Goal: Communication & Community: Answer question/provide support

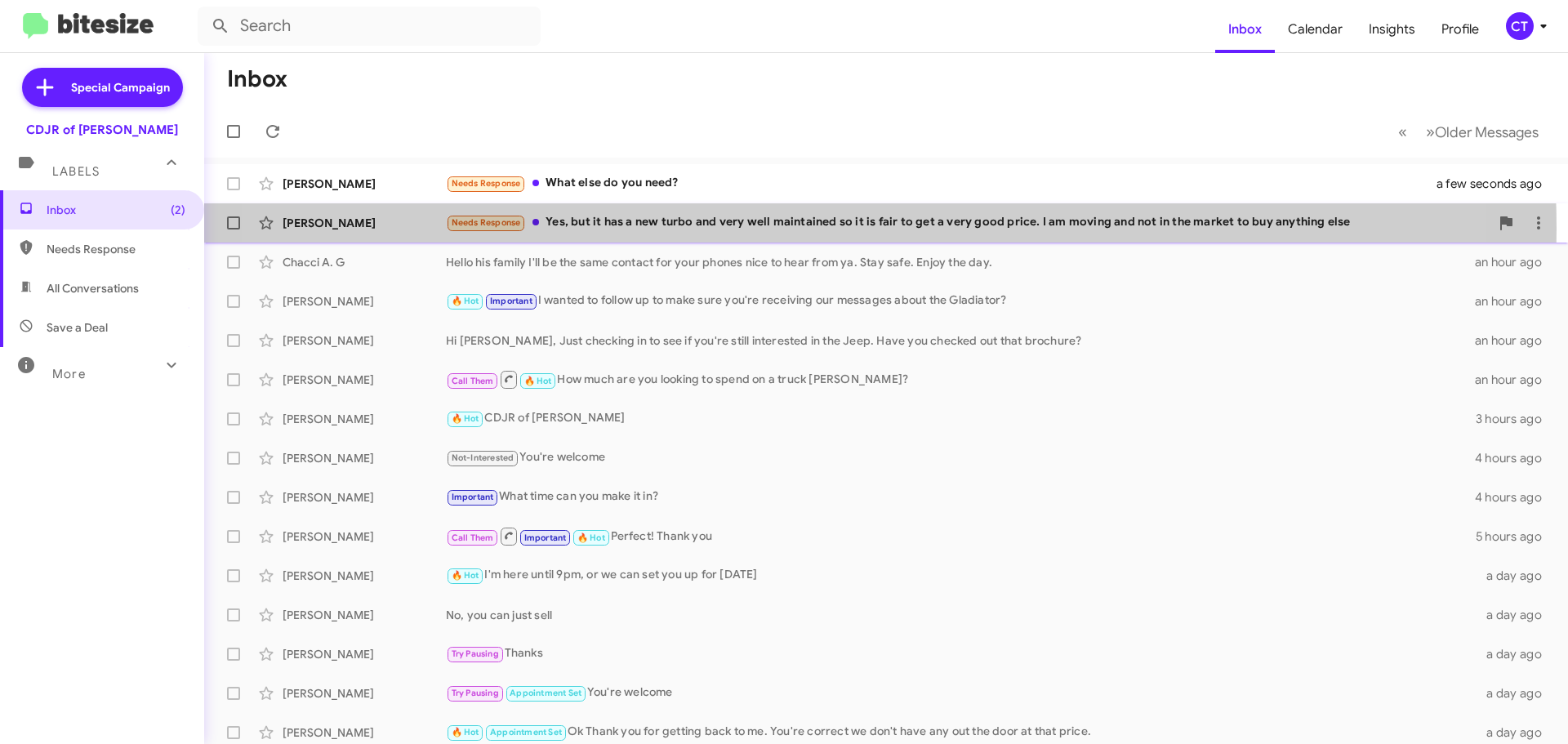
click at [795, 228] on div "Needs Response Yes, but it has a new turbo and very well maintained so it is fa…" at bounding box center [967, 222] width 1043 height 19
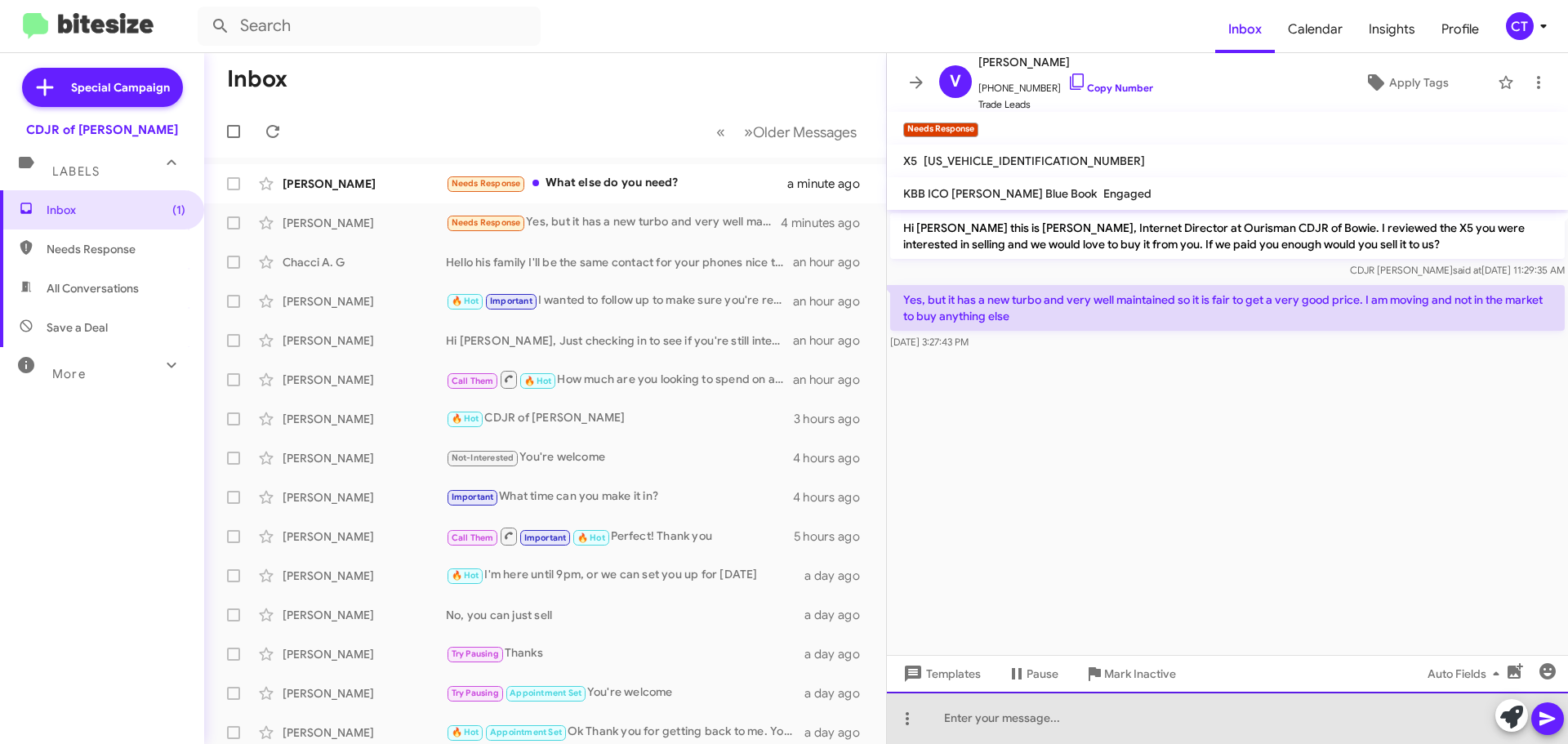
click at [1015, 725] on div at bounding box center [1227, 717] width 681 height 52
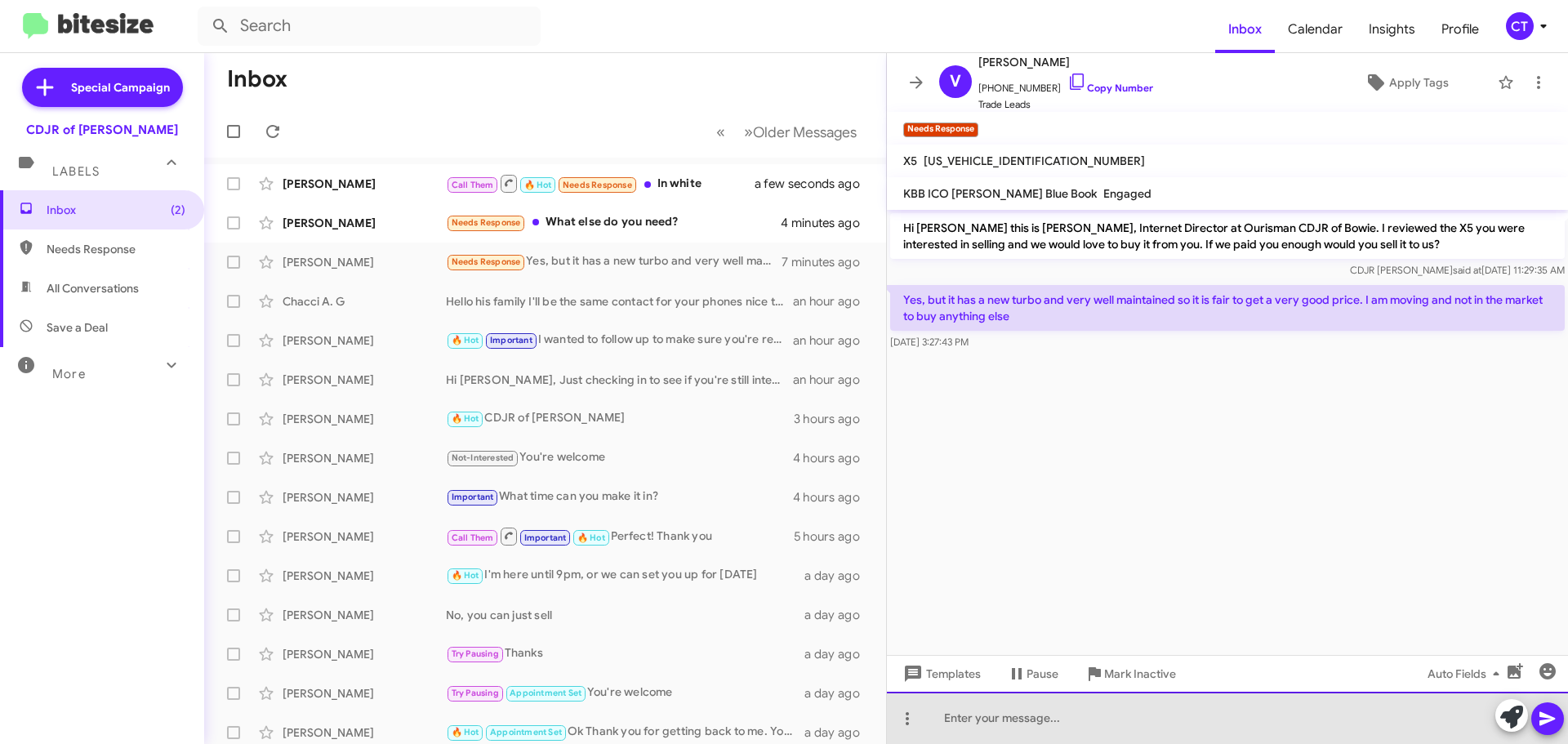
click at [978, 725] on div at bounding box center [1227, 717] width 681 height 52
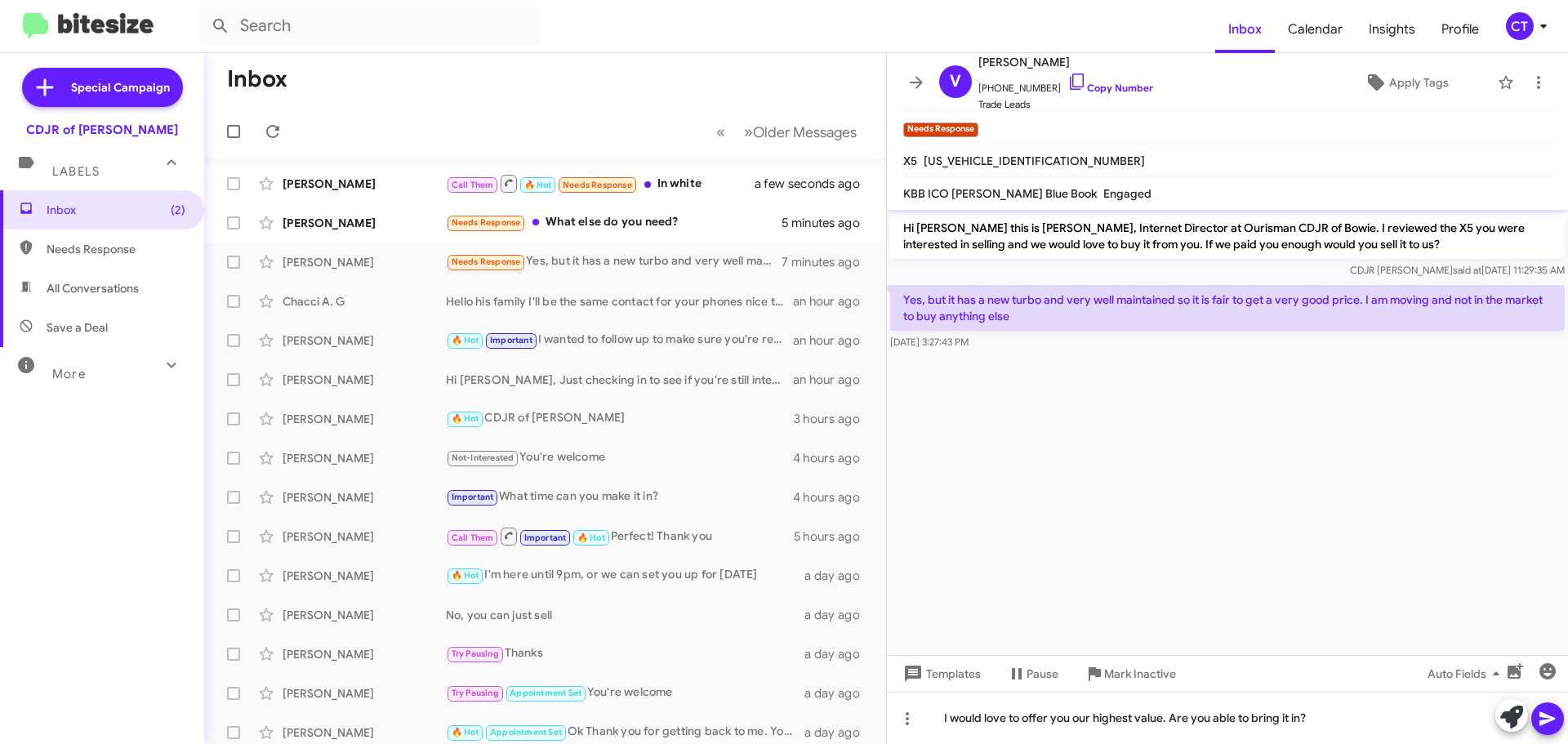
click at [1556, 723] on icon at bounding box center [1546, 719] width 20 height 20
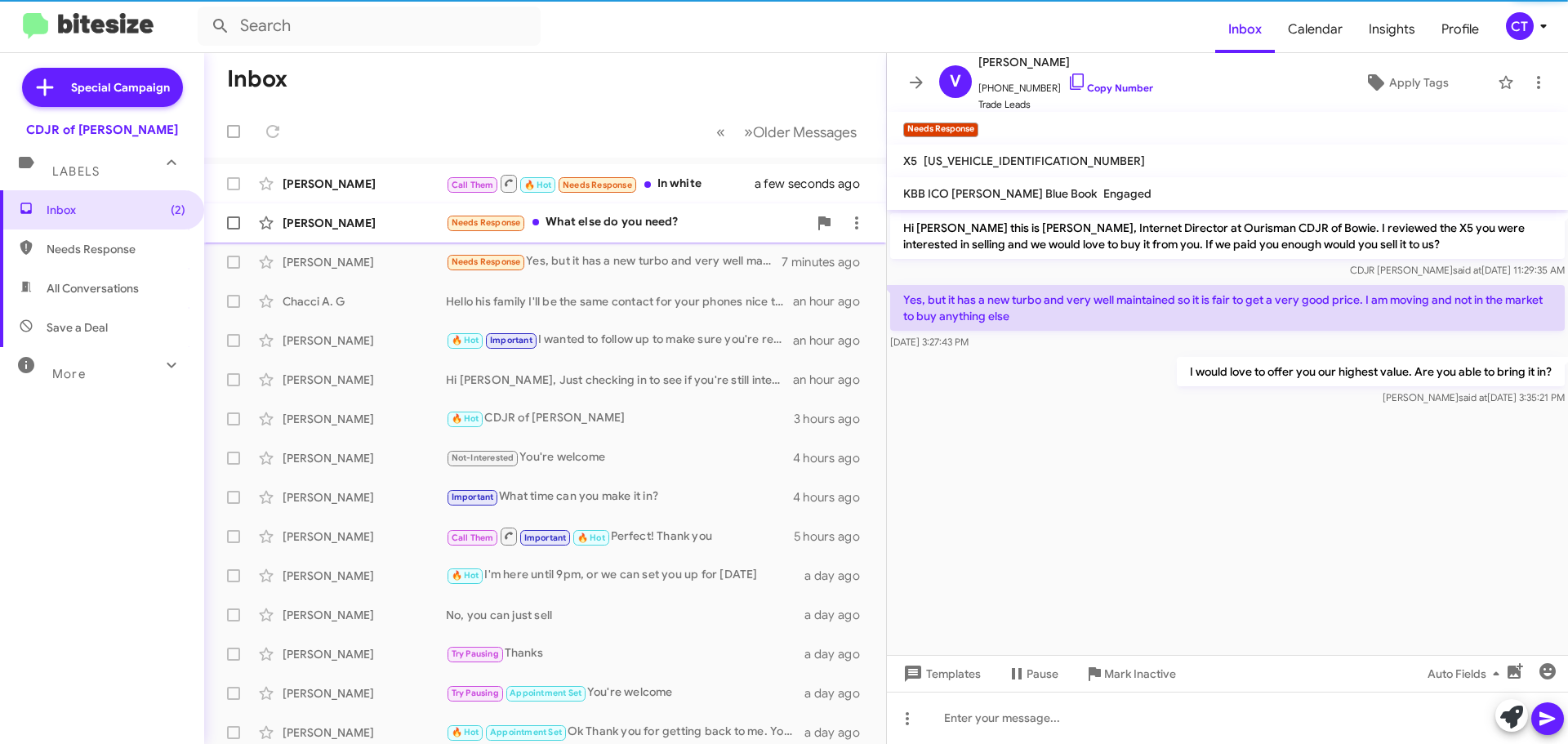
click at [608, 221] on div "Needs Response What else do you need?" at bounding box center [626, 222] width 362 height 19
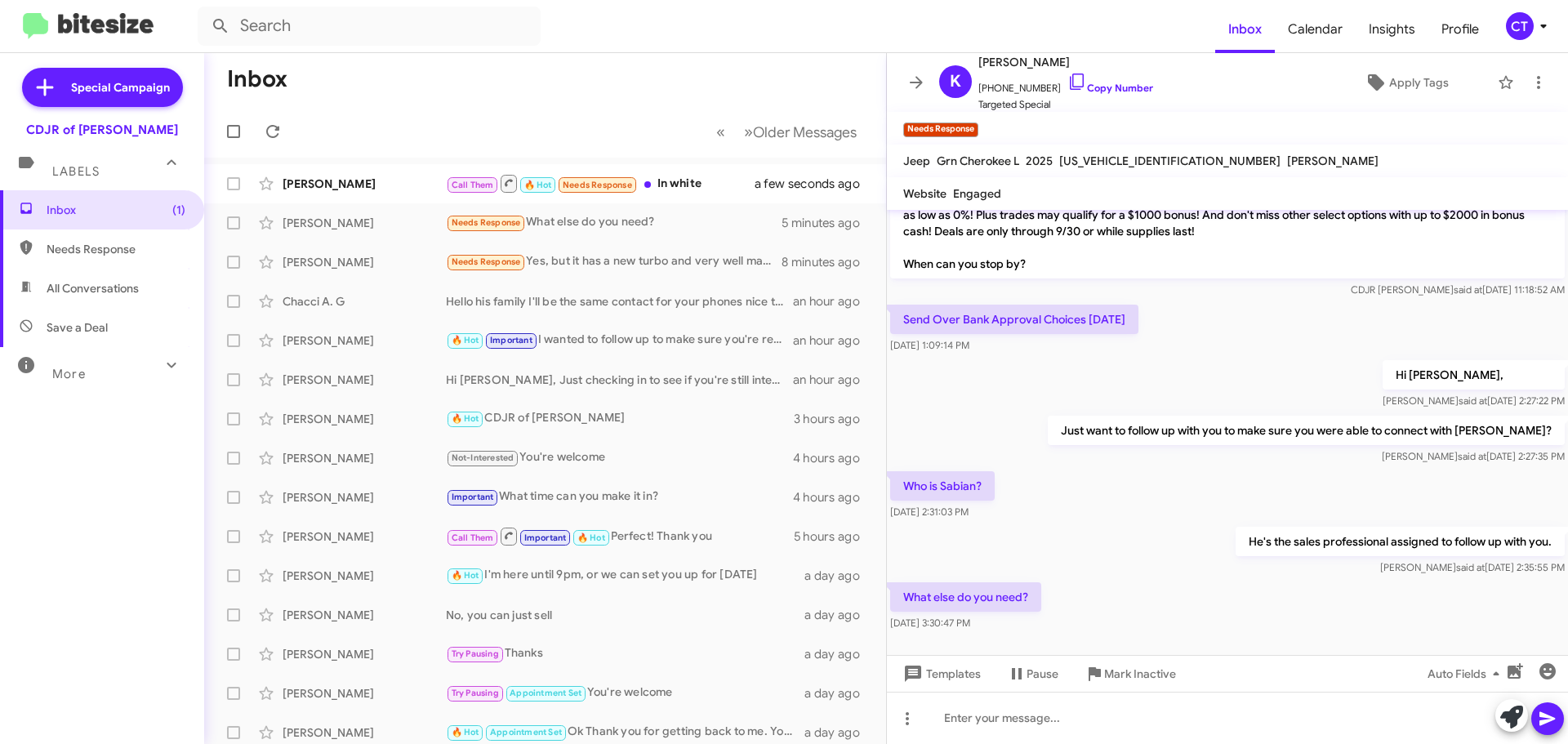
scroll to position [607, 0]
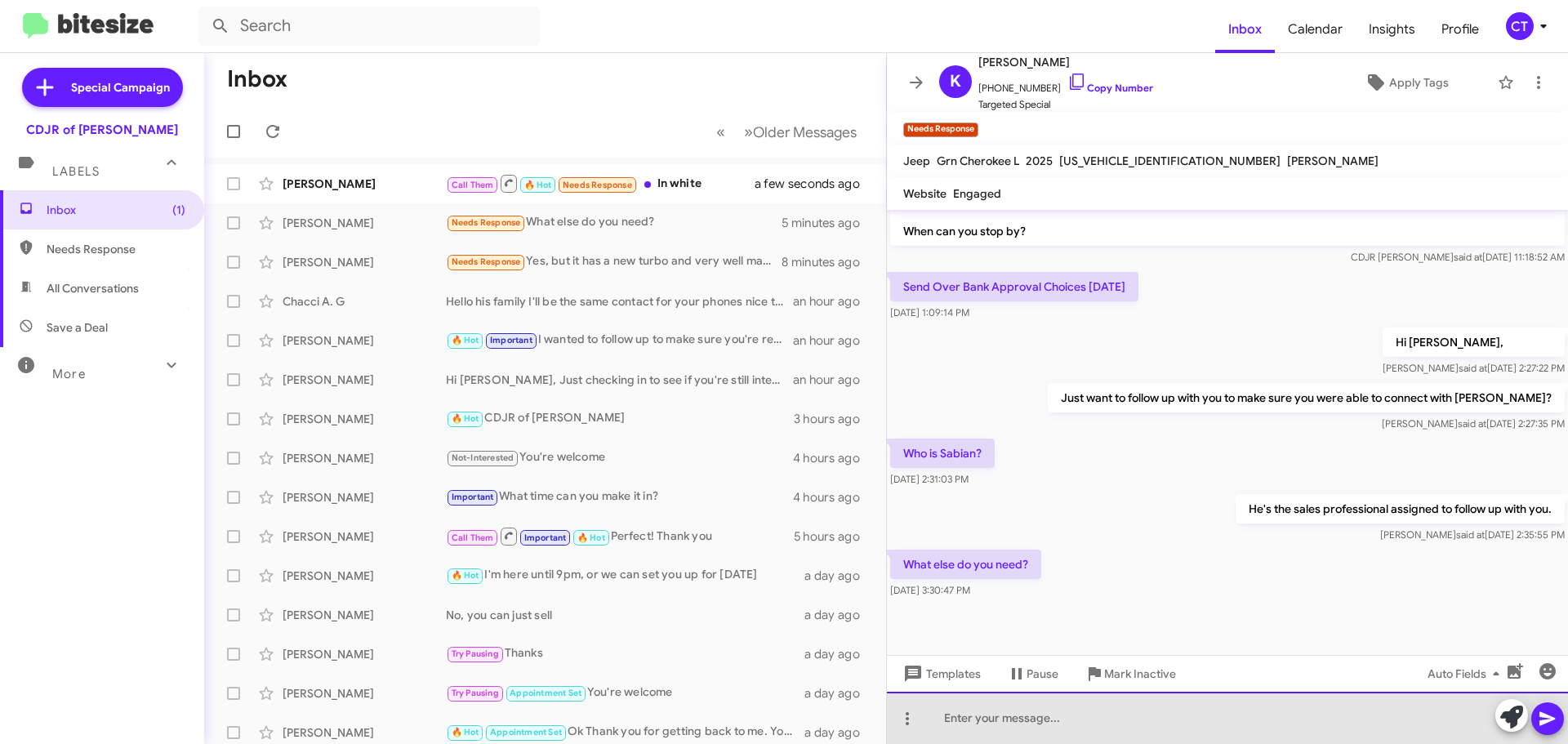
click at [1090, 730] on div at bounding box center [1227, 717] width 681 height 52
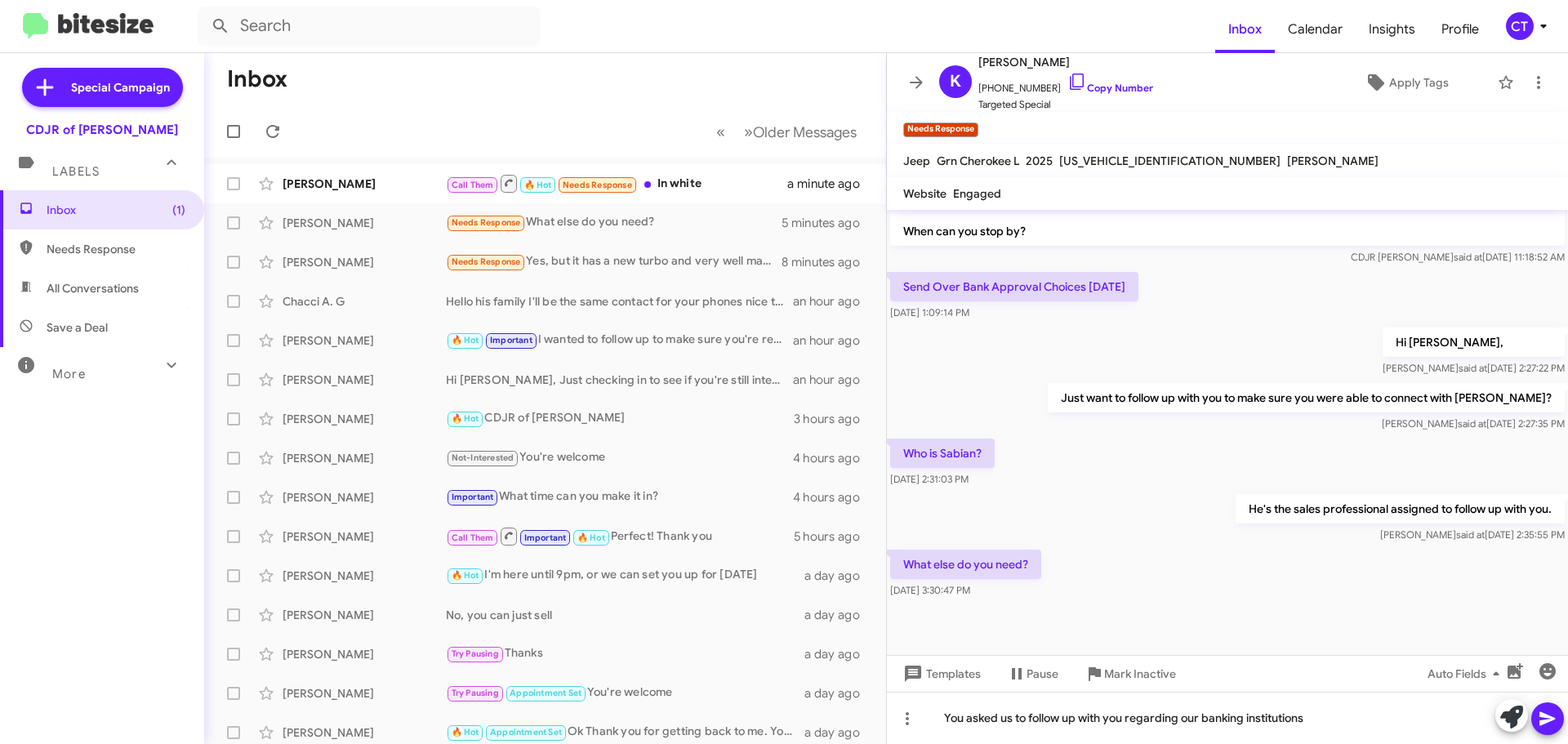
click at [1537, 721] on button at bounding box center [1547, 719] width 33 height 33
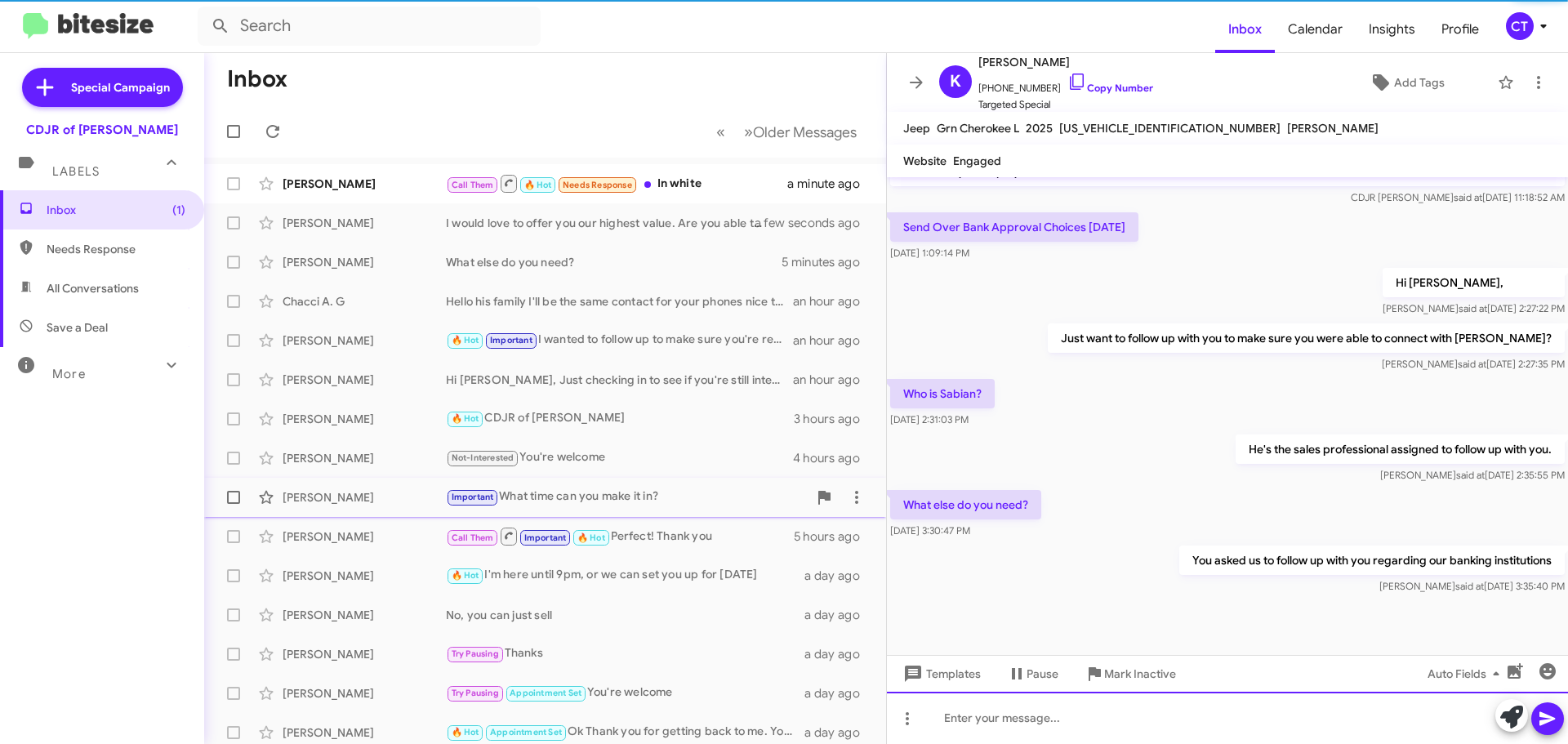
scroll to position [635, 0]
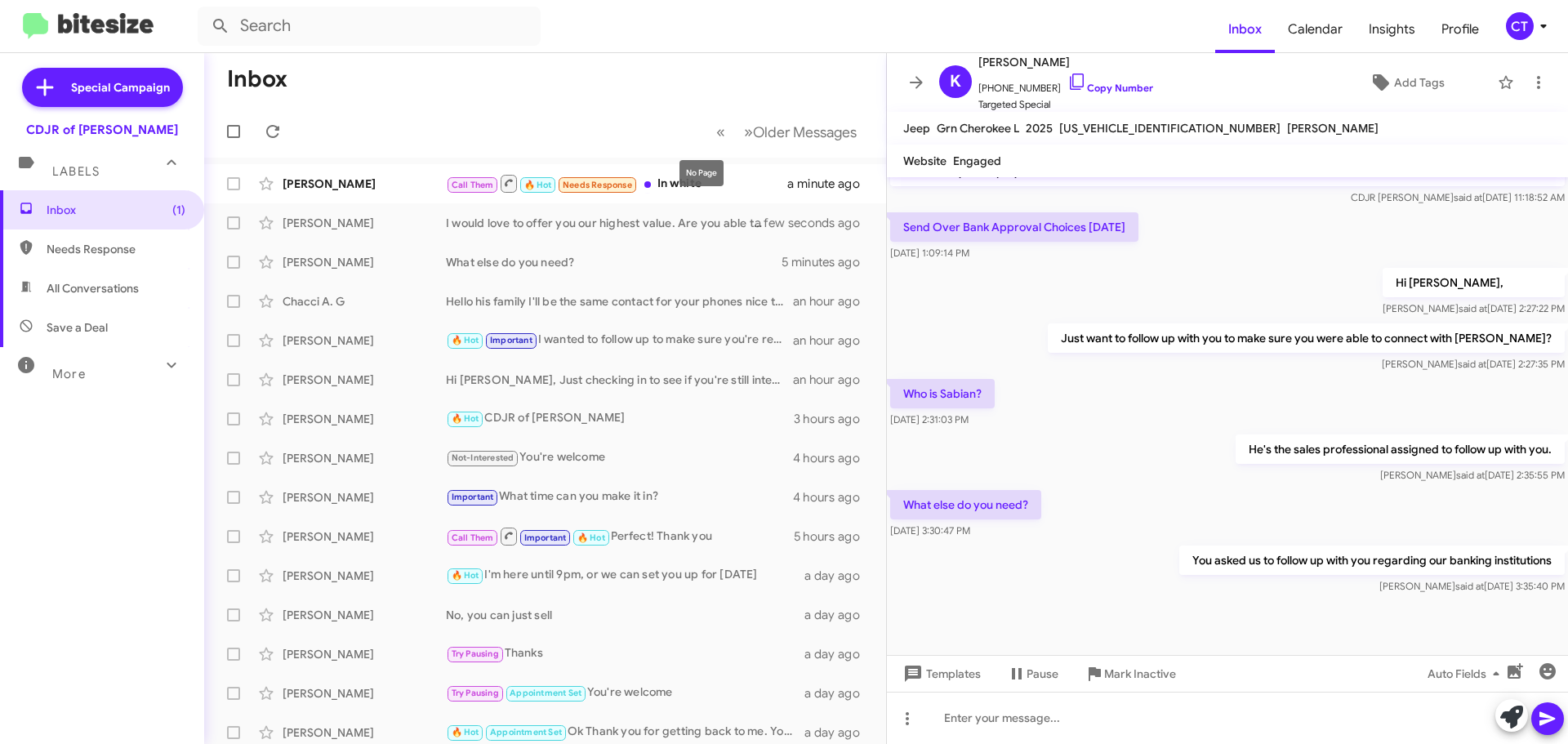
click at [696, 172] on div "No Page" at bounding box center [701, 173] width 44 height 26
click at [725, 185] on div "Call Them 🔥 Hot Needs Response In white" at bounding box center [626, 184] width 362 height 21
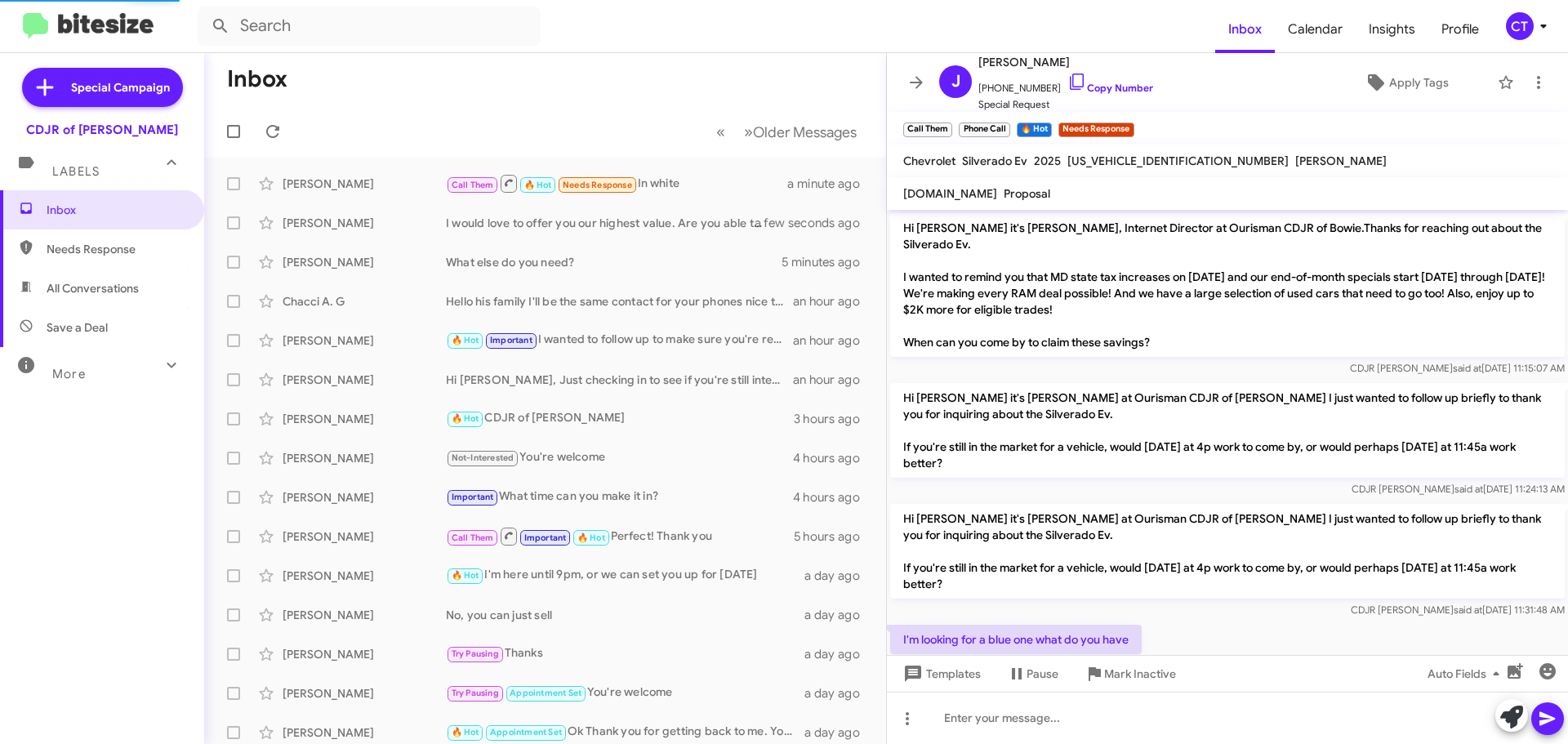
scroll to position [82, 0]
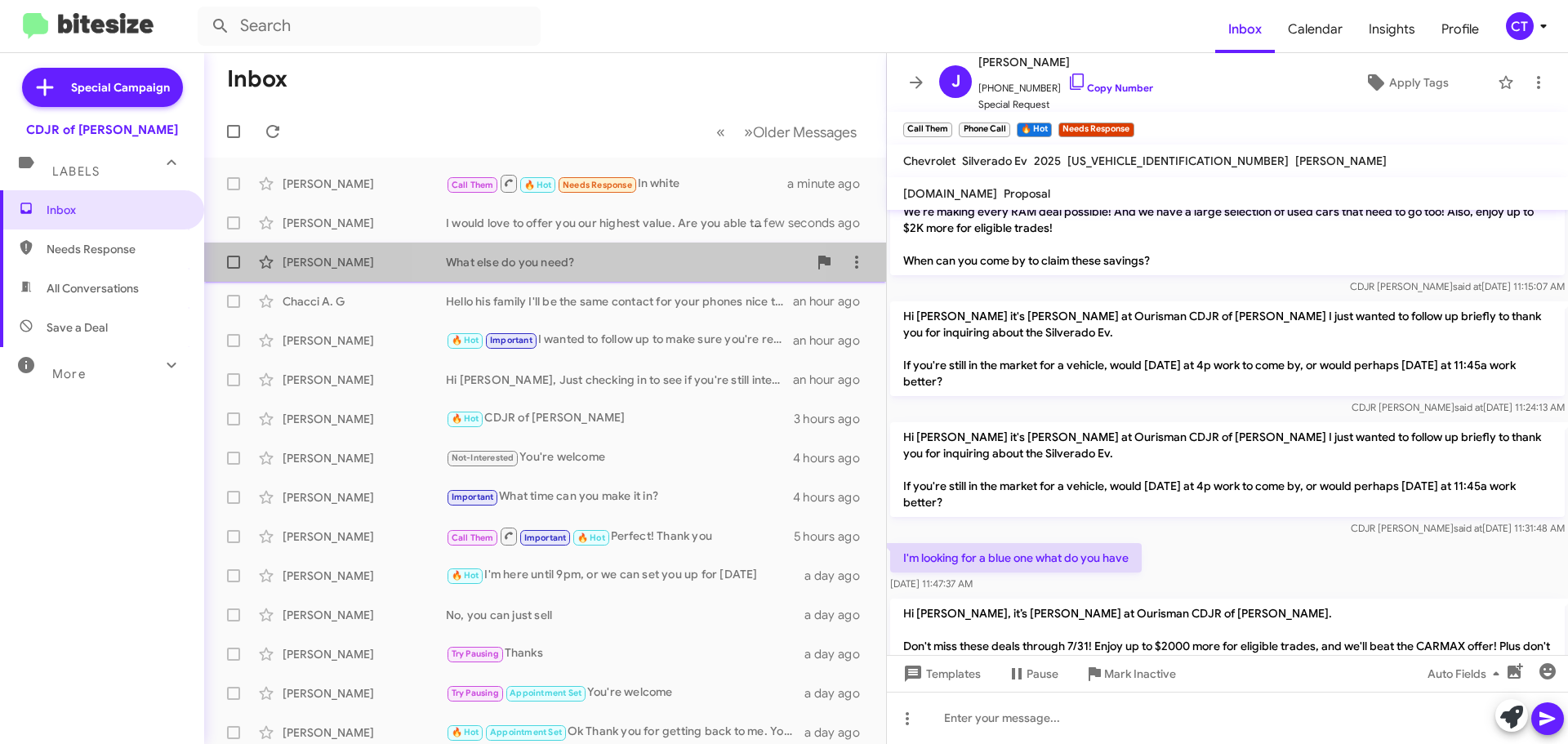
click at [617, 259] on div "What else do you need?" at bounding box center [626, 262] width 362 height 16
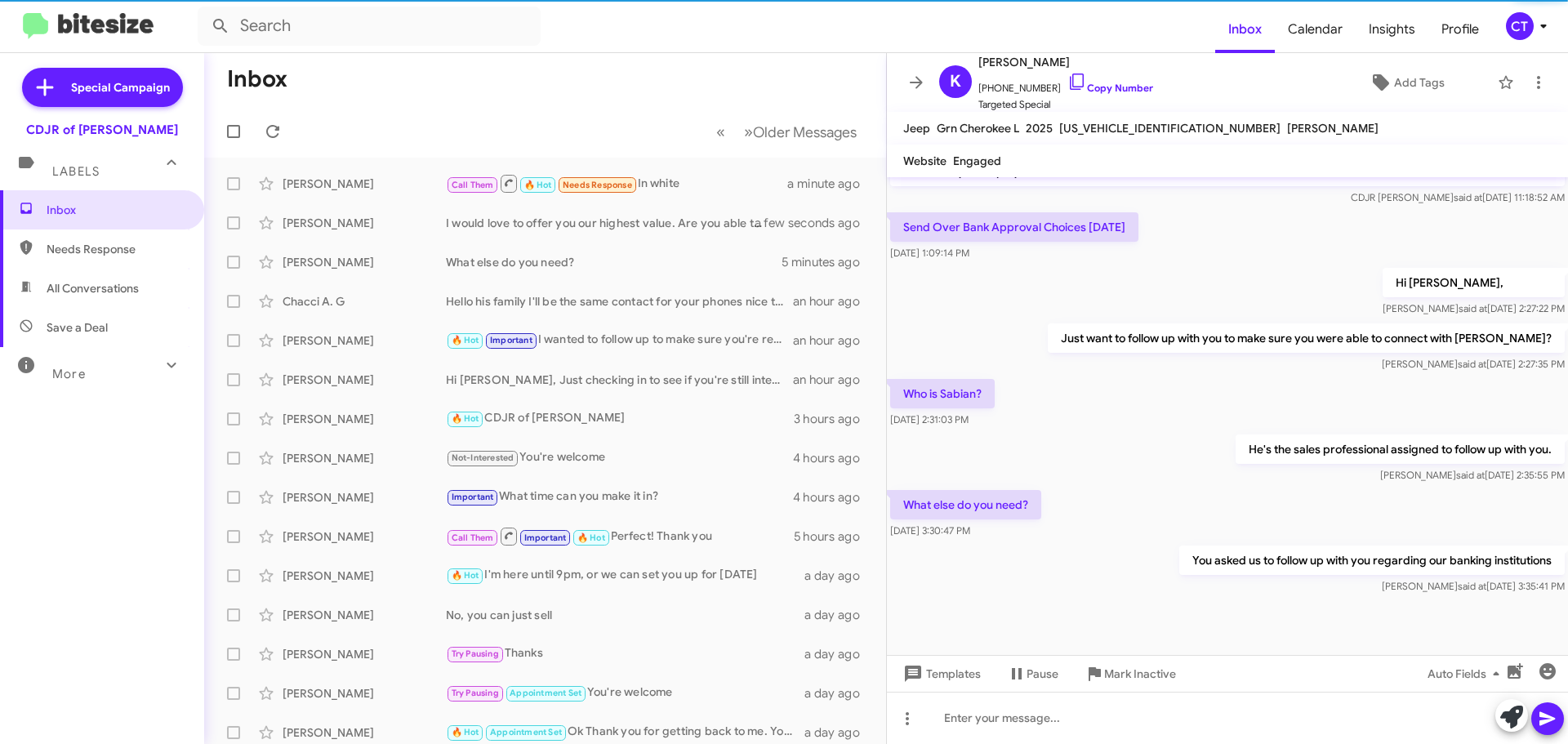
scroll to position [635, 0]
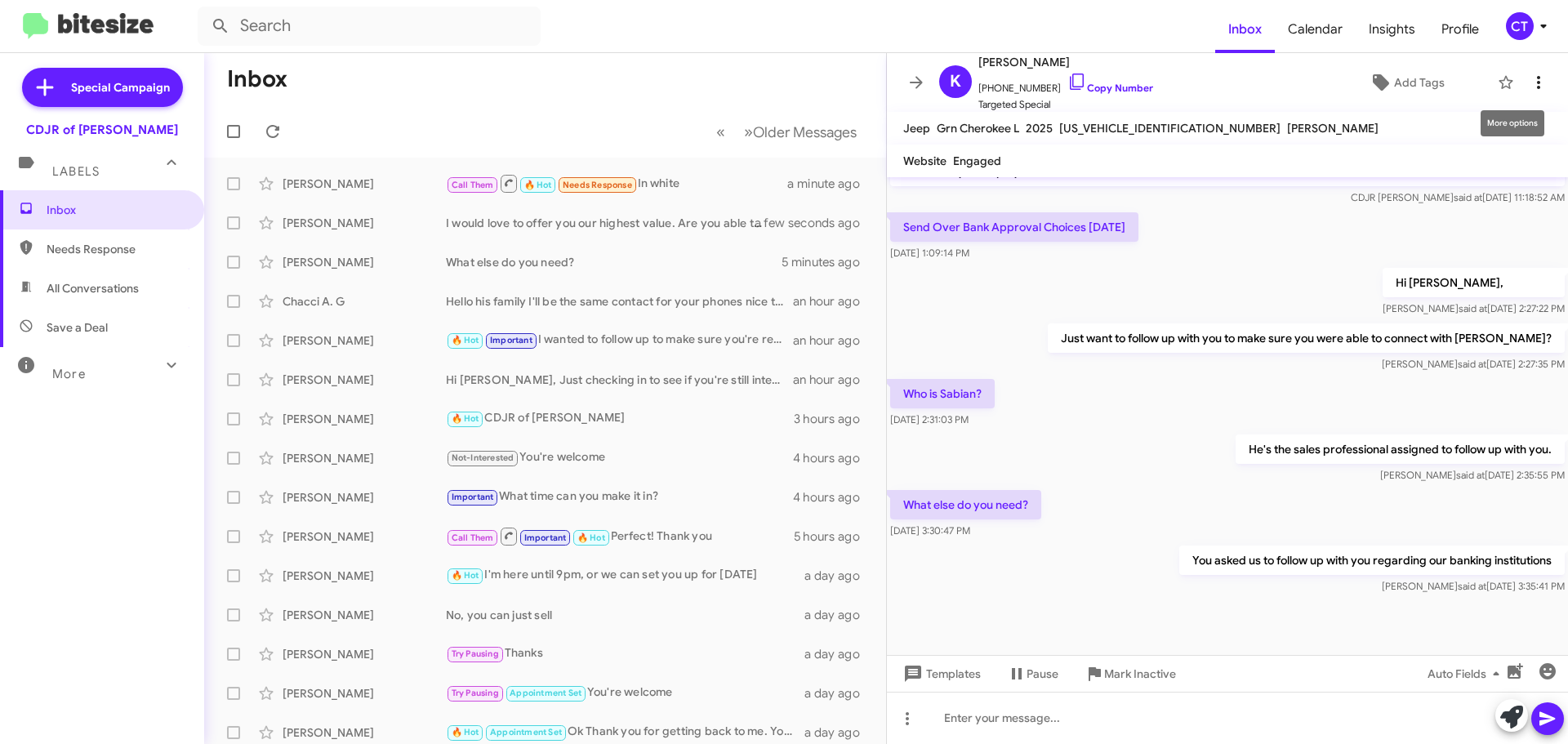
click at [1531, 76] on icon at bounding box center [1538, 82] width 20 height 20
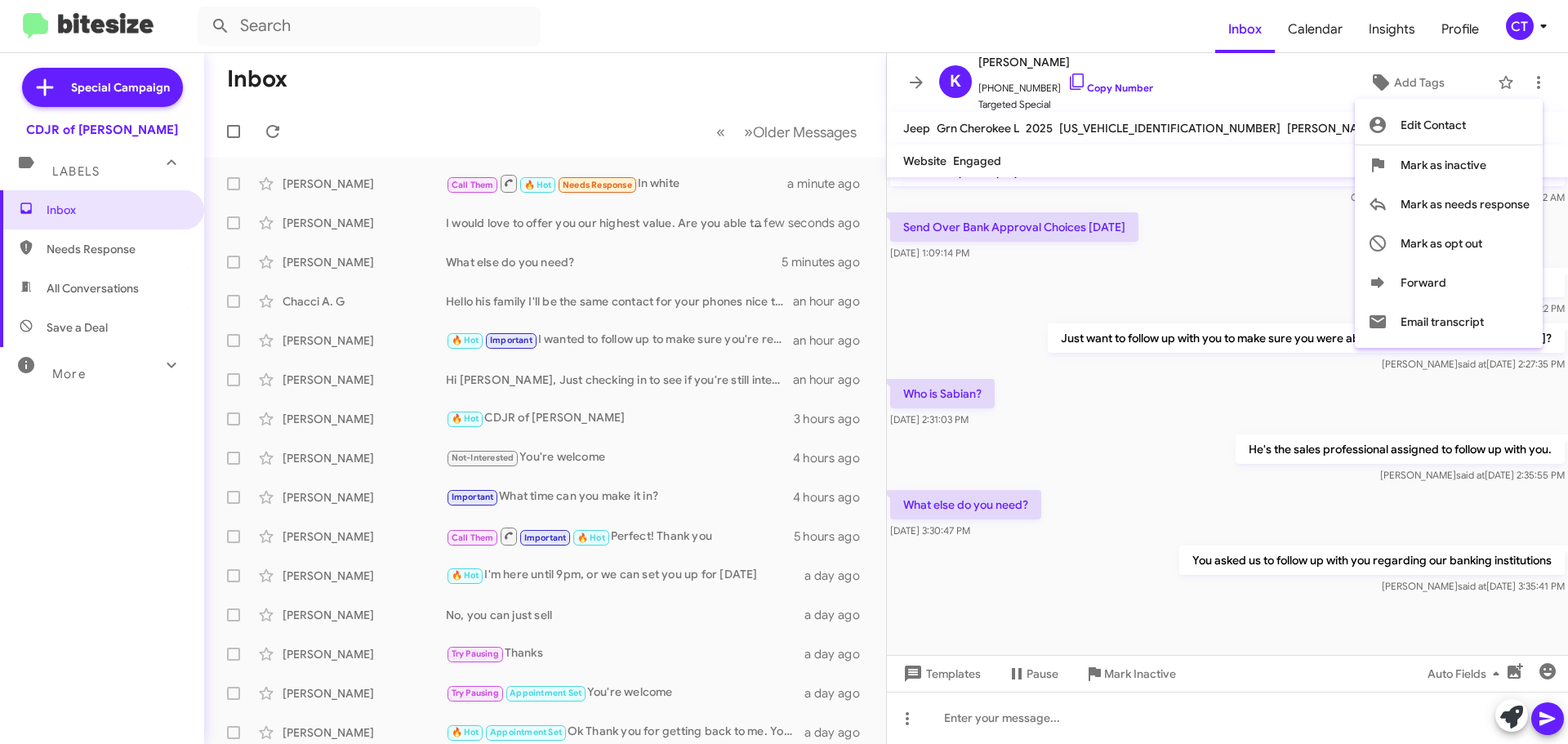
click at [720, 180] on div at bounding box center [784, 372] width 1568 height 744
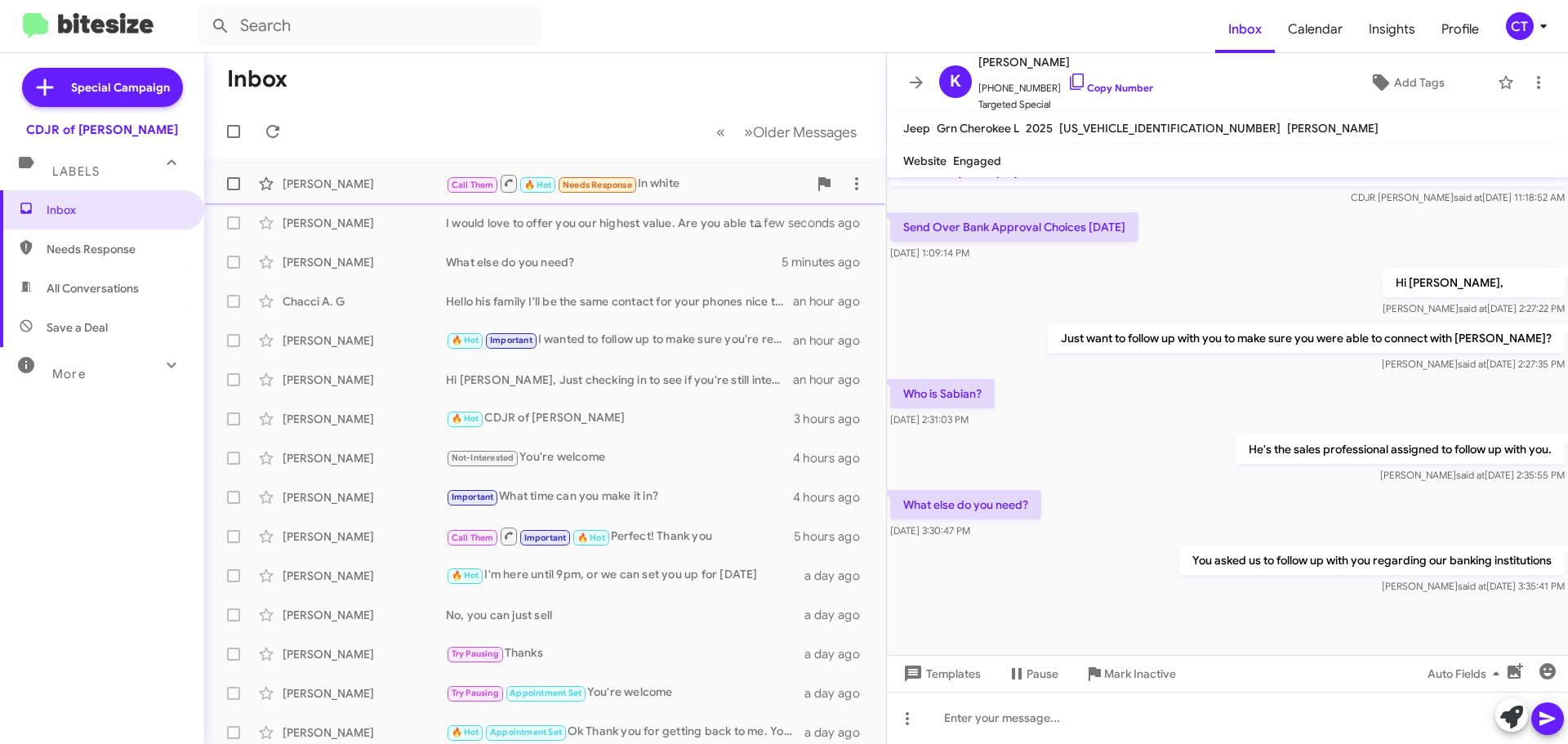
click at [672, 183] on div "Call Them 🔥 Hot Needs Response In white" at bounding box center [626, 184] width 362 height 21
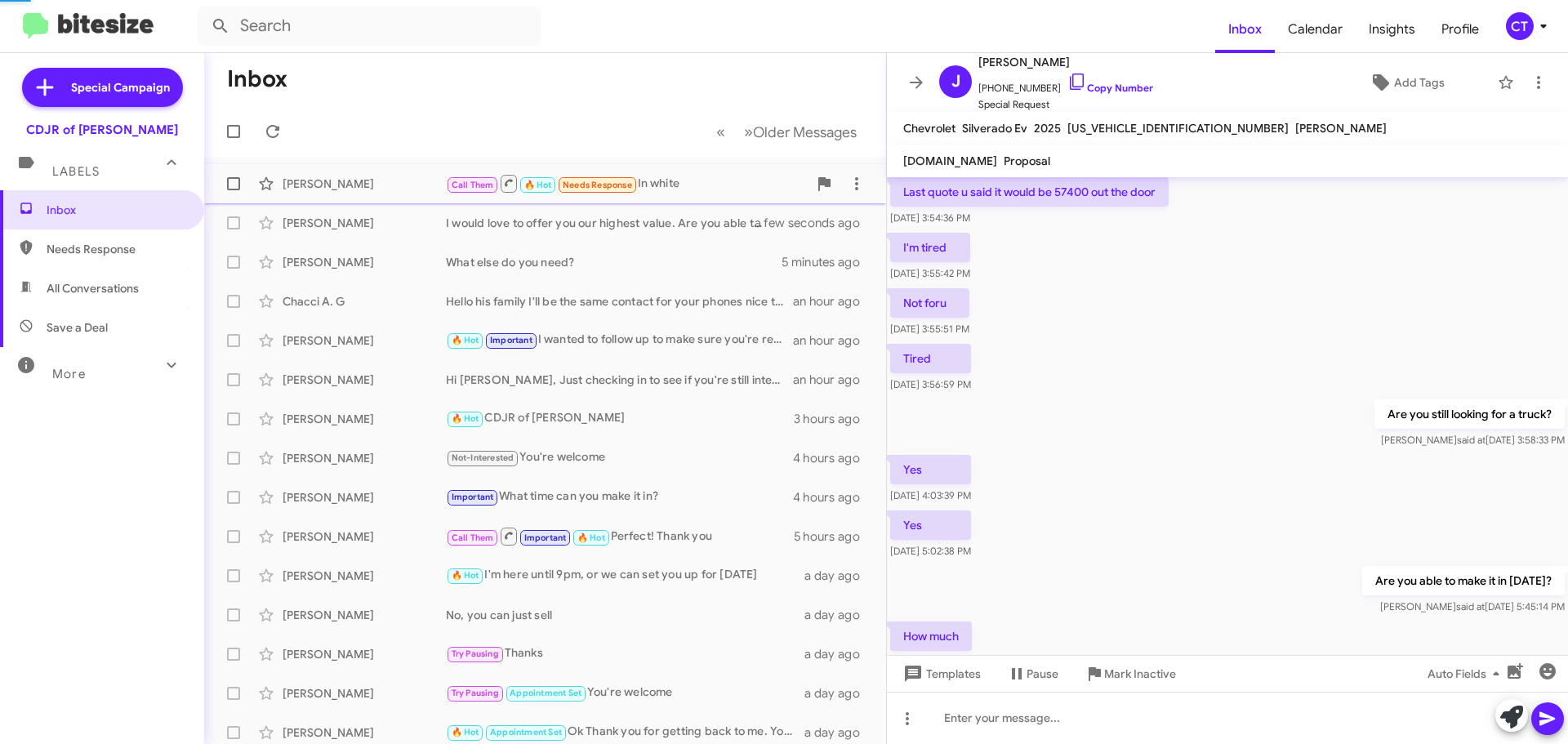
scroll to position [901, 0]
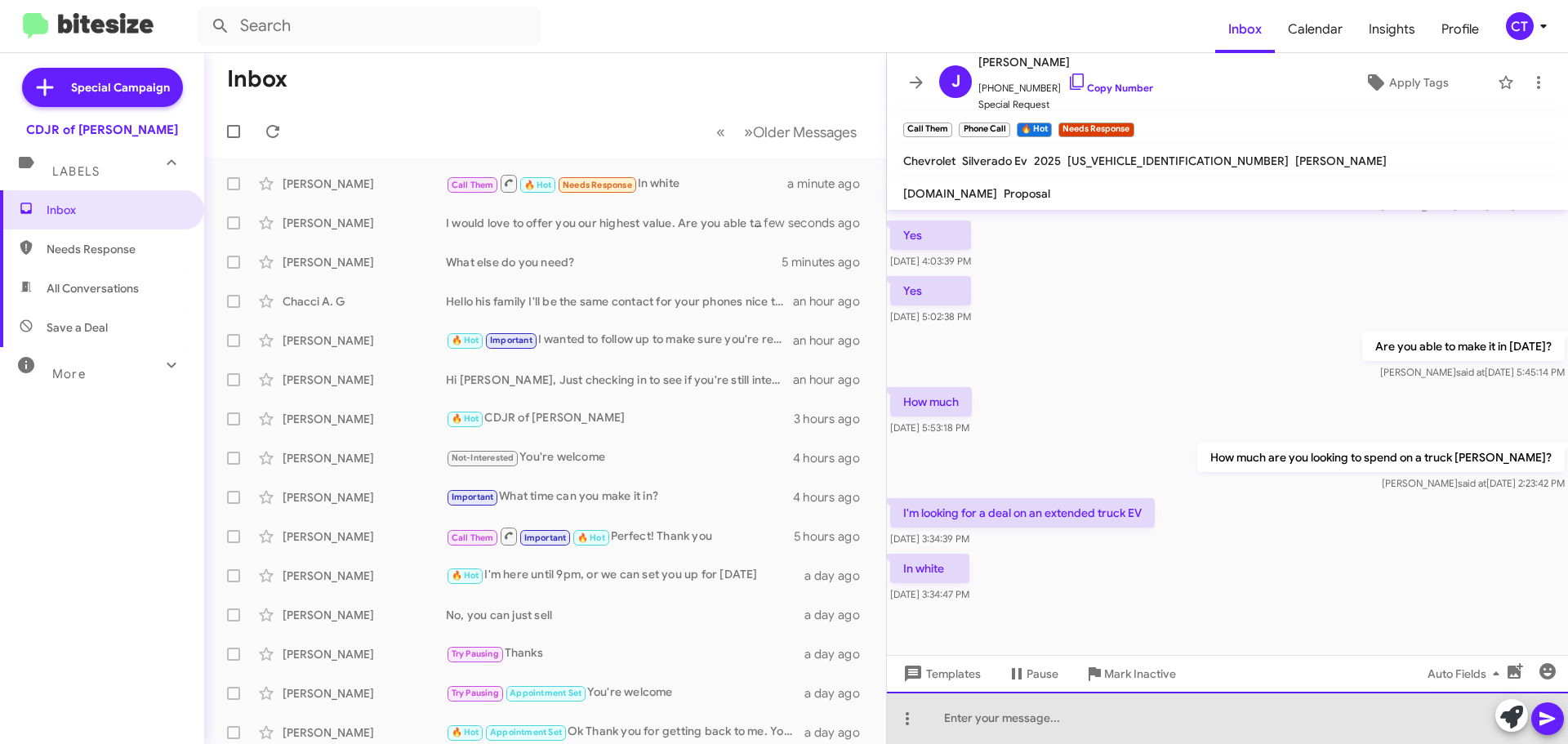
click at [980, 713] on div at bounding box center [1227, 717] width 681 height 52
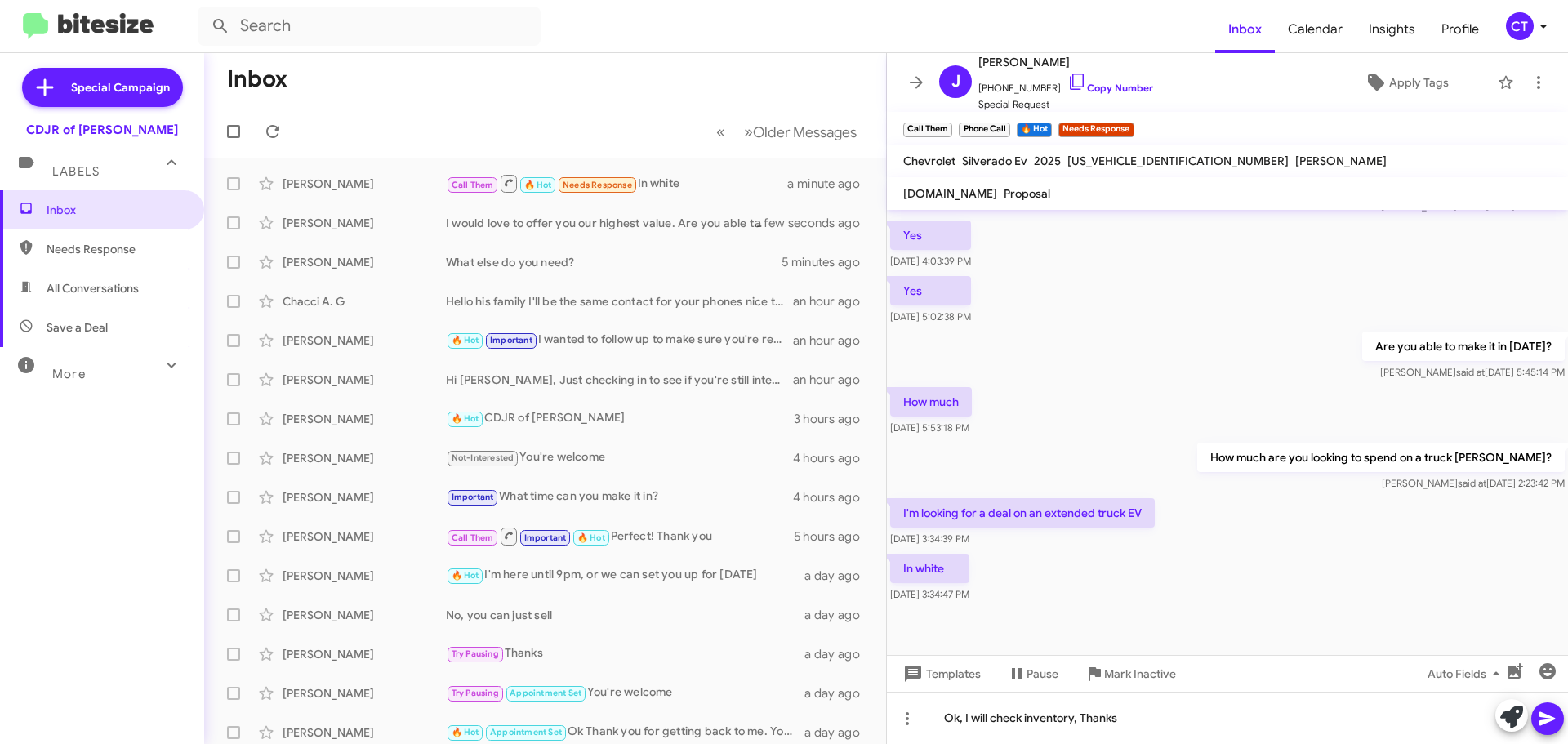
click at [1543, 726] on icon at bounding box center [1546, 719] width 20 height 20
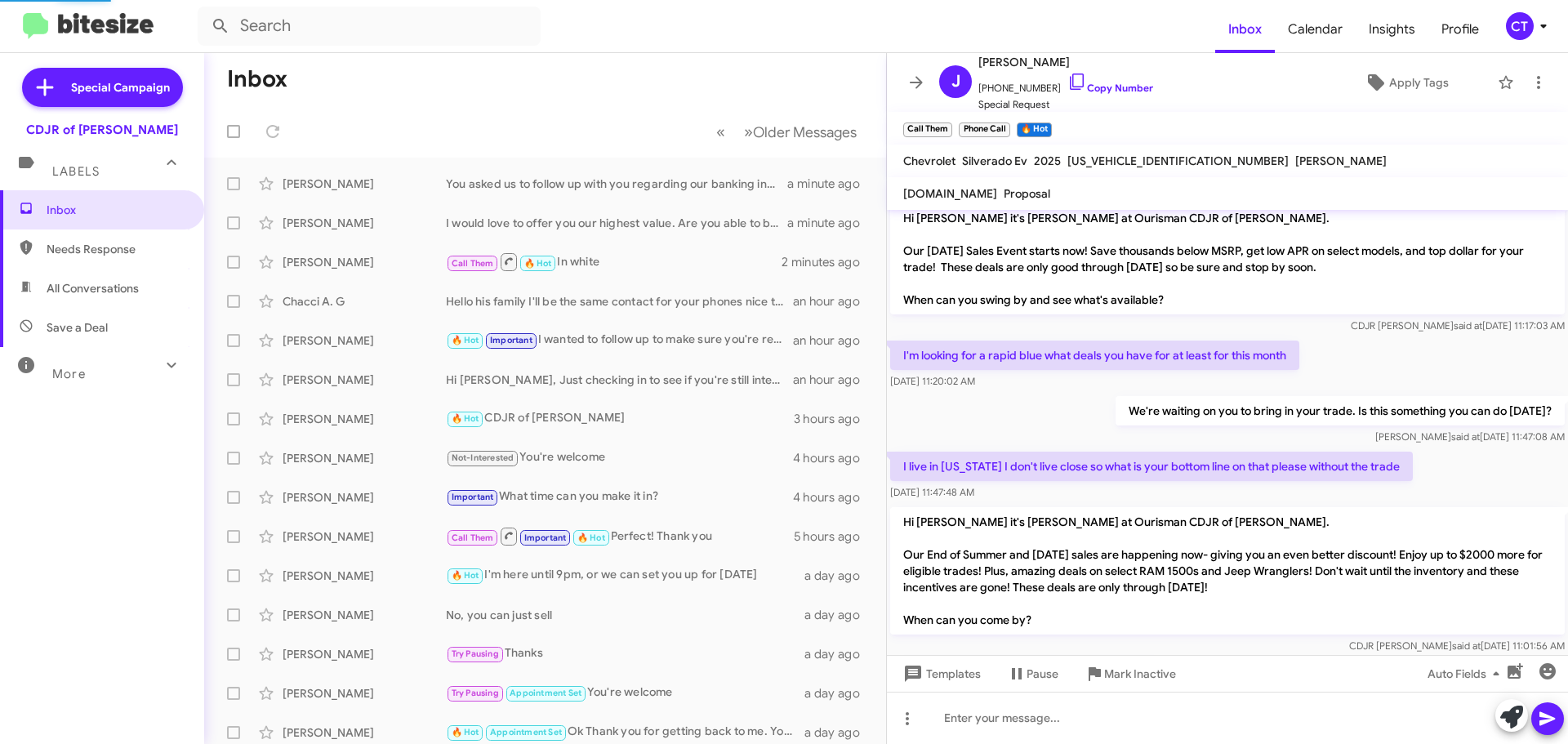
scroll to position [943, 0]
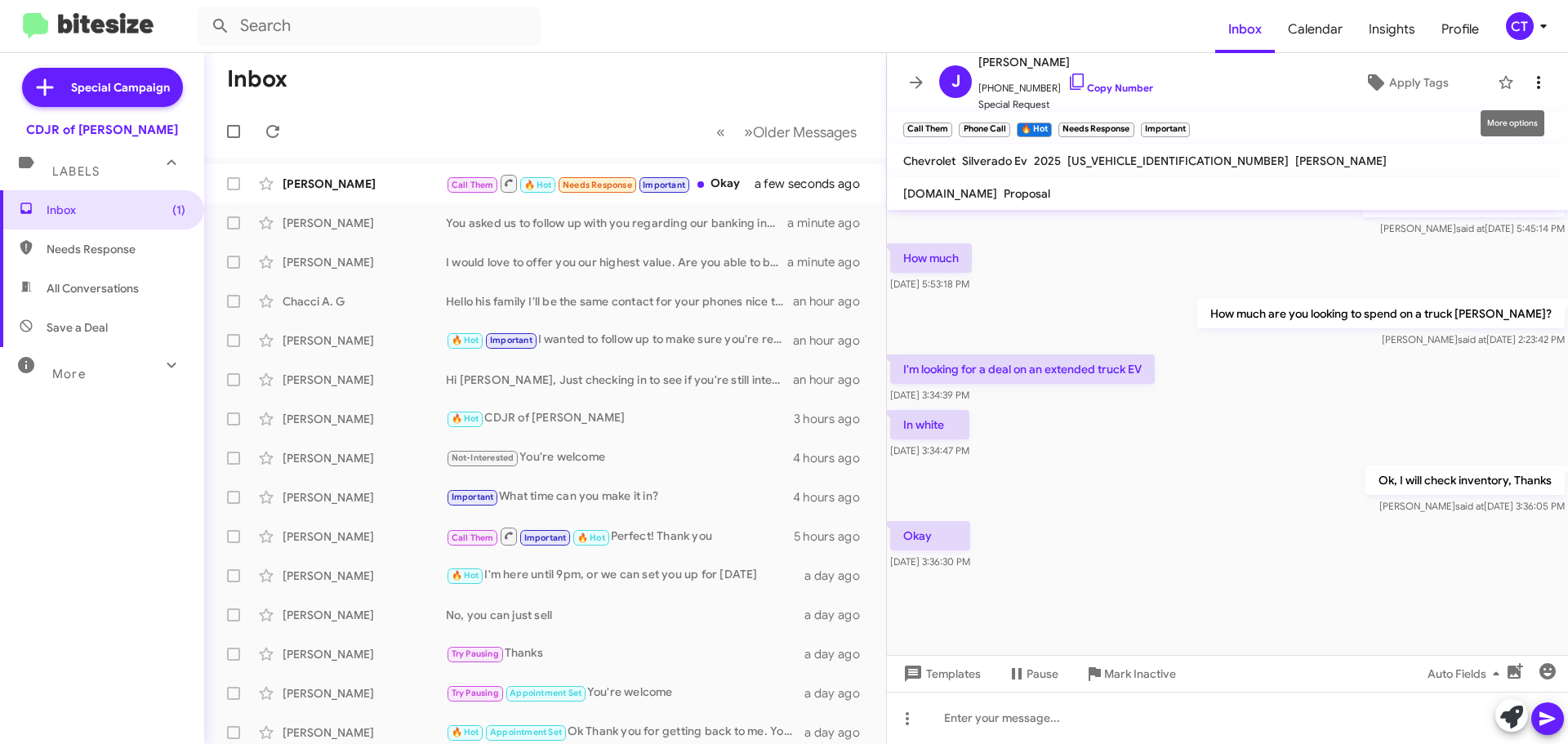
click at [1528, 89] on icon at bounding box center [1538, 82] width 20 height 20
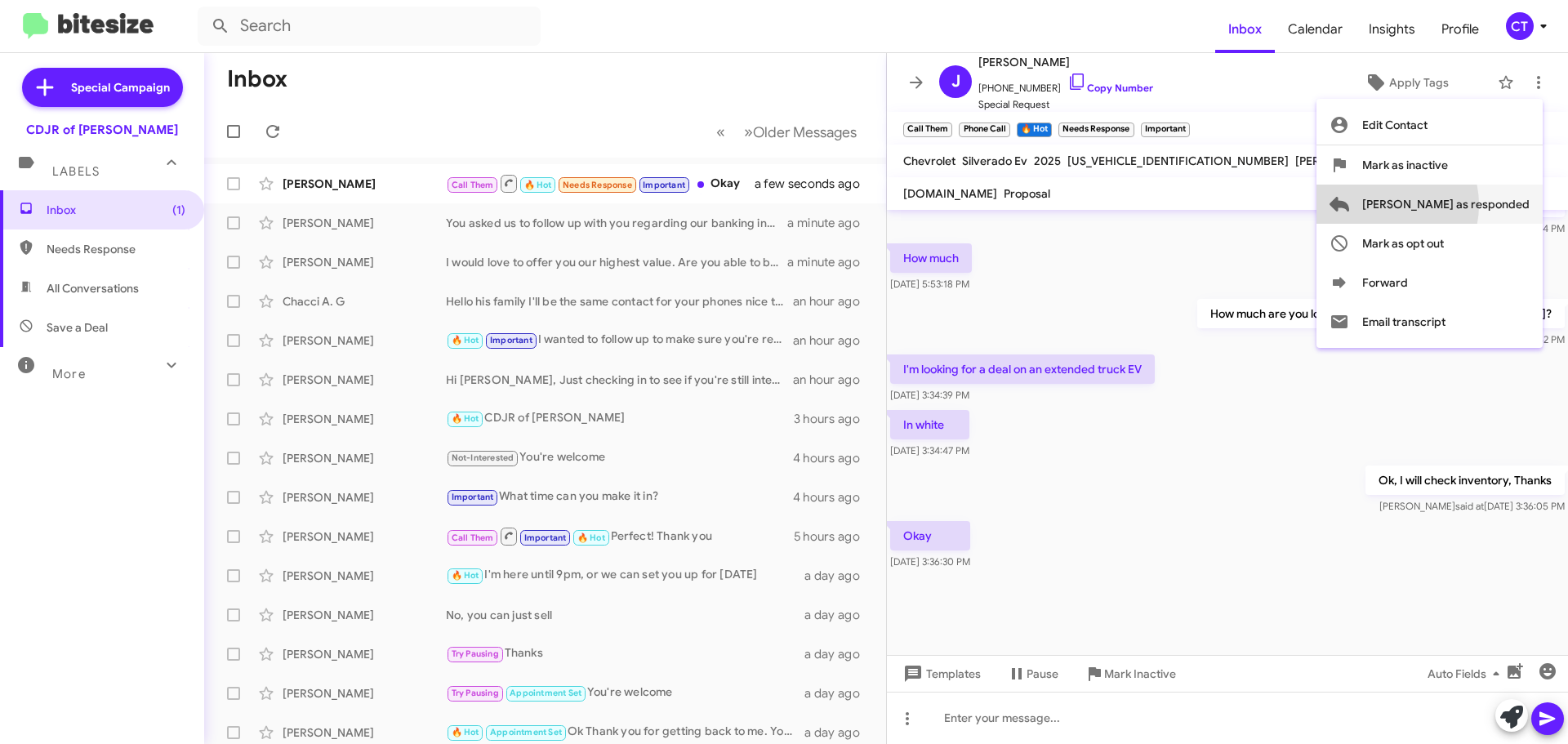
click at [1446, 205] on span "Mark as responded" at bounding box center [1446, 204] width 168 height 40
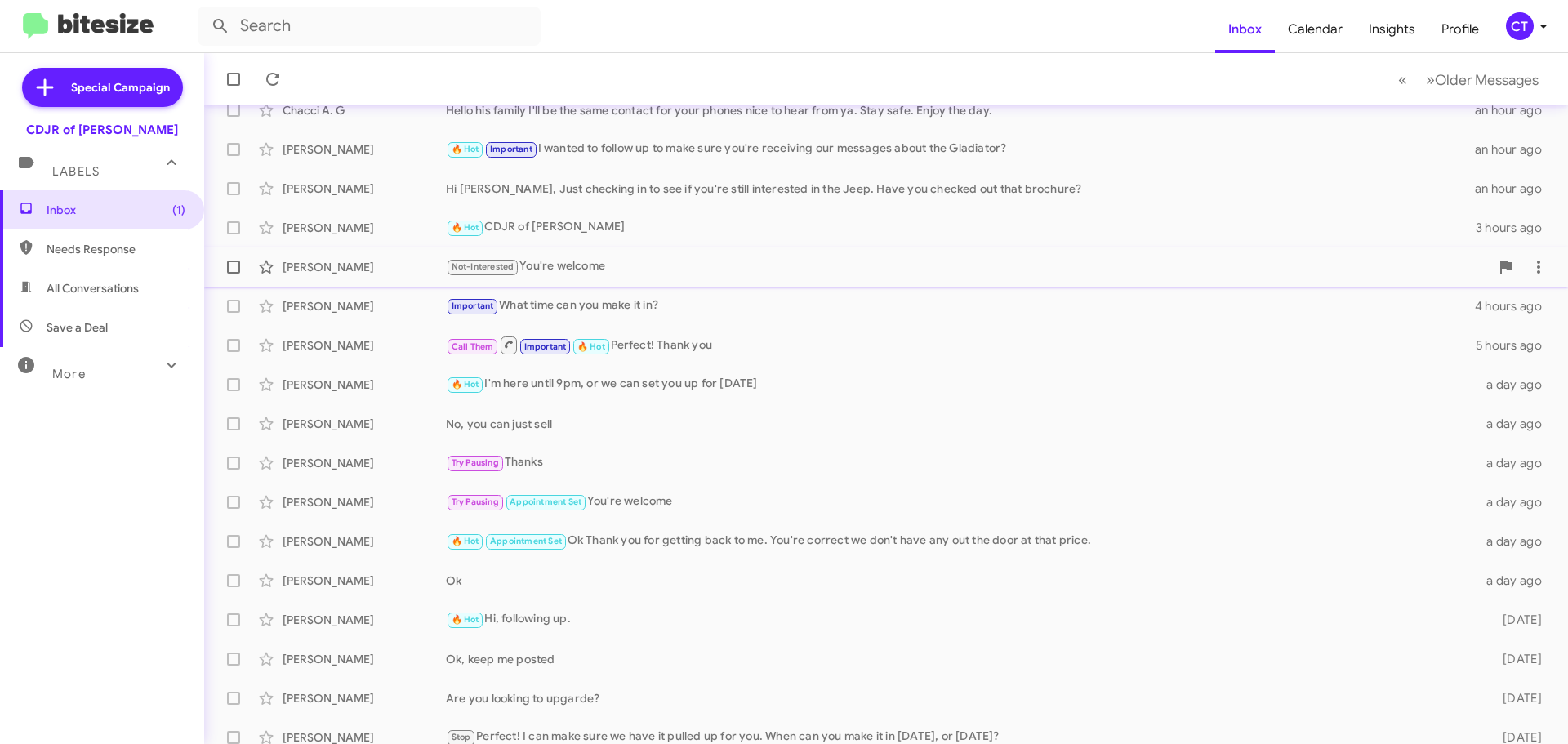
scroll to position [165, 0]
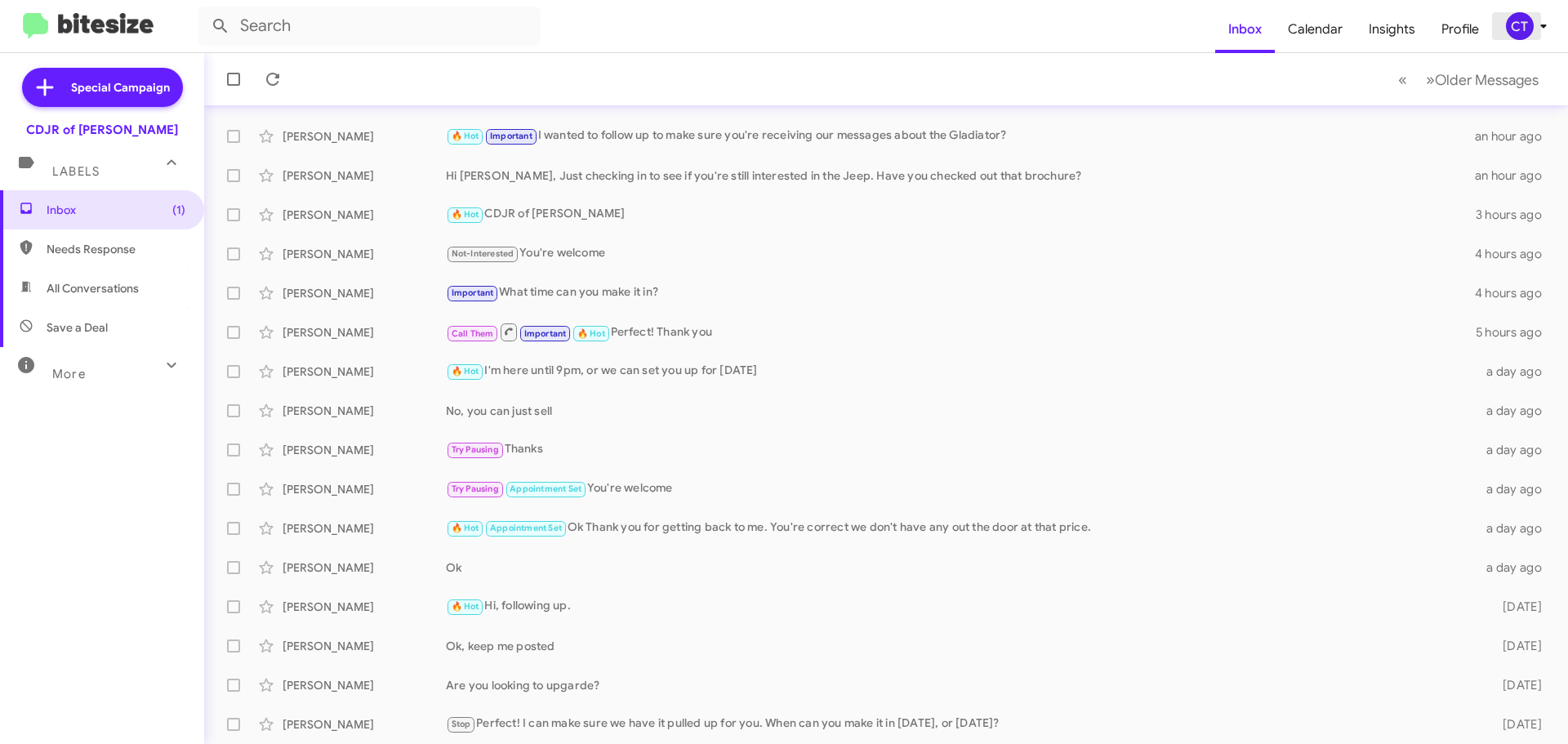
click at [1533, 22] on icon at bounding box center [1543, 25] width 20 height 20
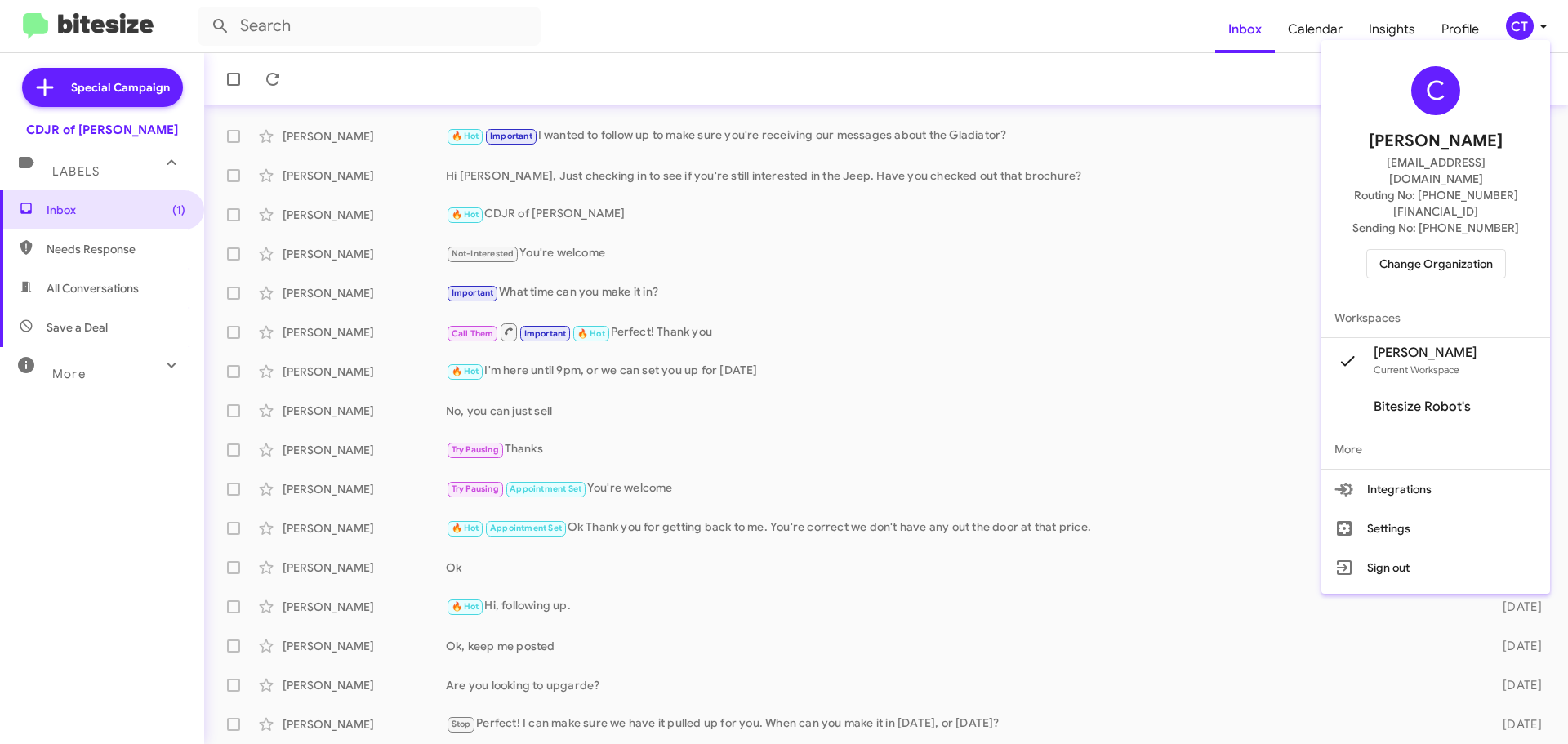
click at [1470, 250] on span "Change Organization" at bounding box center [1435, 263] width 114 height 27
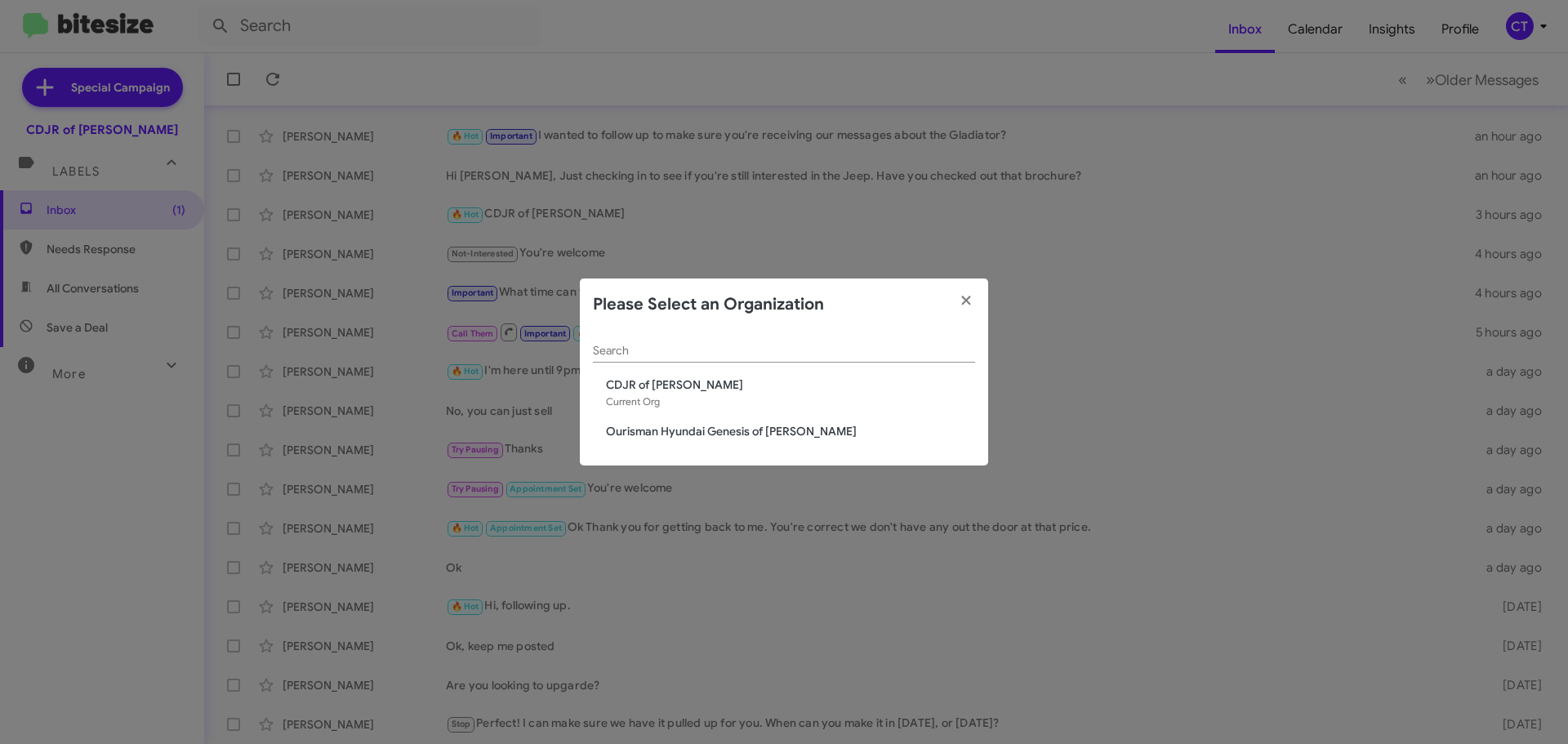
click at [705, 429] on span "Ourisman Hyundai Genesis of [PERSON_NAME]" at bounding box center [790, 430] width 369 height 16
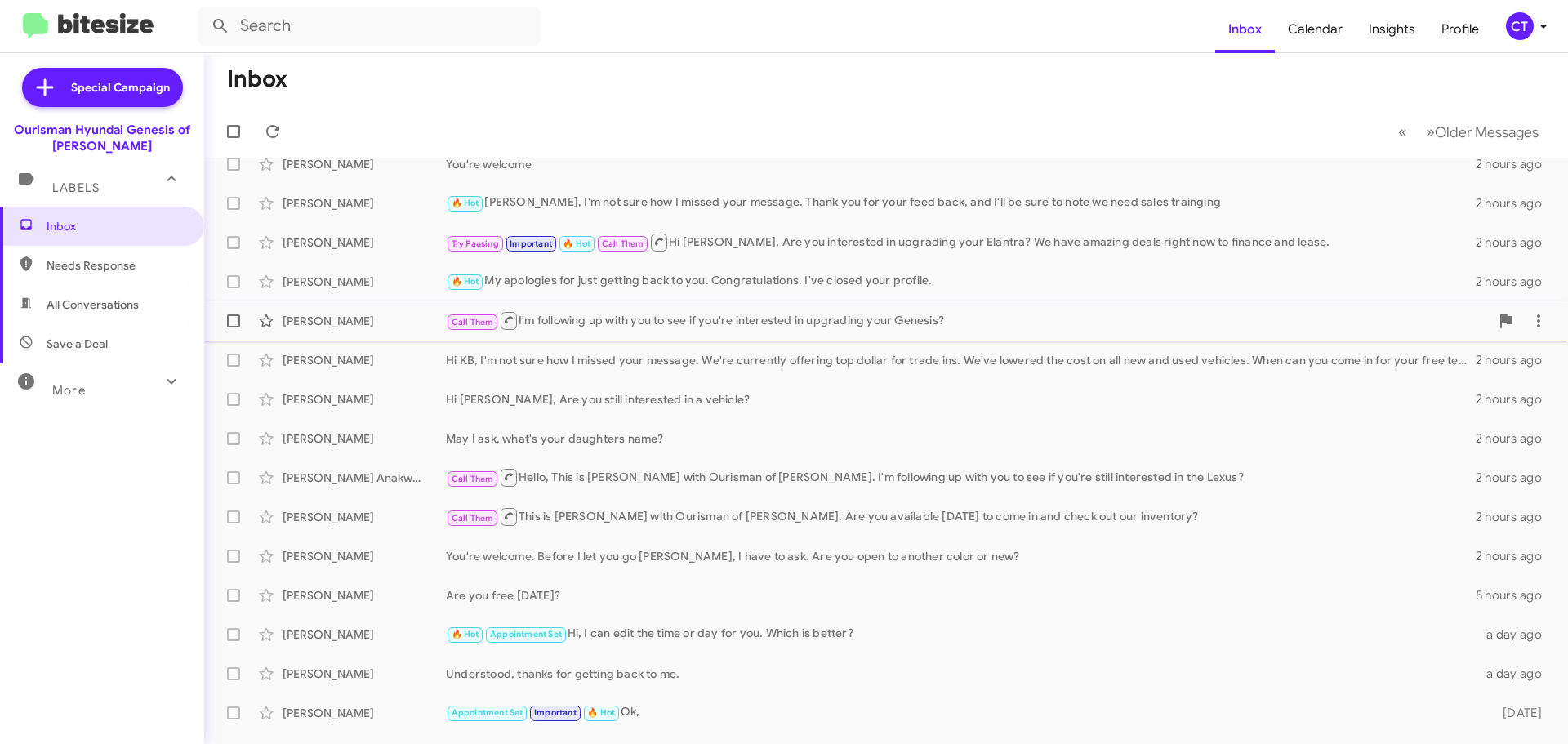
scroll to position [204, 0]
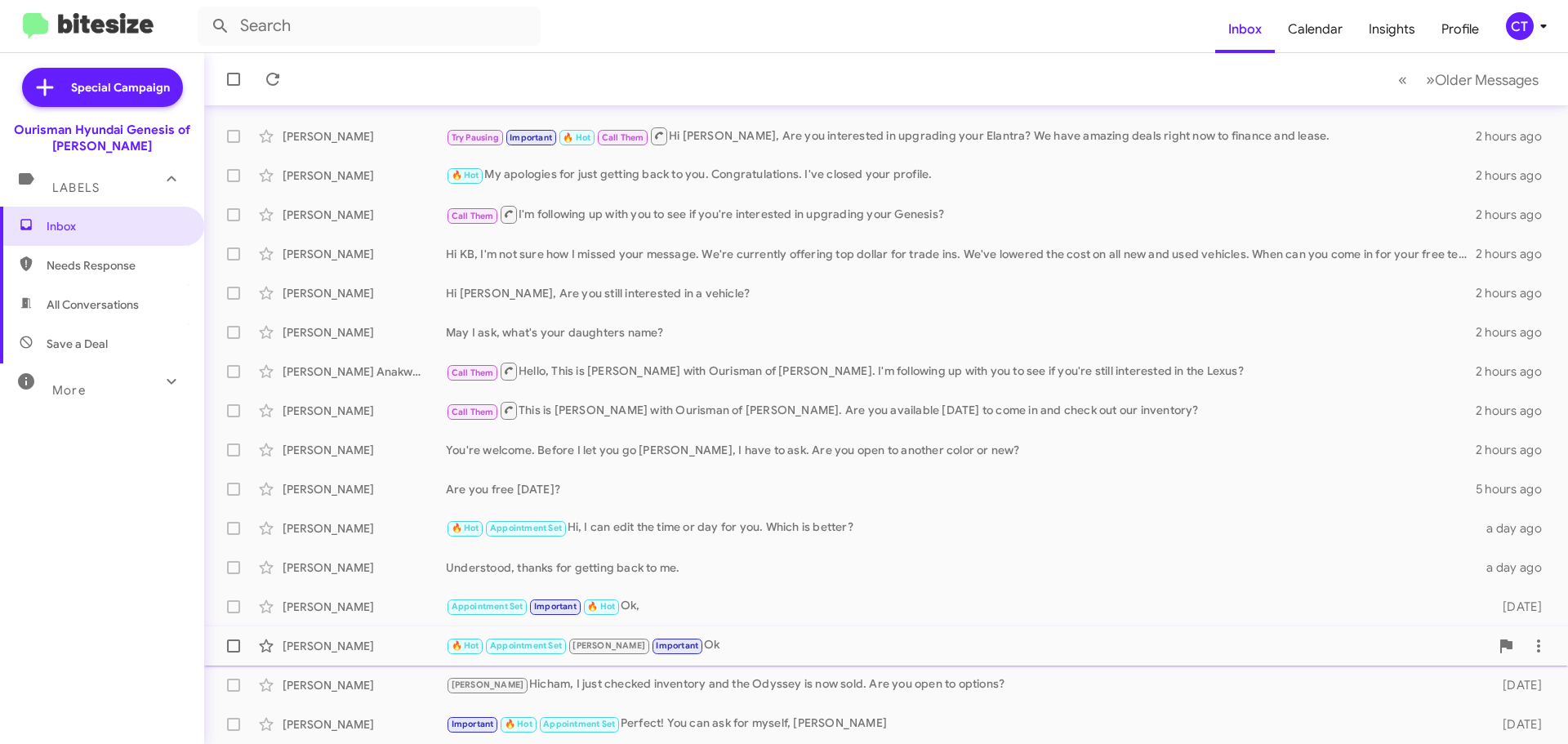
click at [755, 641] on div "🔥 Hot Appointment Set Stephanie Important Ok" at bounding box center [967, 645] width 1043 height 19
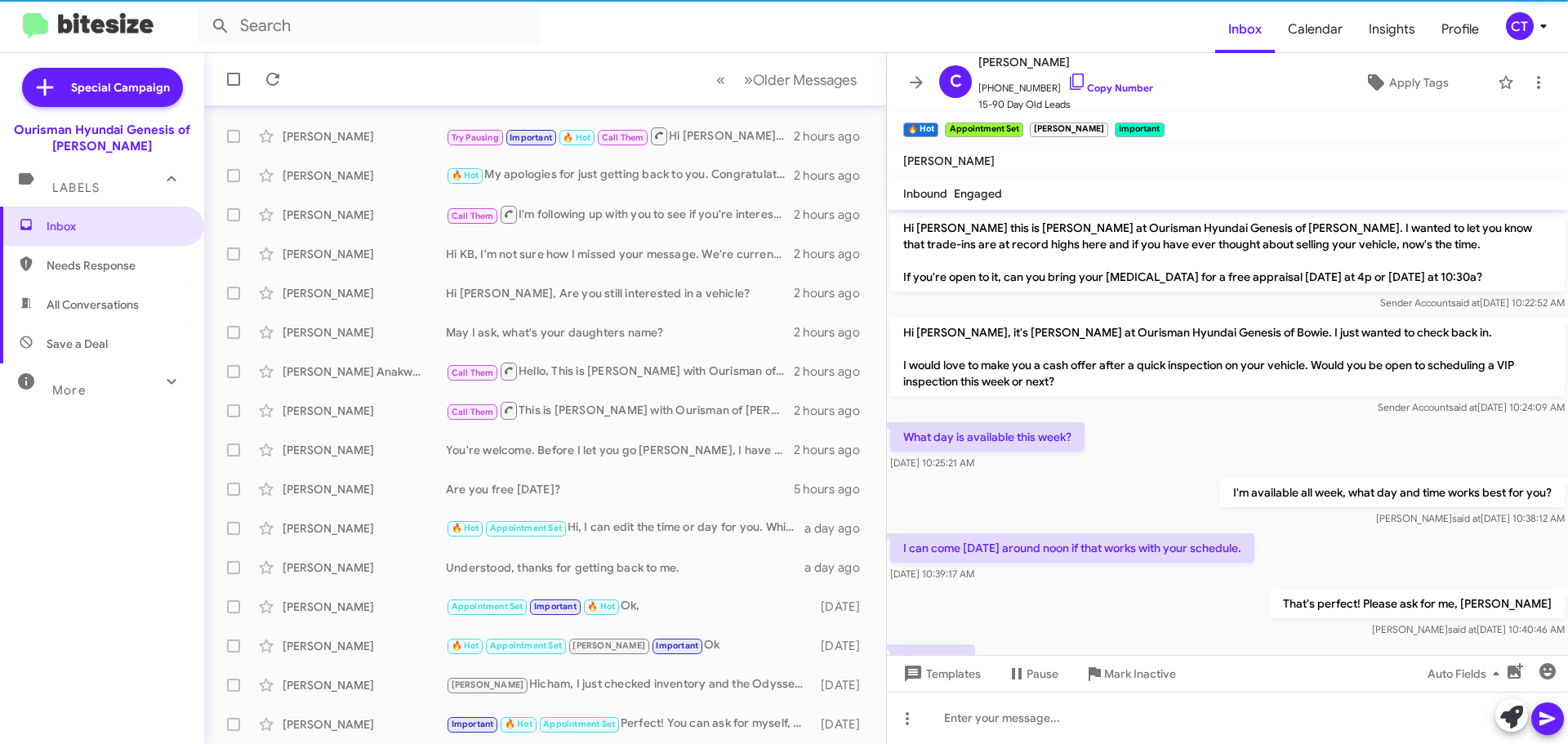
scroll to position [811, 0]
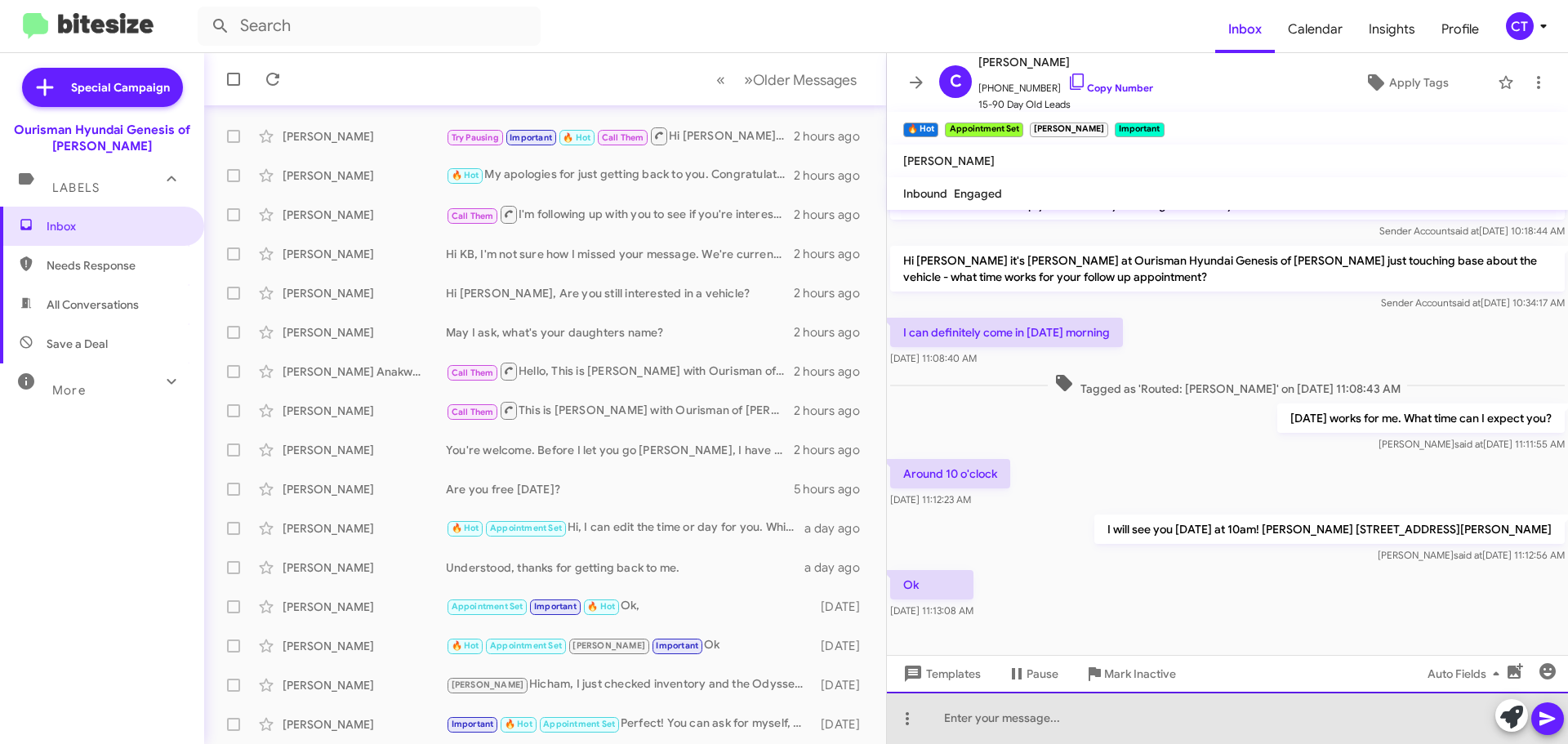
click at [1151, 733] on div at bounding box center [1227, 717] width 681 height 52
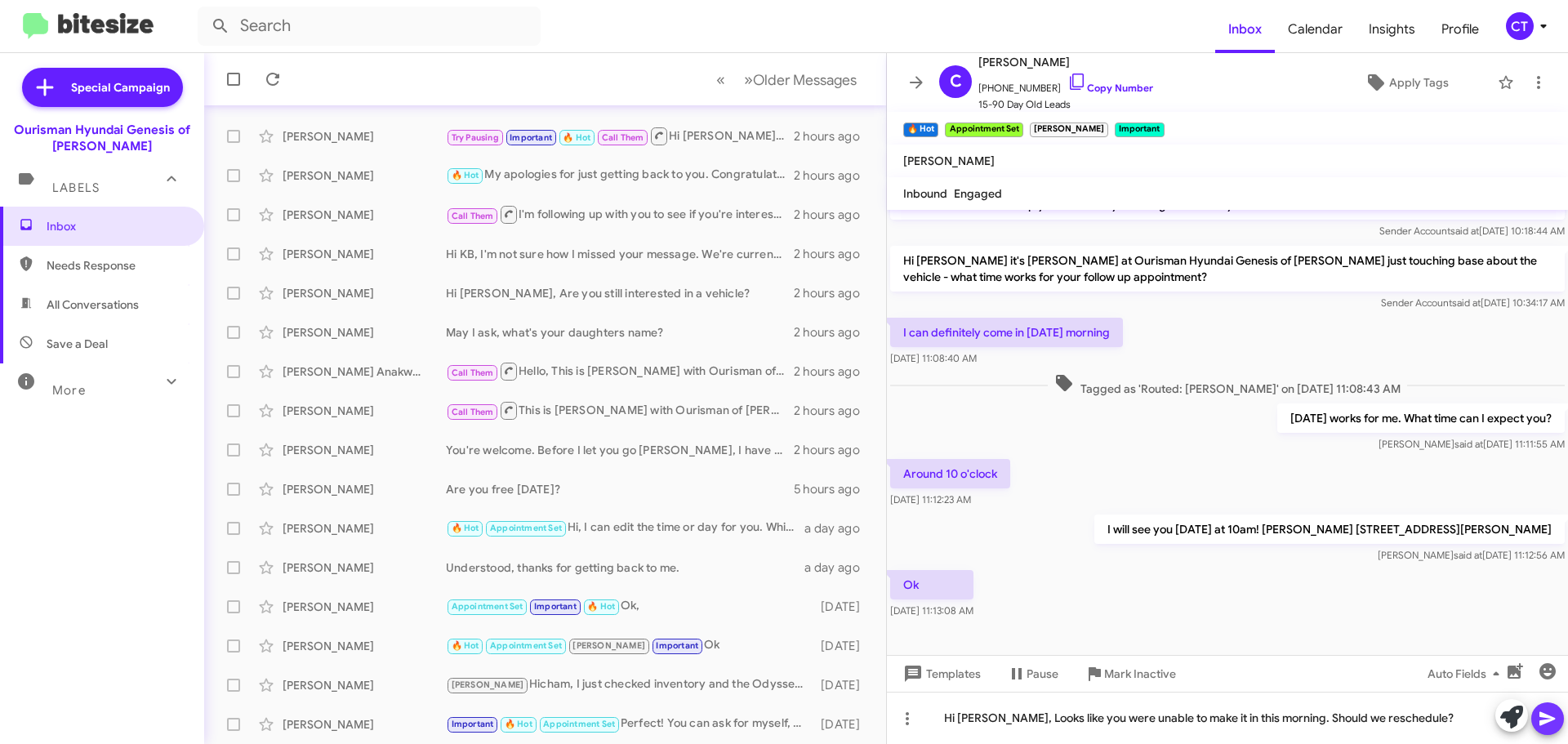
click at [1541, 722] on icon at bounding box center [1546, 719] width 15 height 14
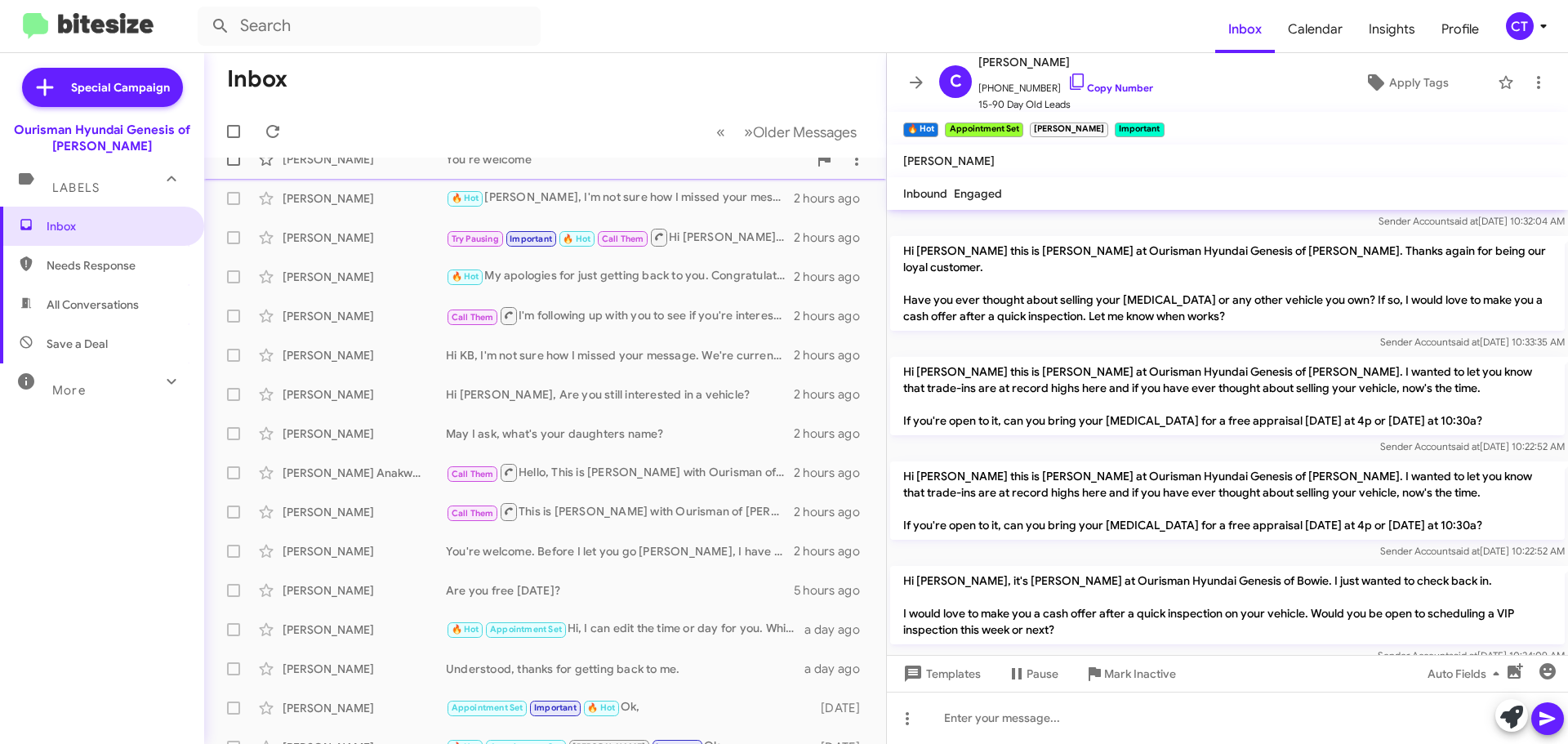
scroll to position [0, 0]
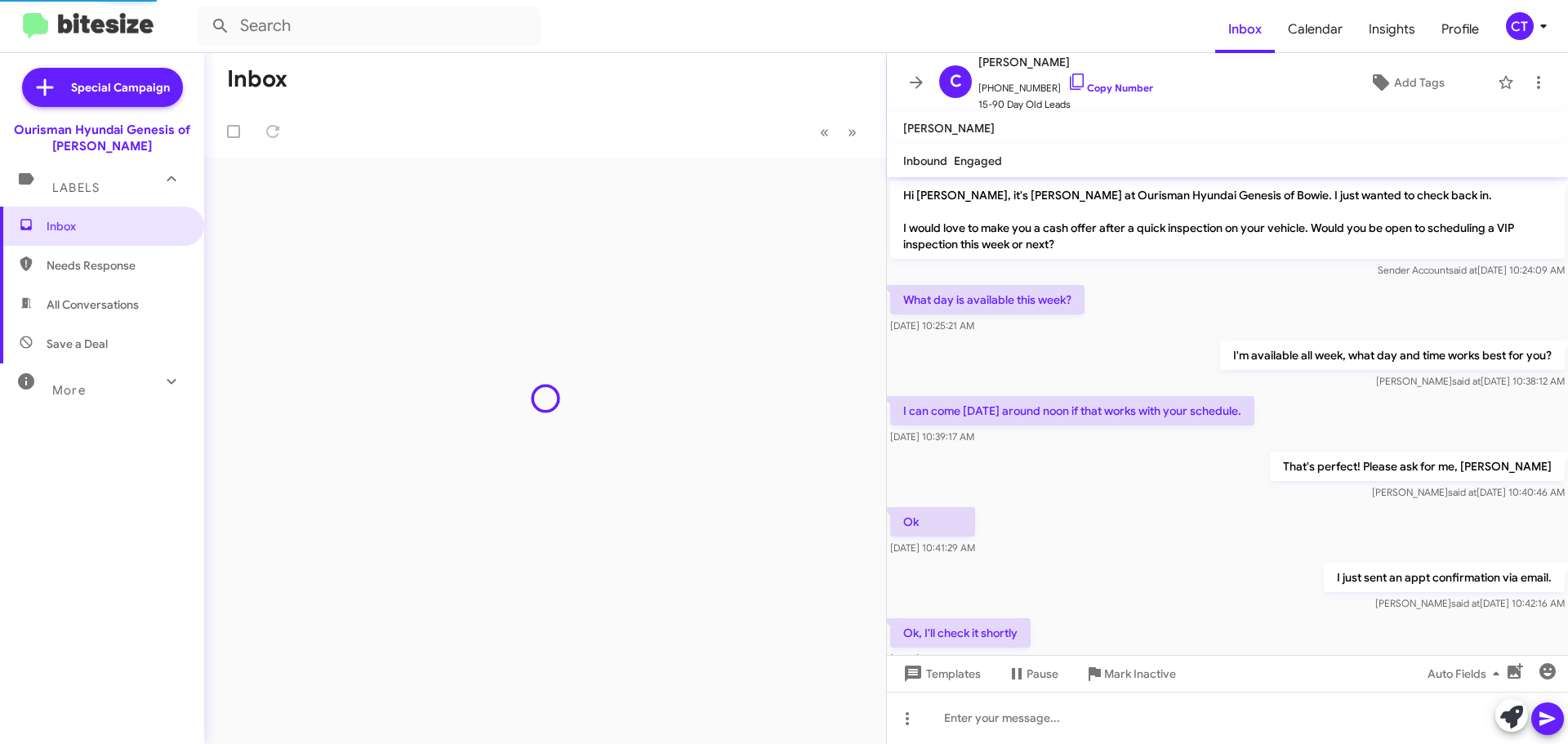
scroll to position [762, 0]
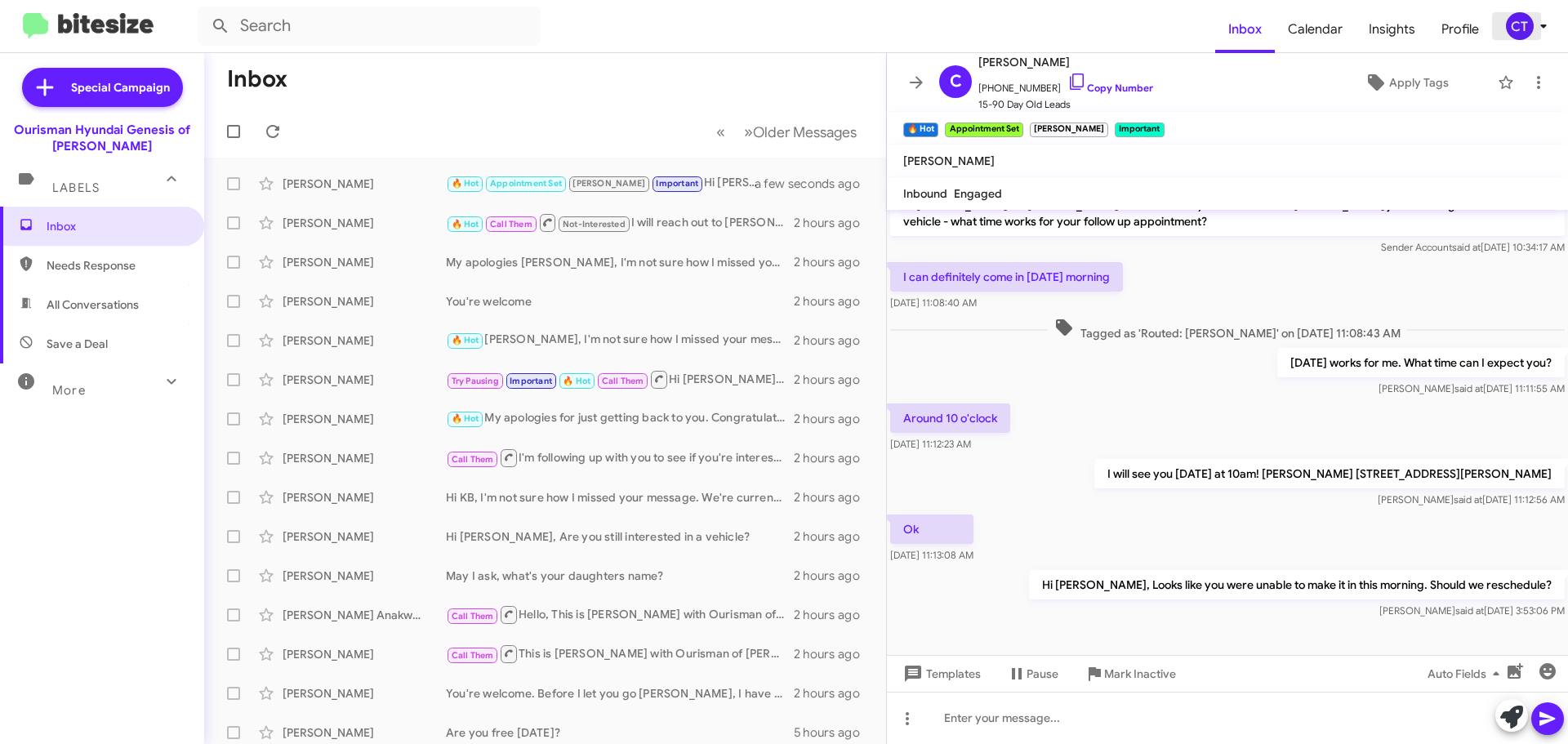
click at [1520, 22] on div "CT" at bounding box center [1519, 25] width 27 height 27
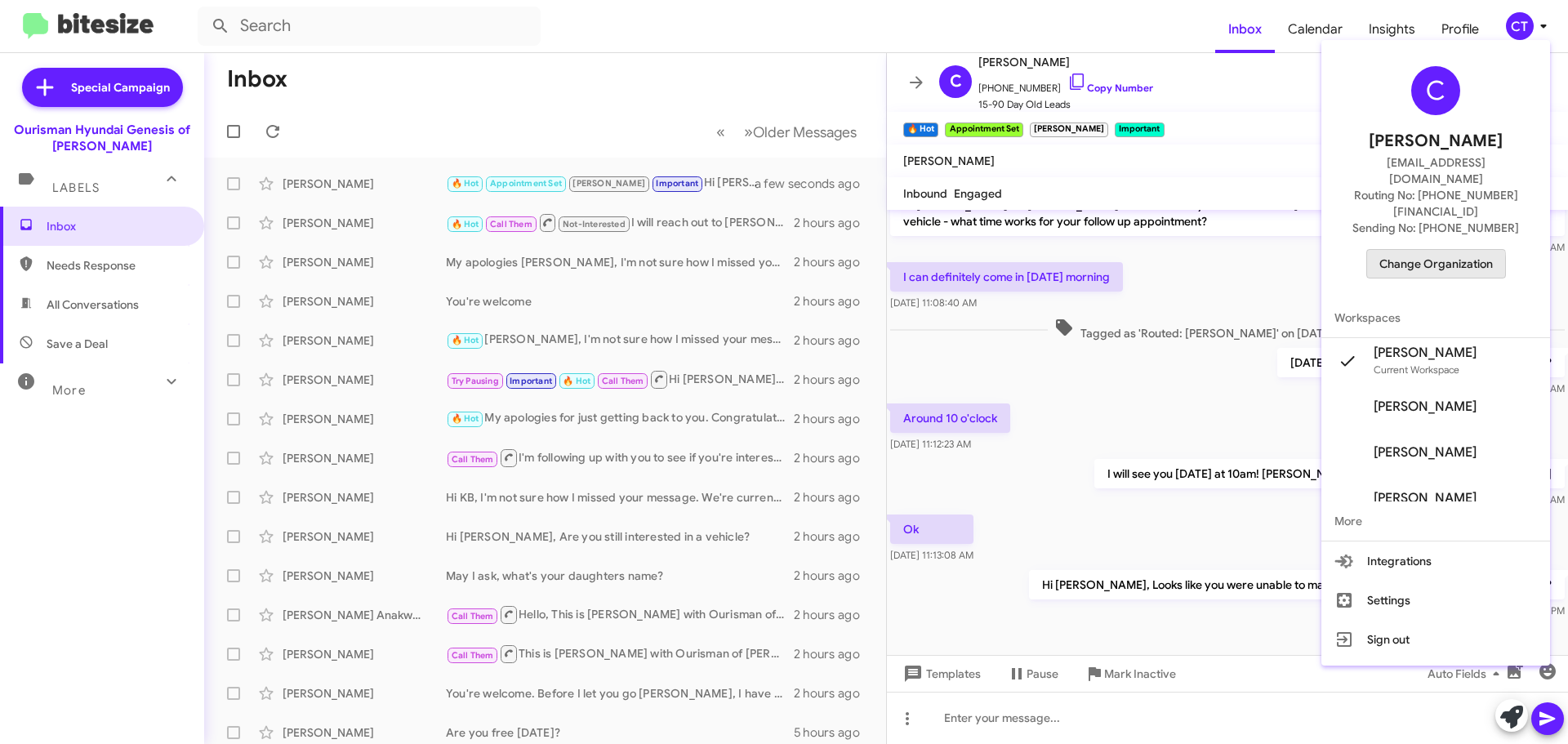
click at [1426, 250] on span "Change Organization" at bounding box center [1435, 263] width 114 height 27
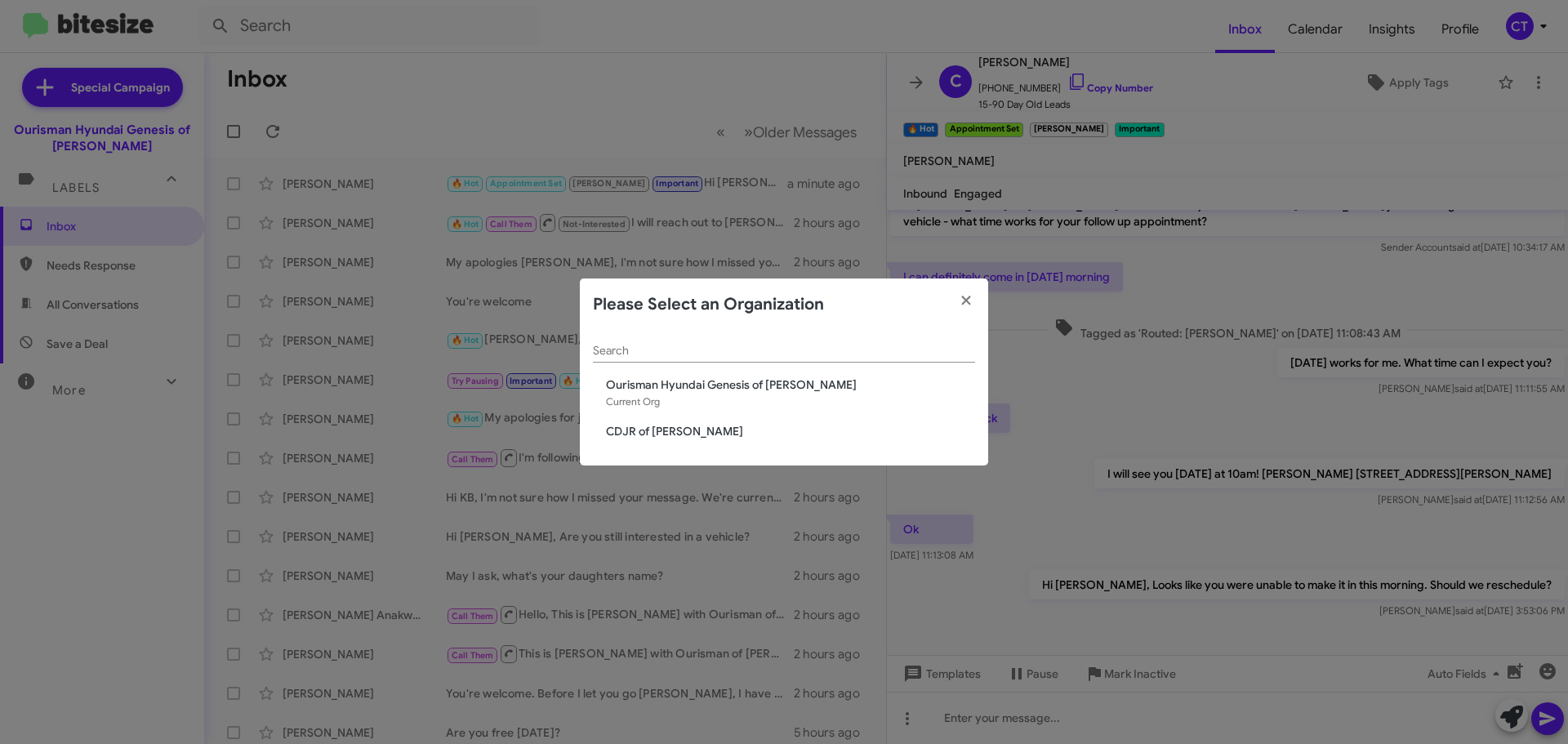
click at [678, 439] on span "CDJR of Bowie" at bounding box center [790, 430] width 369 height 16
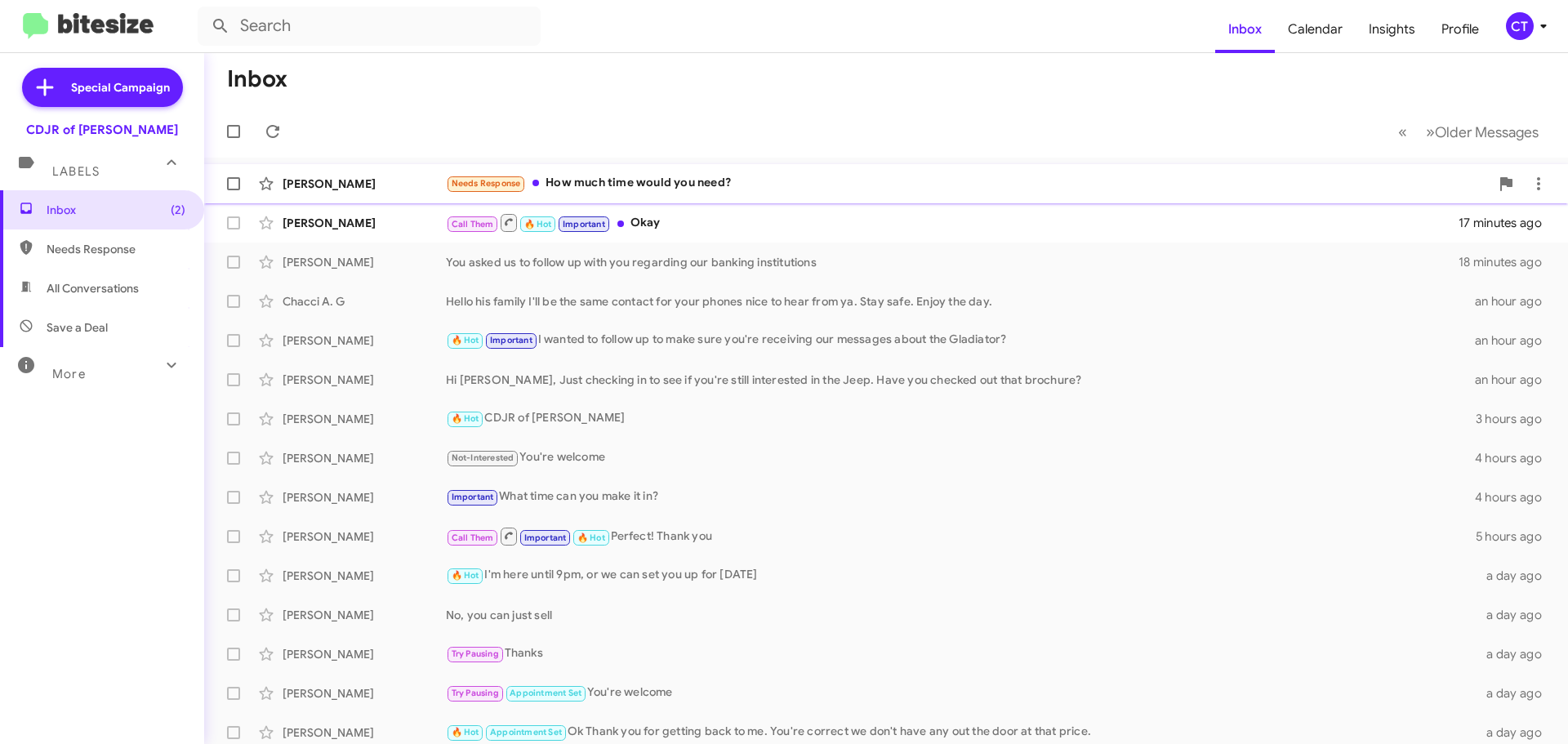
click at [648, 184] on div "Needs Response How much time would you need?" at bounding box center [967, 184] width 1043 height 19
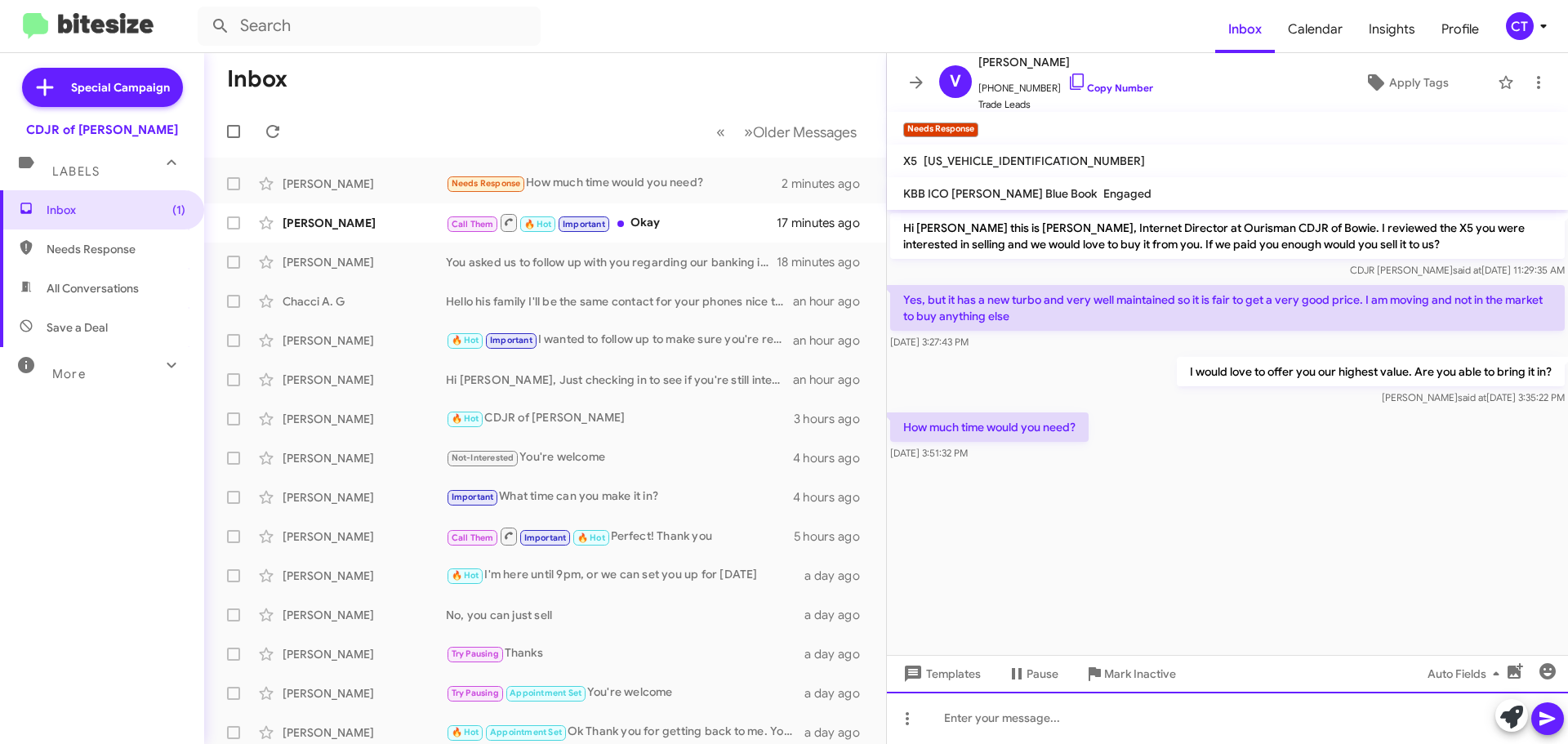
click at [1136, 721] on div at bounding box center [1227, 717] width 681 height 52
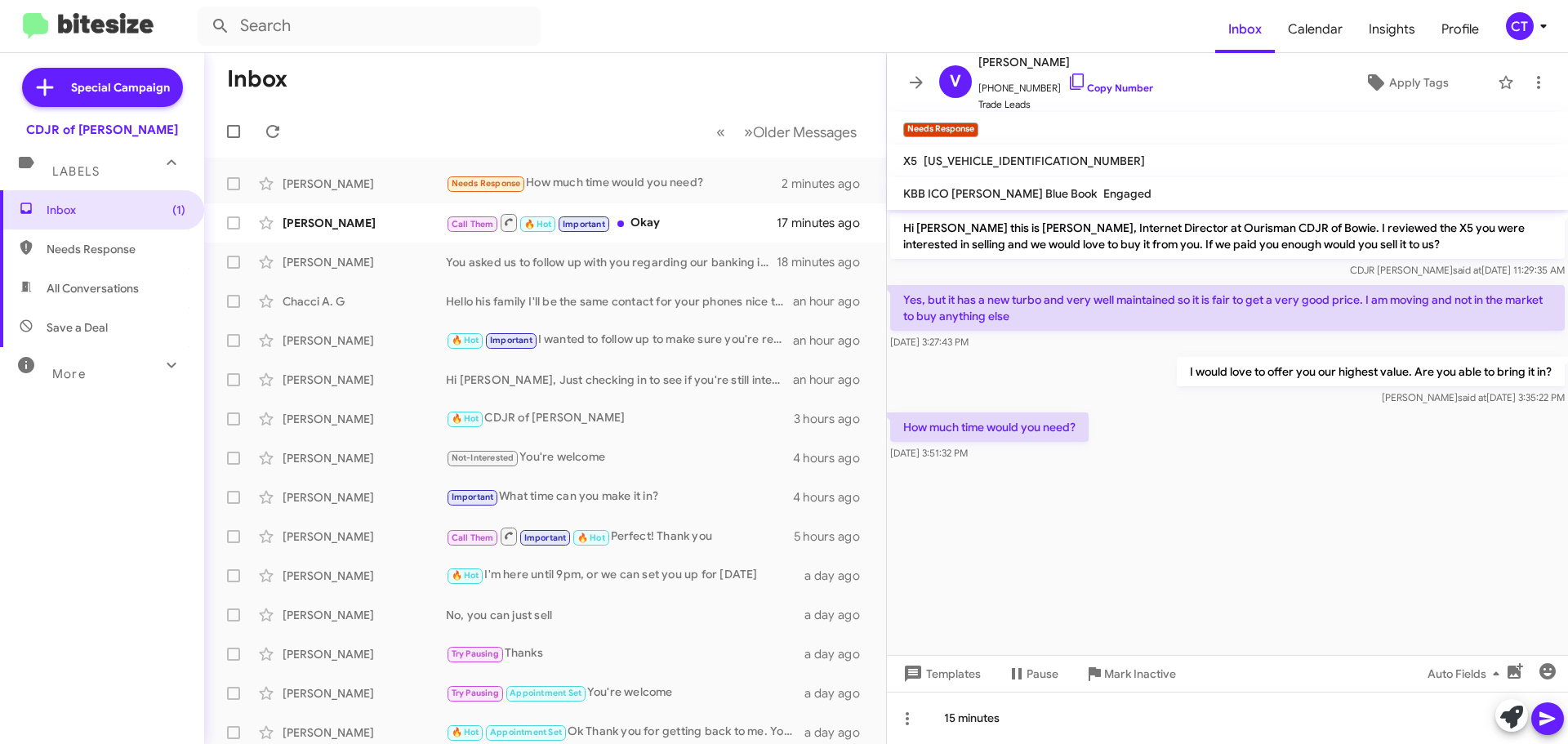
click at [1558, 710] on button at bounding box center [1547, 719] width 33 height 33
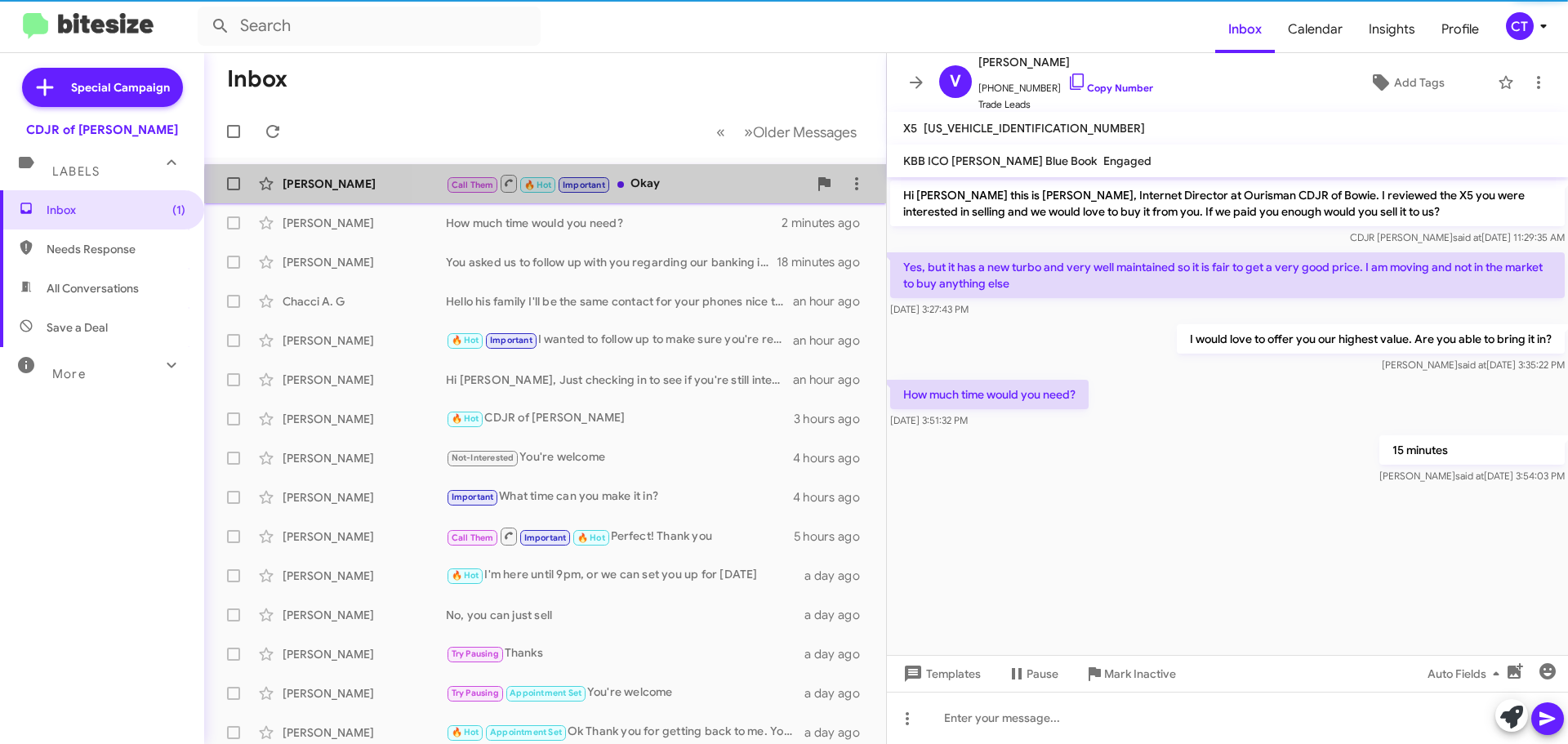
click at [665, 195] on div "Jose Acosta Call Them 🔥 Hot Important Okay 17 minutes ago" at bounding box center [545, 184] width 655 height 33
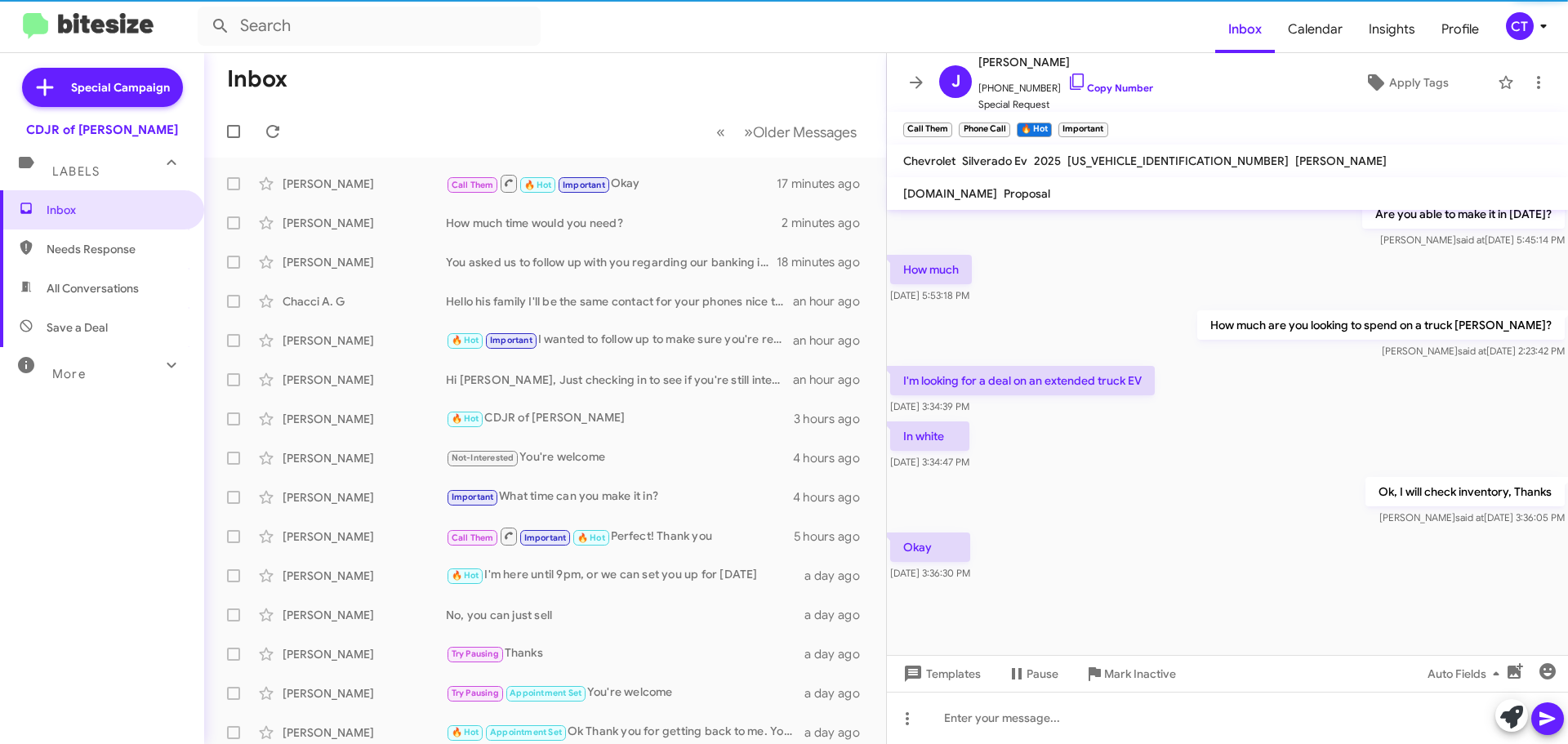
scroll to position [943, 0]
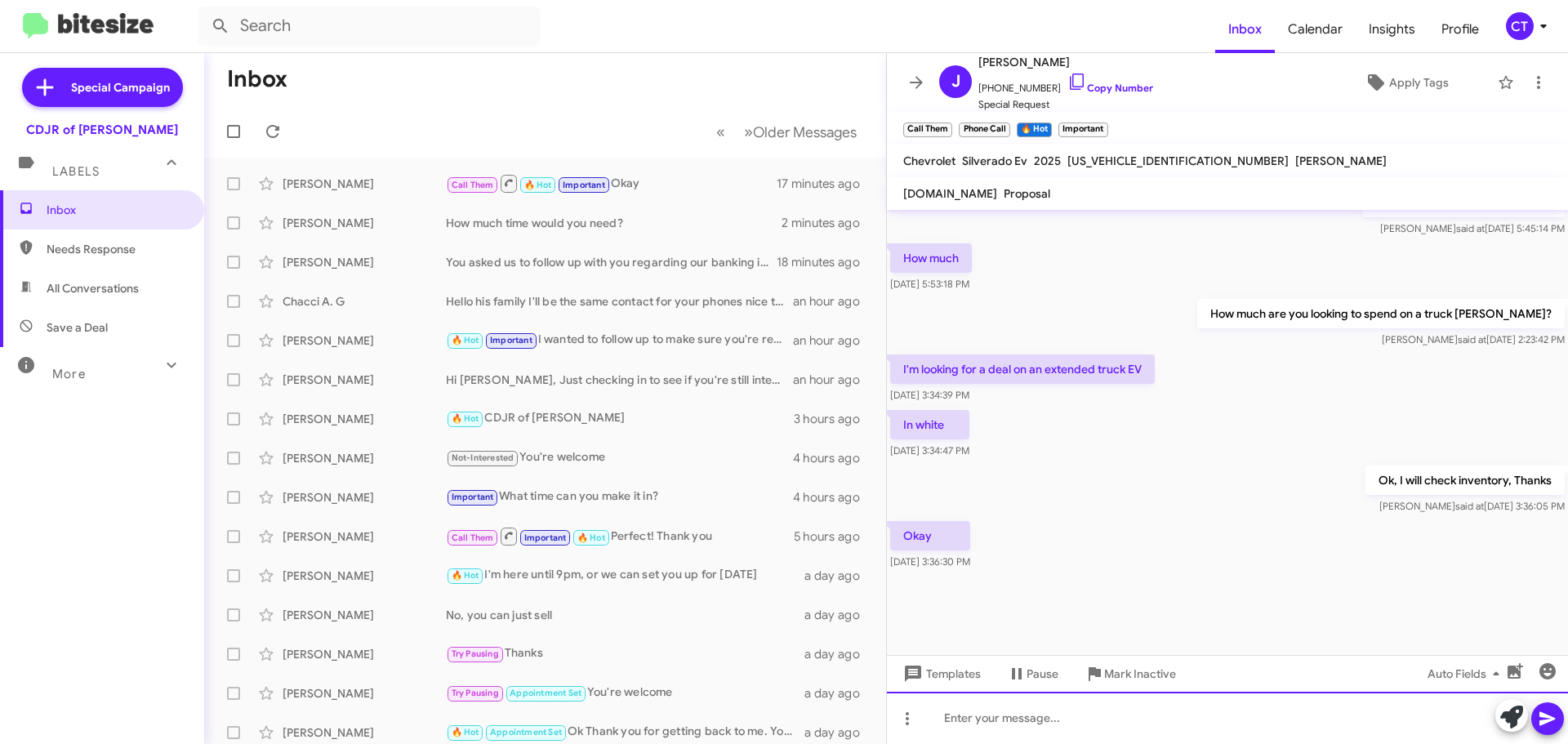
click at [1044, 731] on div at bounding box center [1227, 717] width 681 height 52
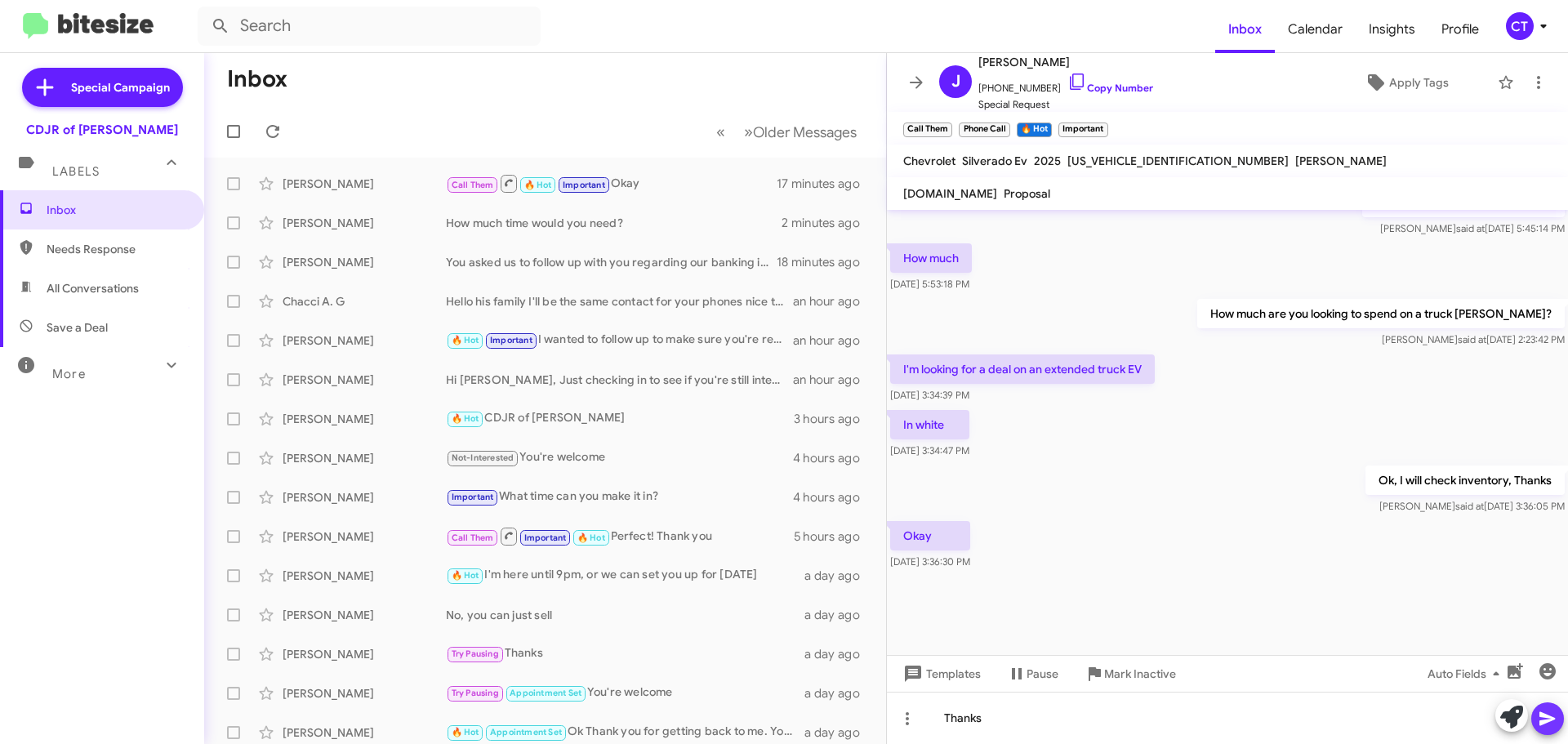
click at [1543, 732] on span at bounding box center [1546, 719] width 20 height 33
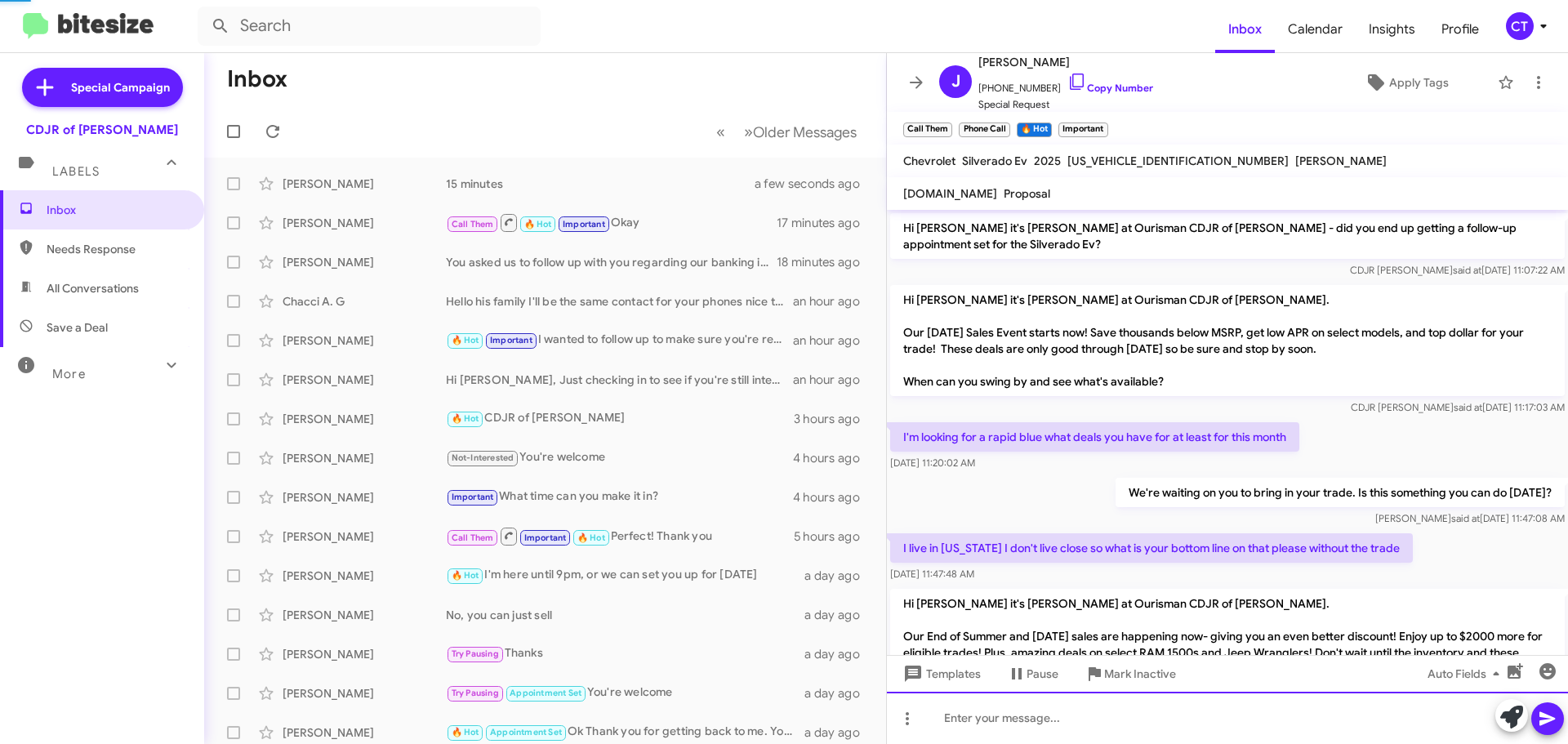
scroll to position [82, 0]
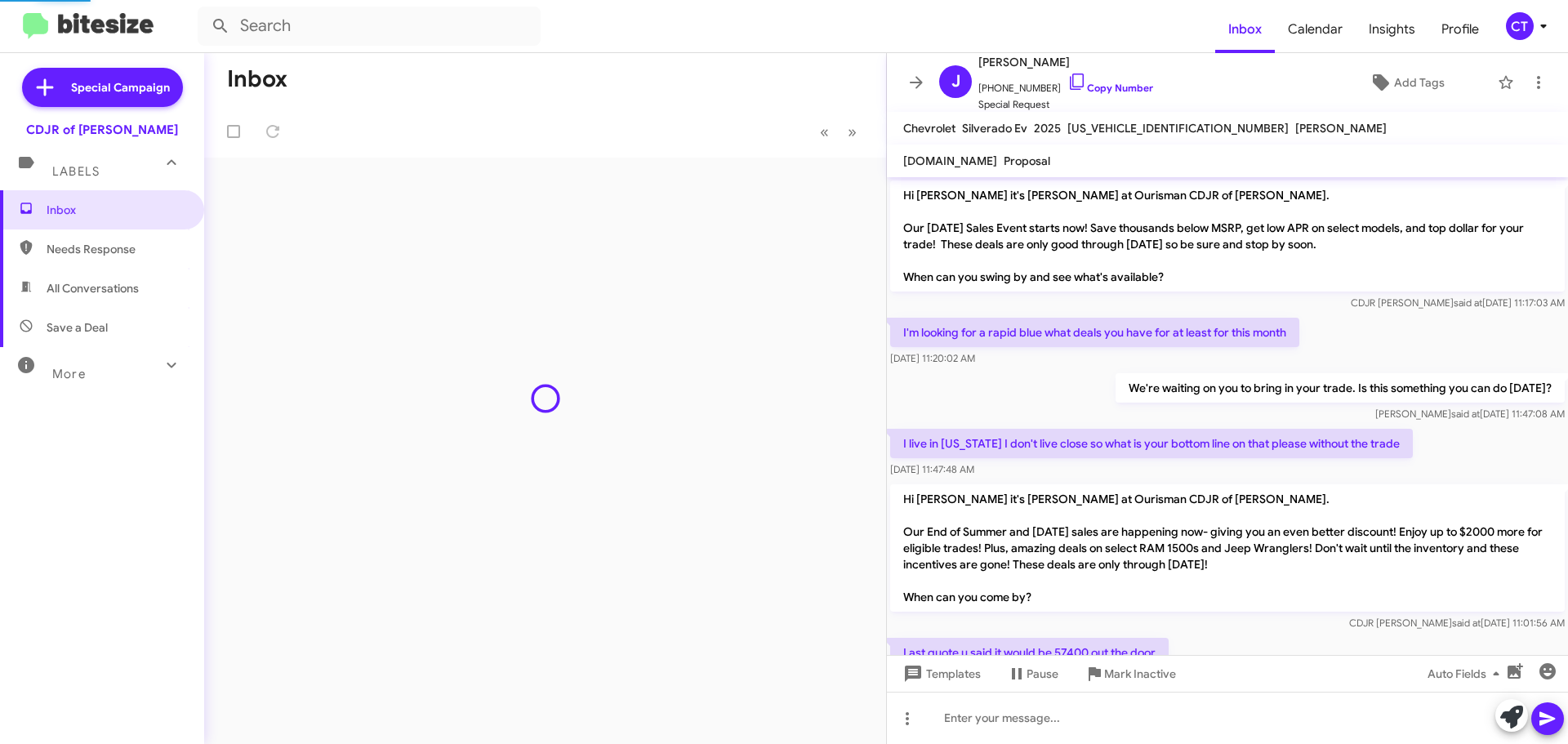
scroll to position [894, 0]
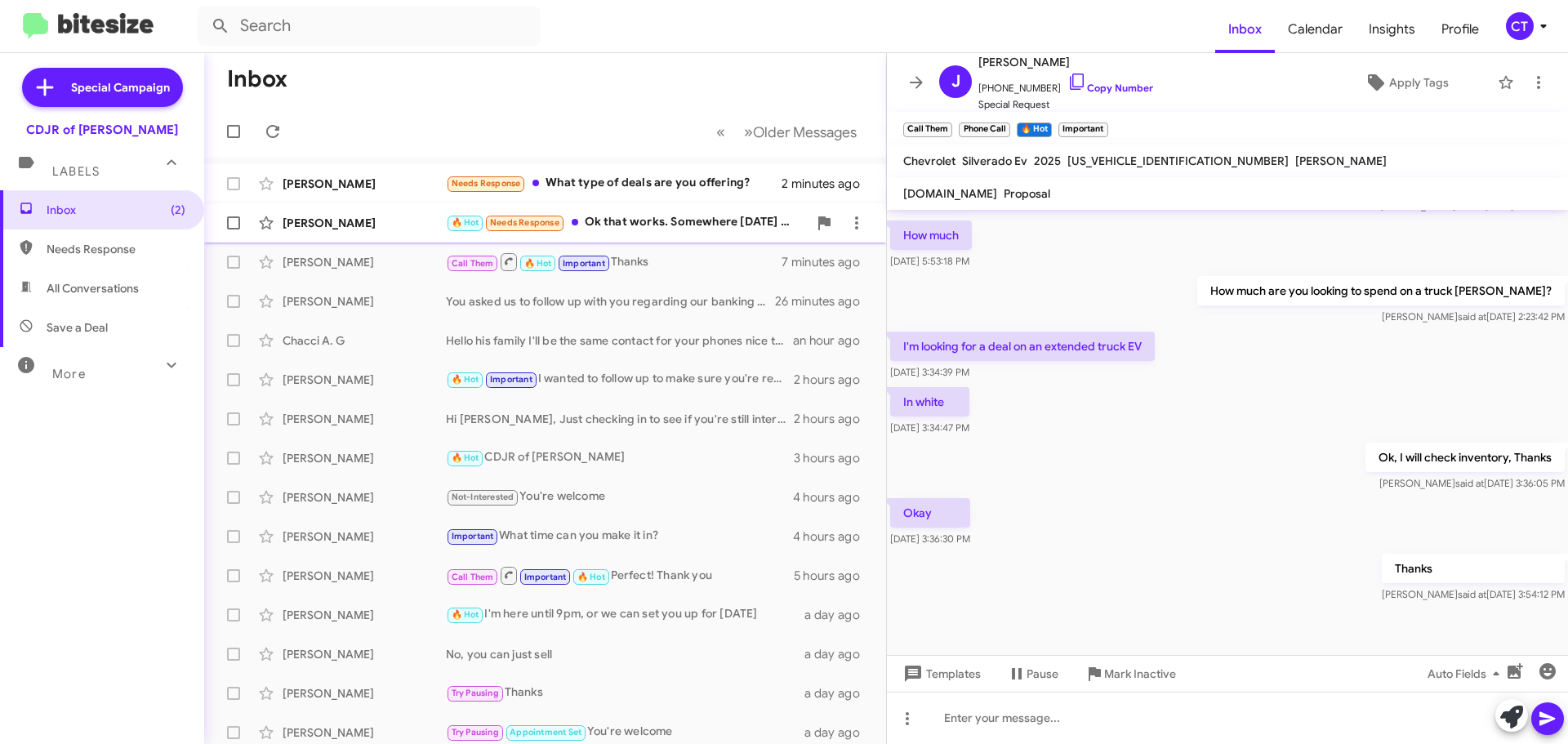
click at [643, 213] on div "[PERSON_NAME] 🔥 Hot Needs Response Ok that works. Somewhere [DATE] my wife can …" at bounding box center [545, 222] width 655 height 33
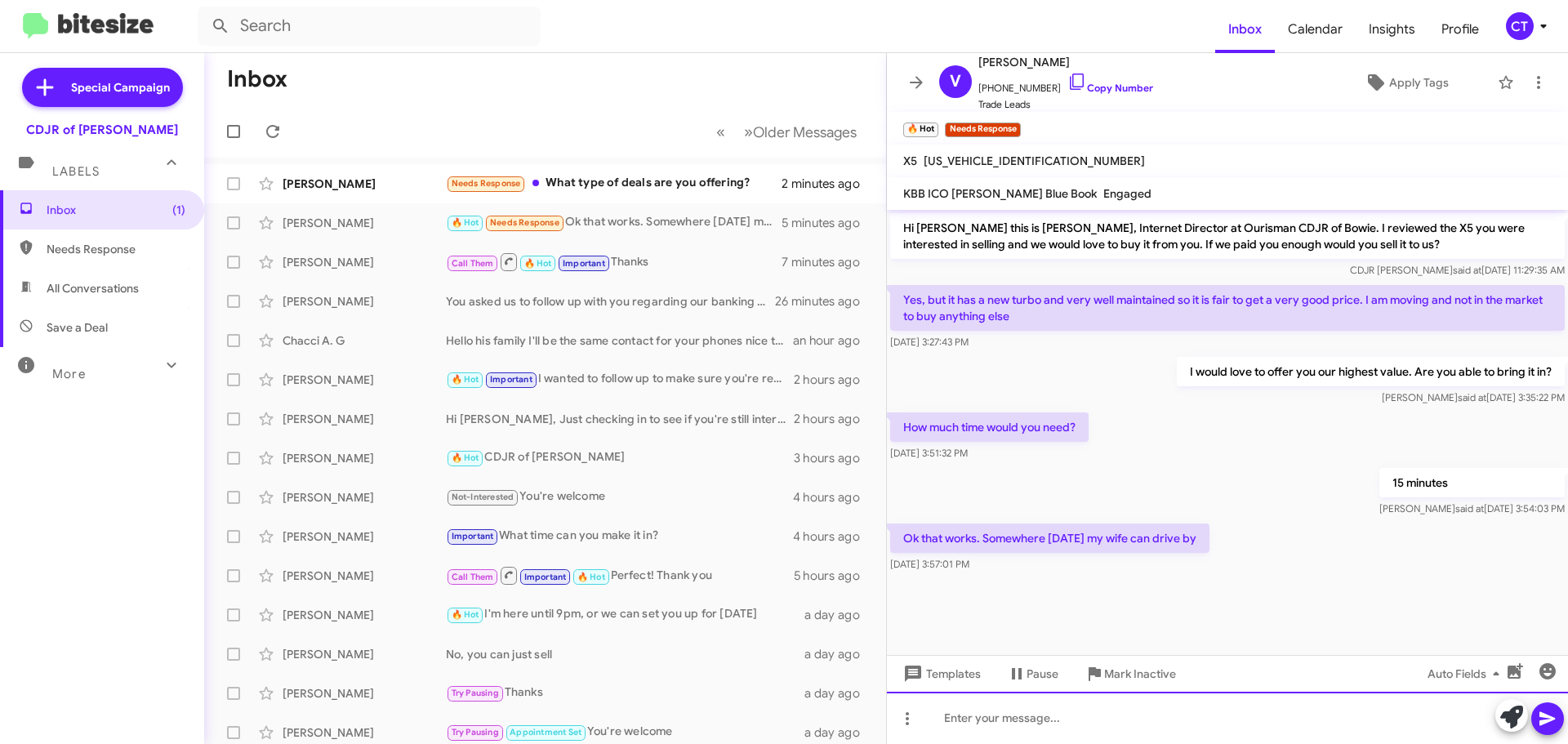
click at [1085, 729] on div at bounding box center [1227, 717] width 681 height 52
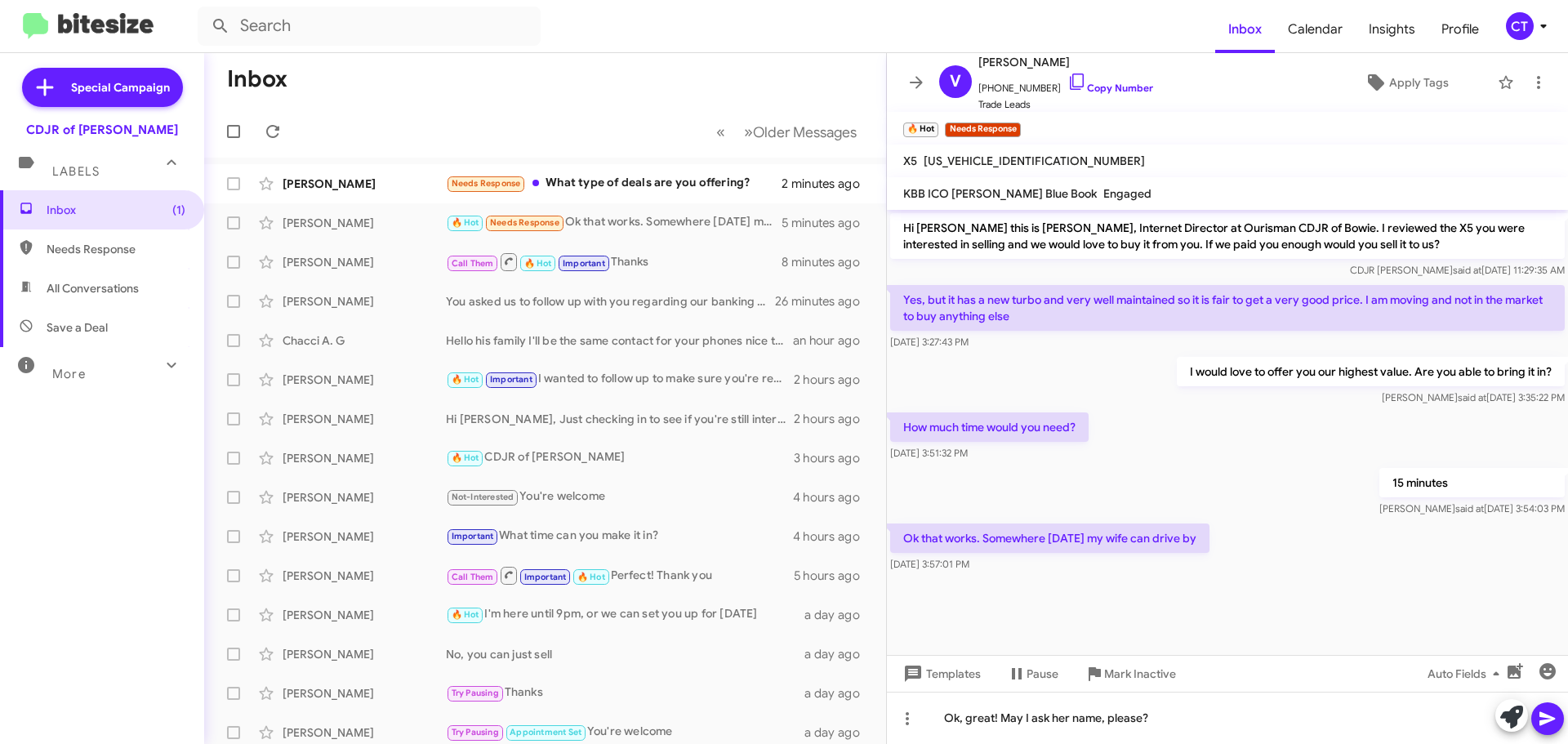
click at [1551, 721] on icon at bounding box center [1546, 719] width 20 height 20
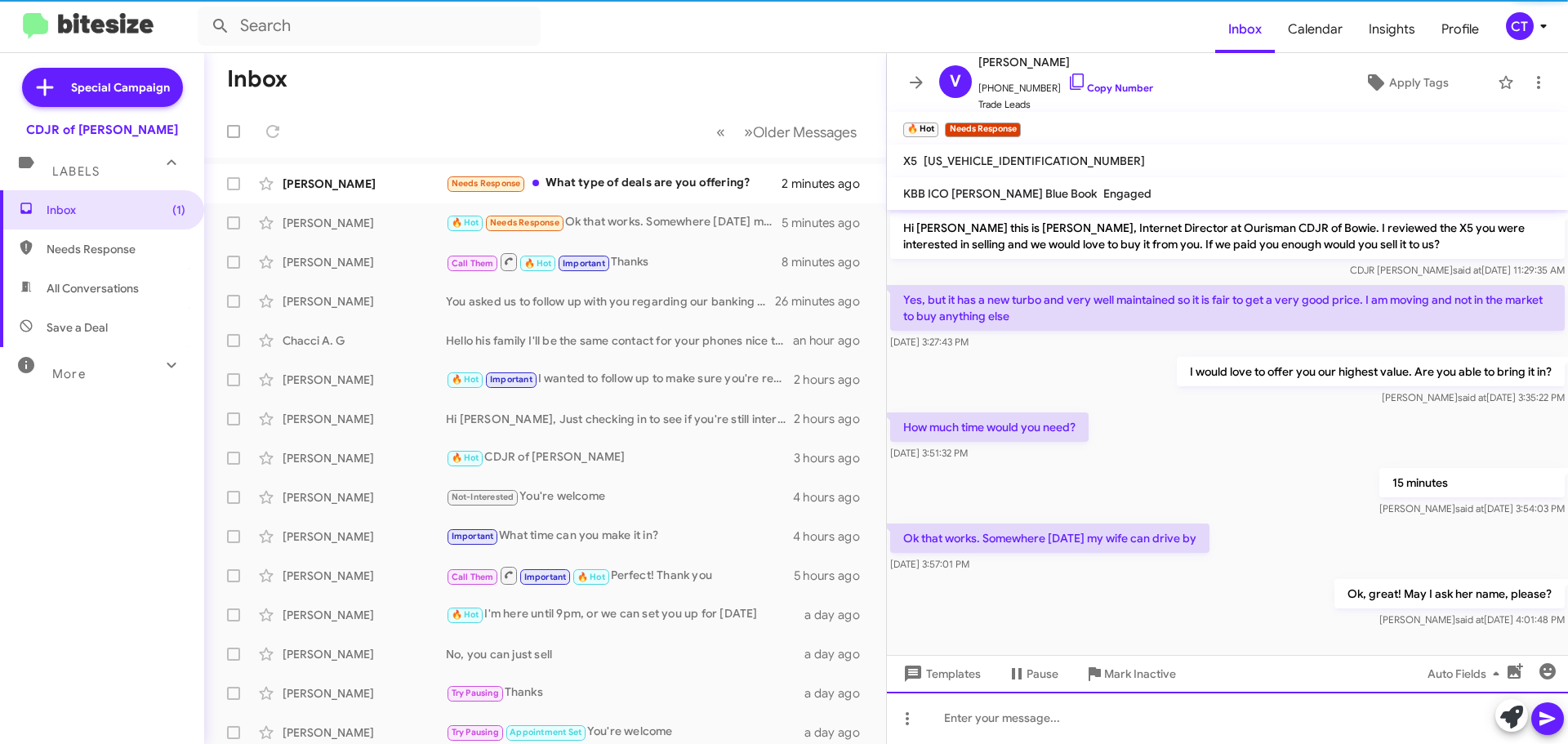
scroll to position [5, 0]
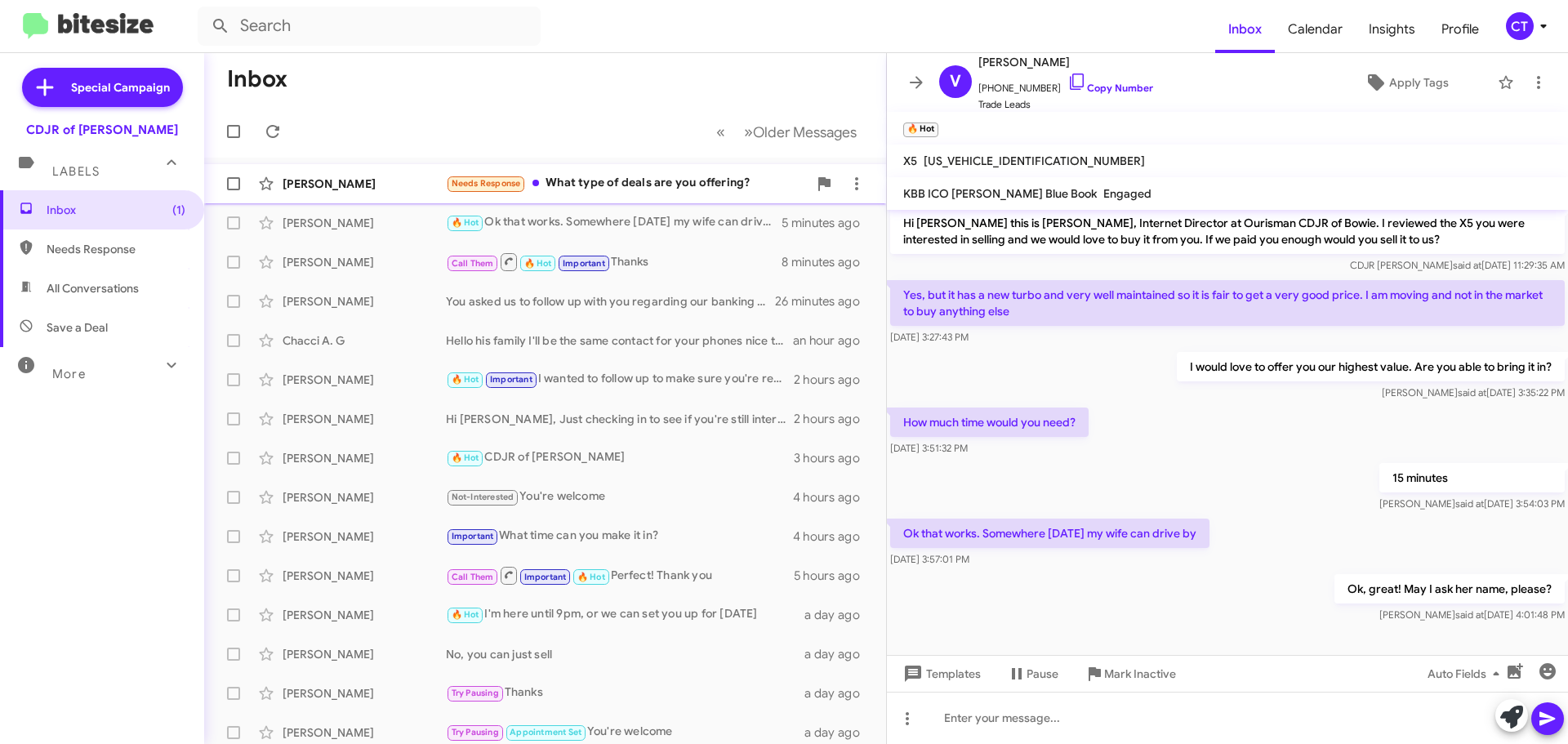
click at [611, 185] on div "Needs Response What type of deals are you offering?" at bounding box center [626, 184] width 362 height 19
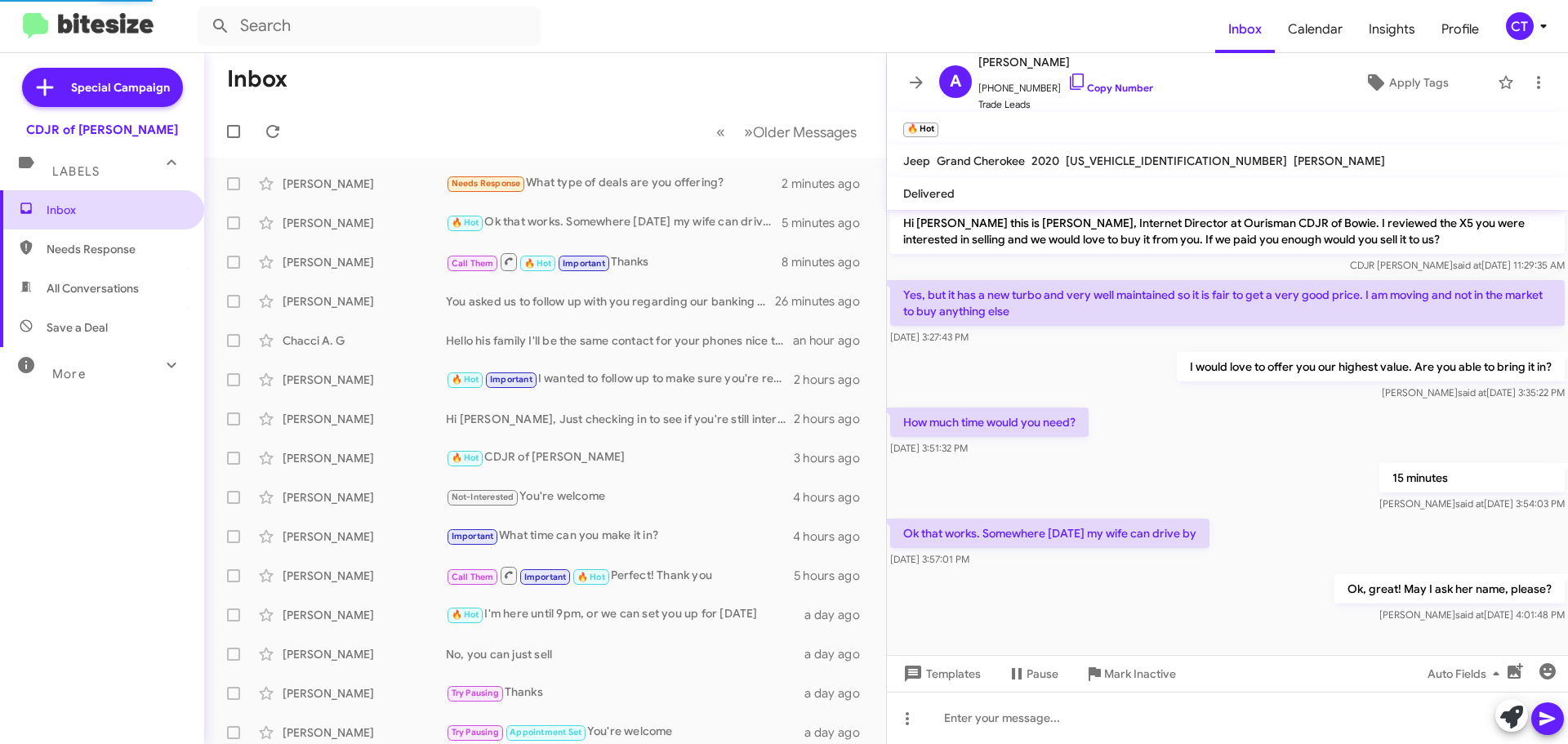
scroll to position [141, 0]
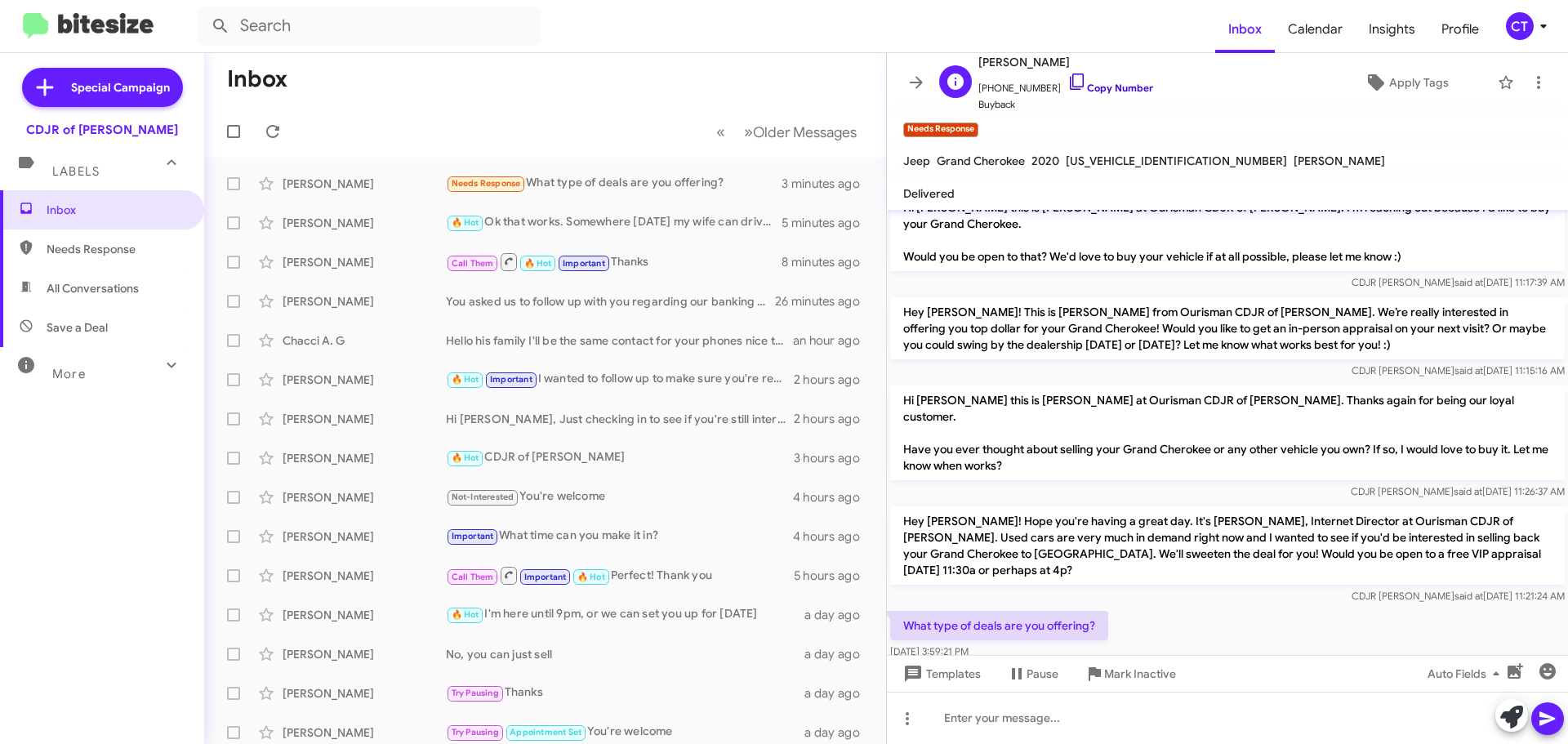
click at [1067, 79] on icon at bounding box center [1076, 81] width 20 height 20
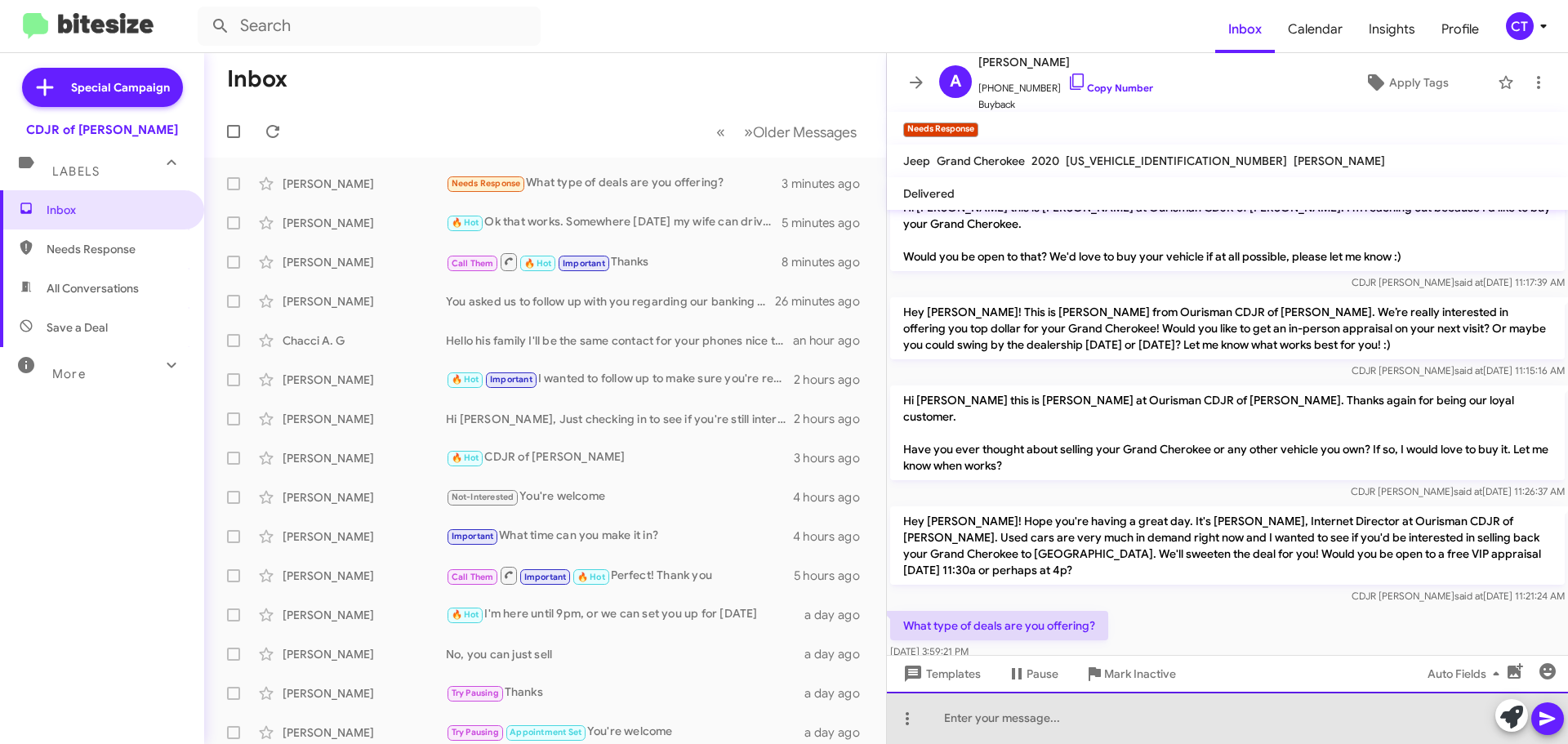
click at [999, 727] on div at bounding box center [1227, 717] width 681 height 52
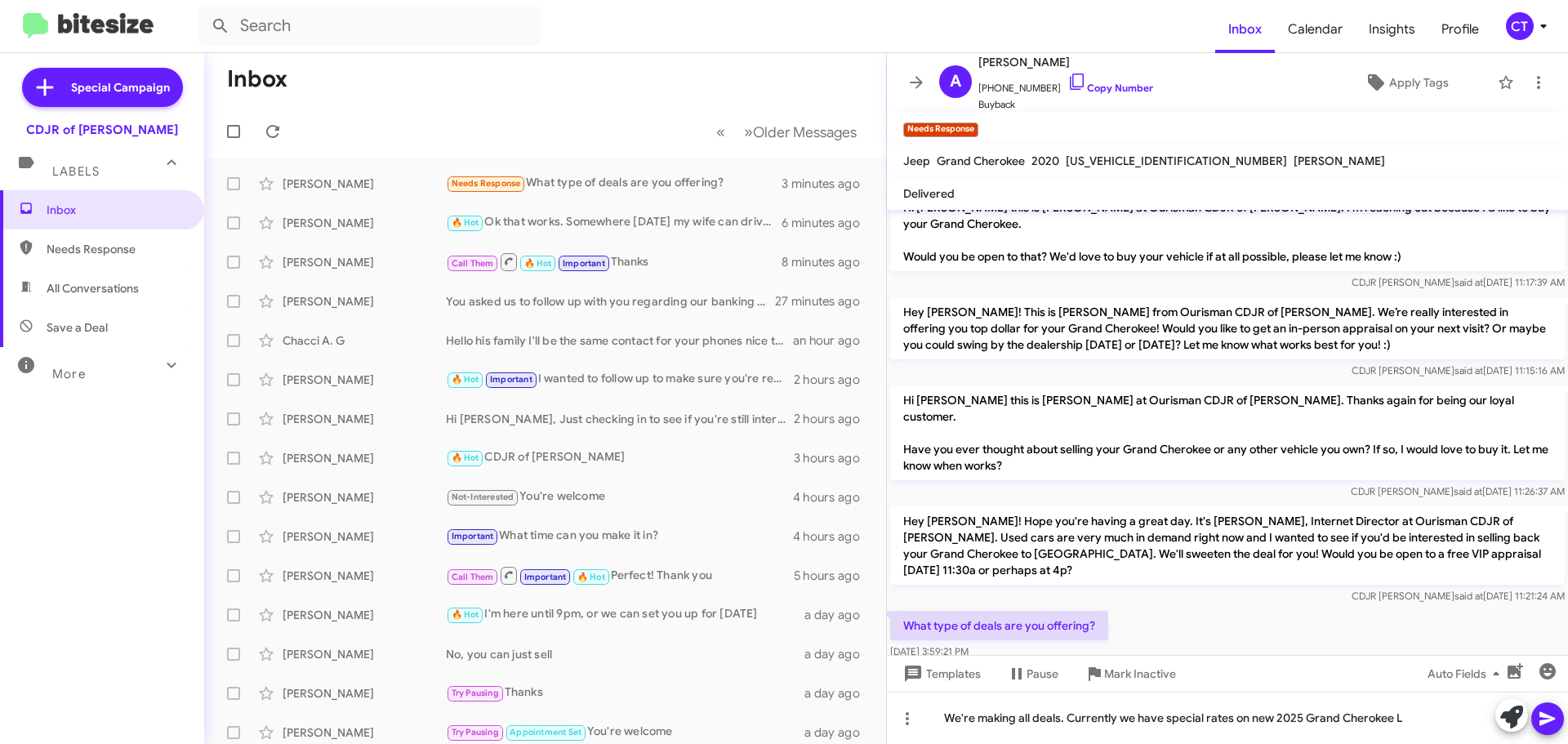
click at [1542, 725] on icon at bounding box center [1546, 719] width 20 height 20
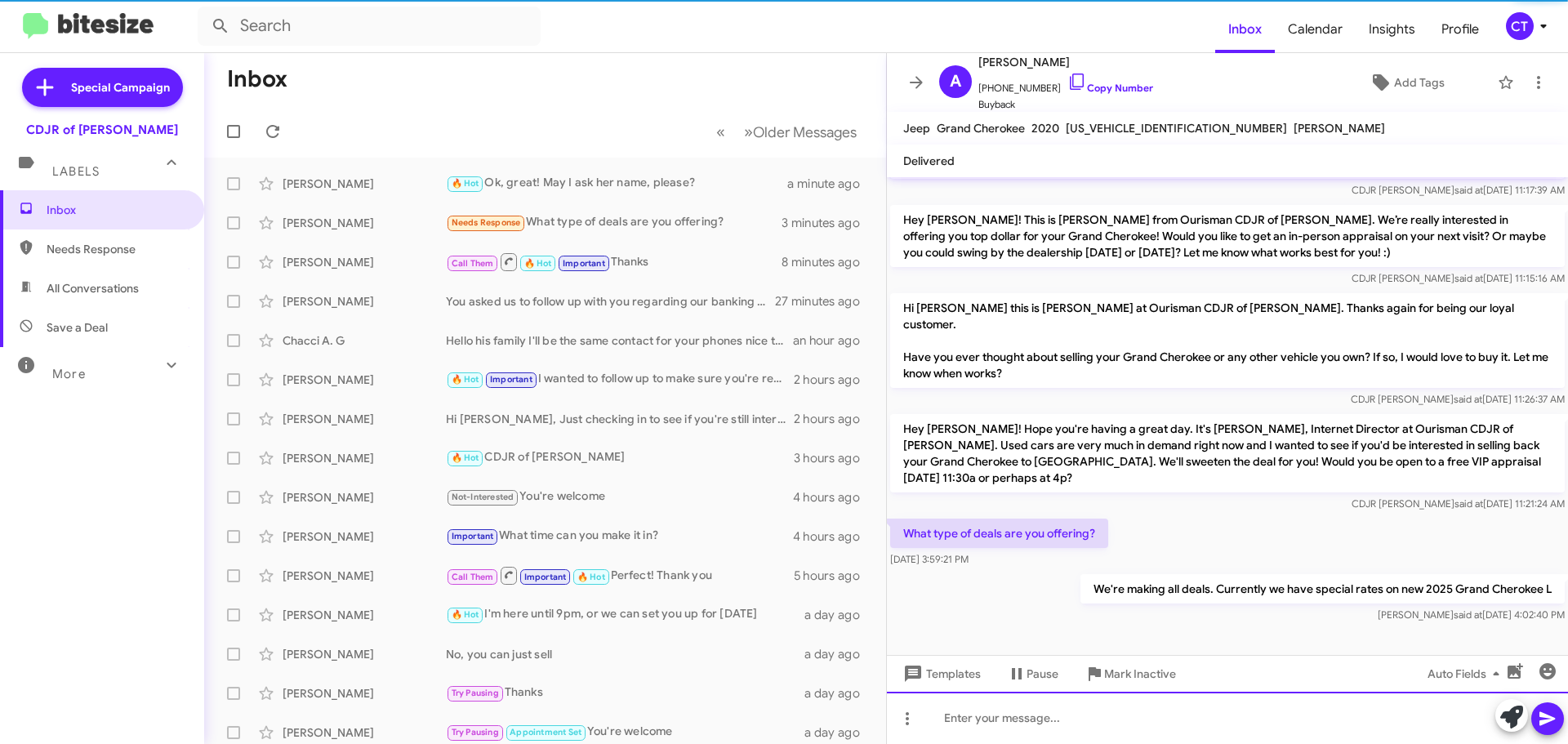
scroll to position [169, 0]
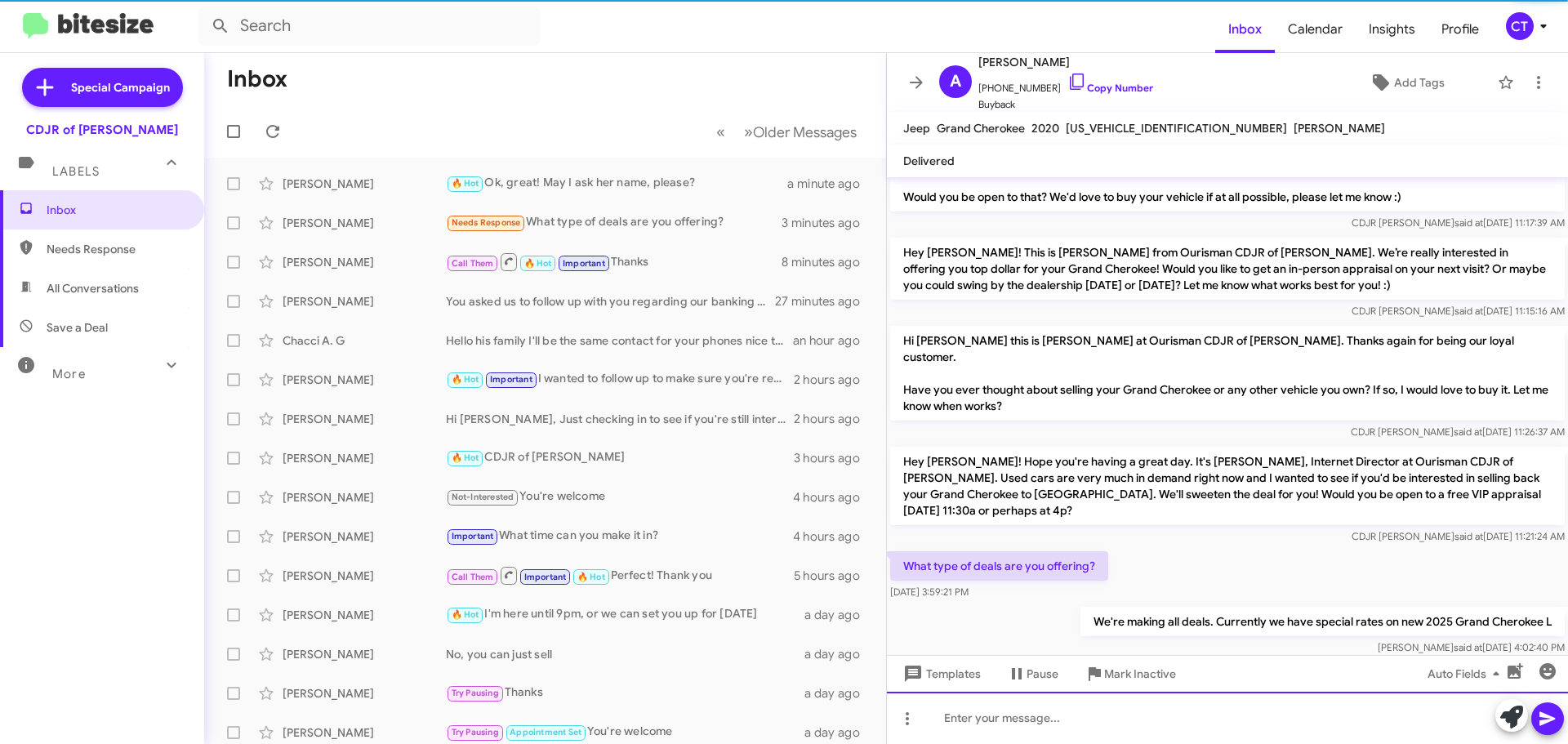
click at [1159, 720] on div at bounding box center [1227, 717] width 681 height 52
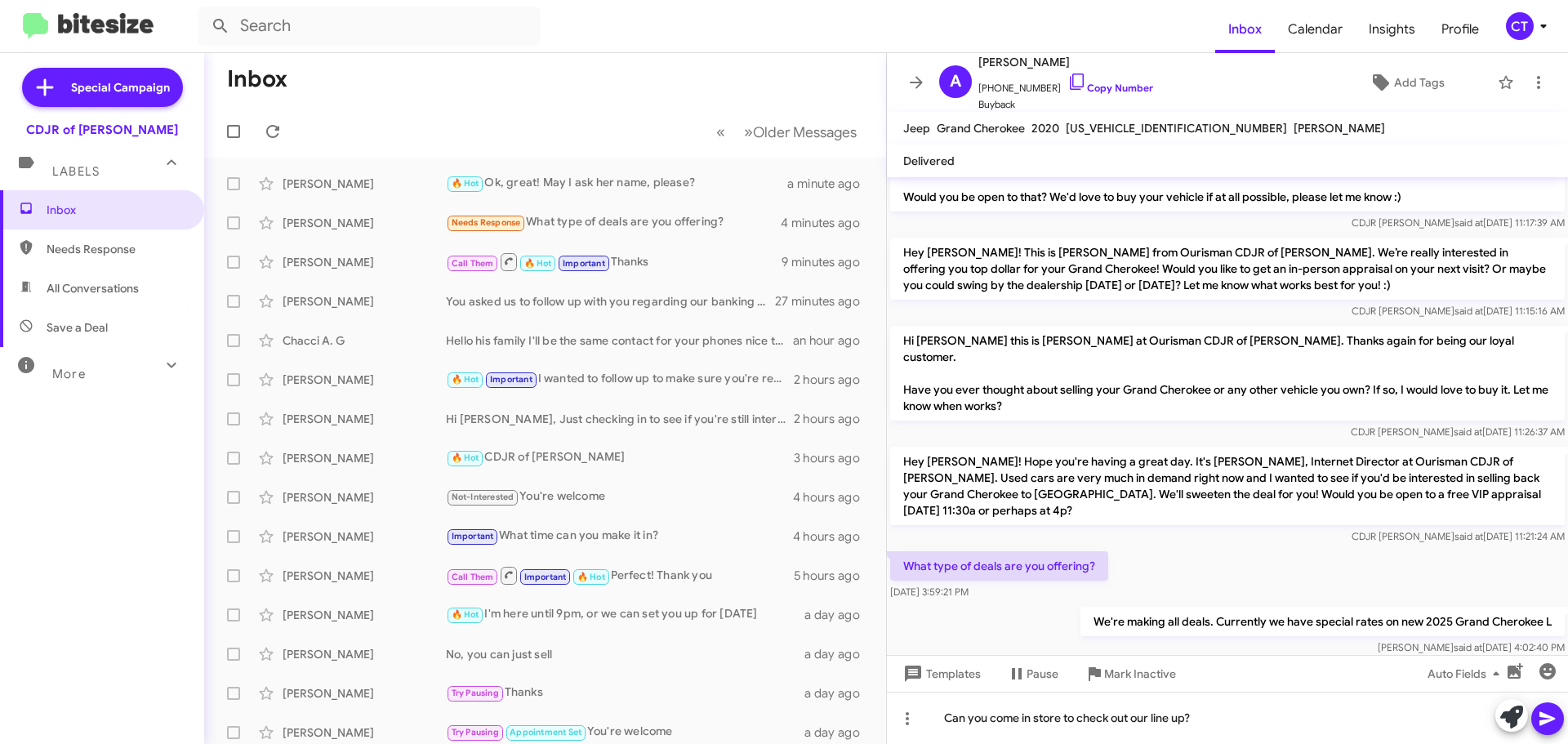
click at [1558, 720] on button at bounding box center [1547, 719] width 33 height 33
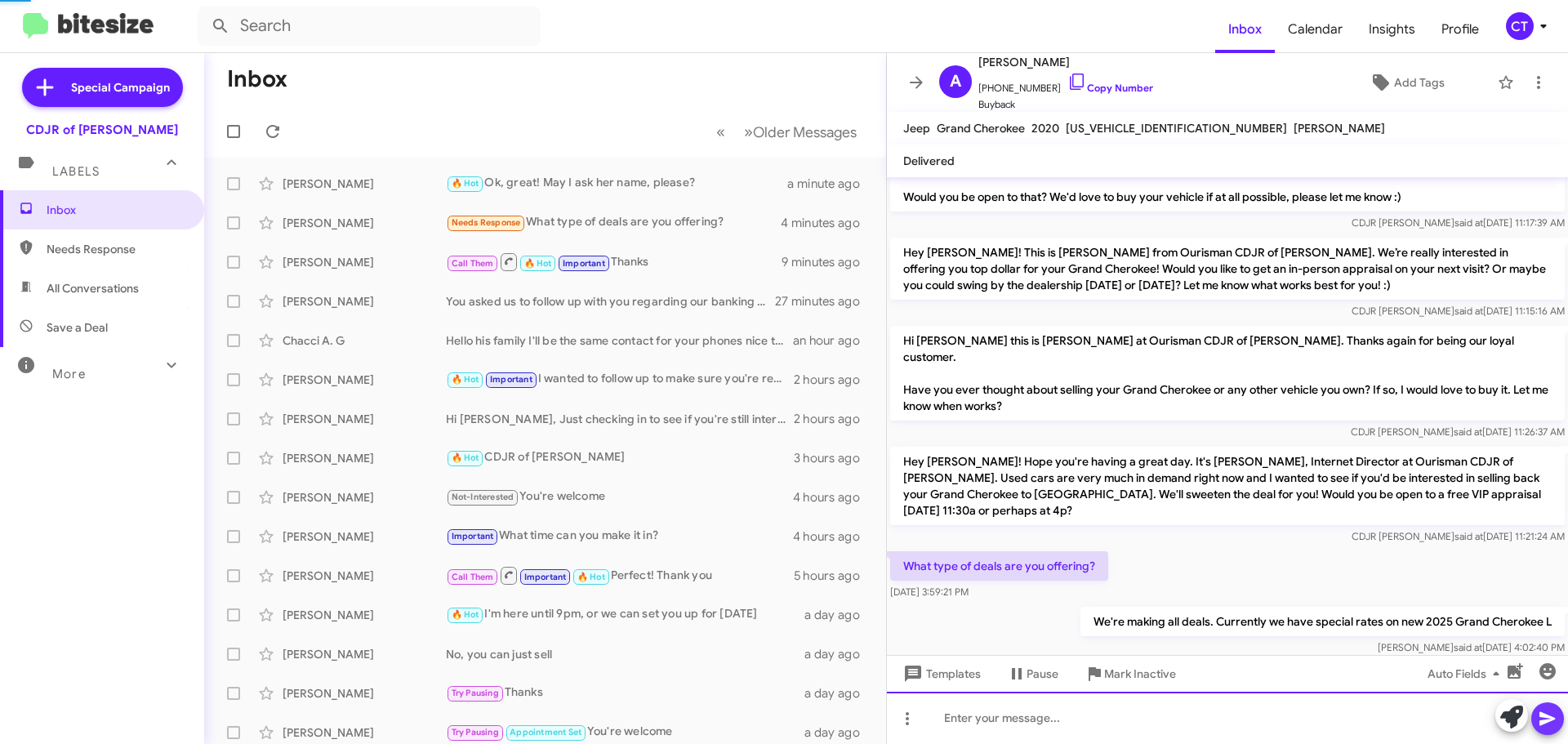
scroll to position [0, 0]
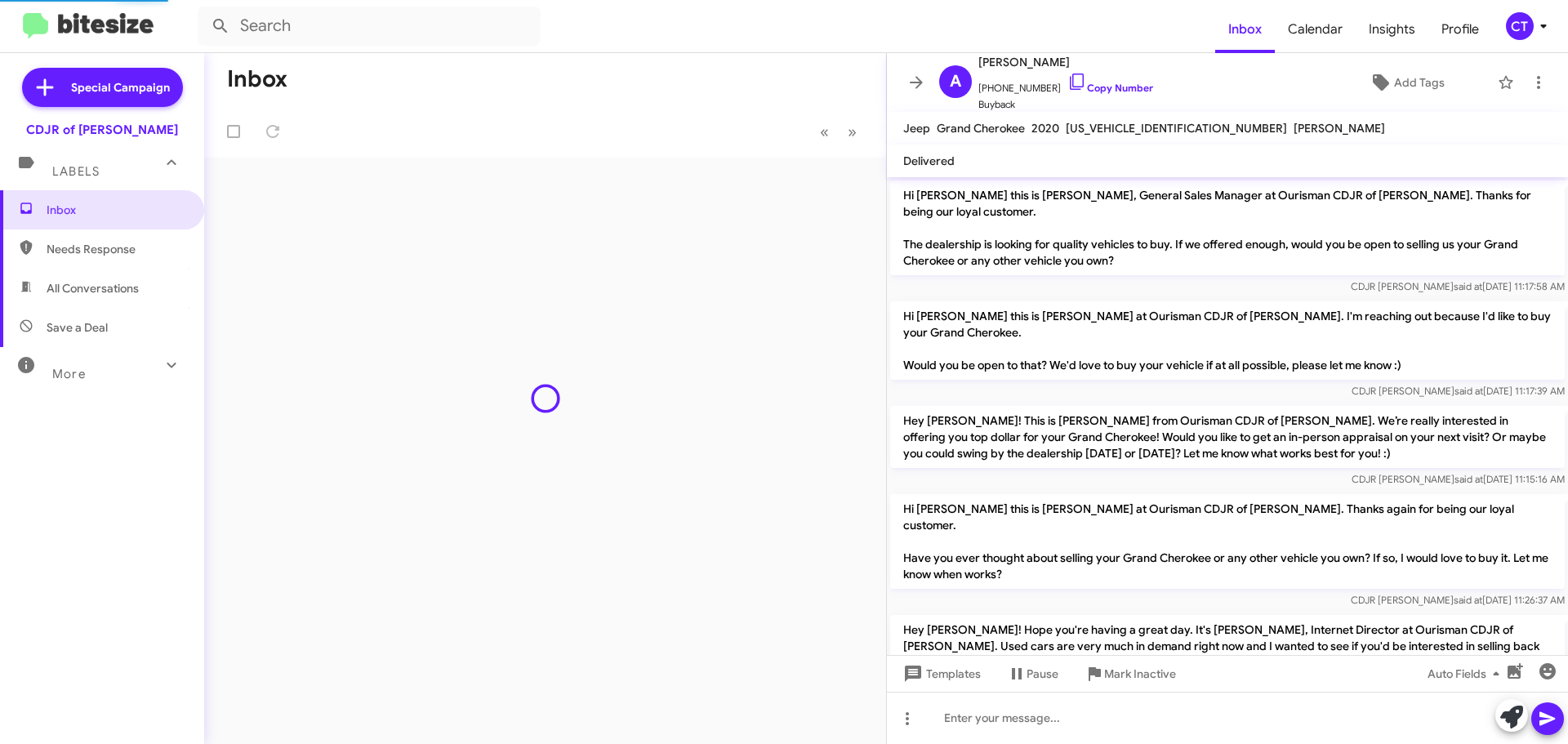
scroll to position [228, 0]
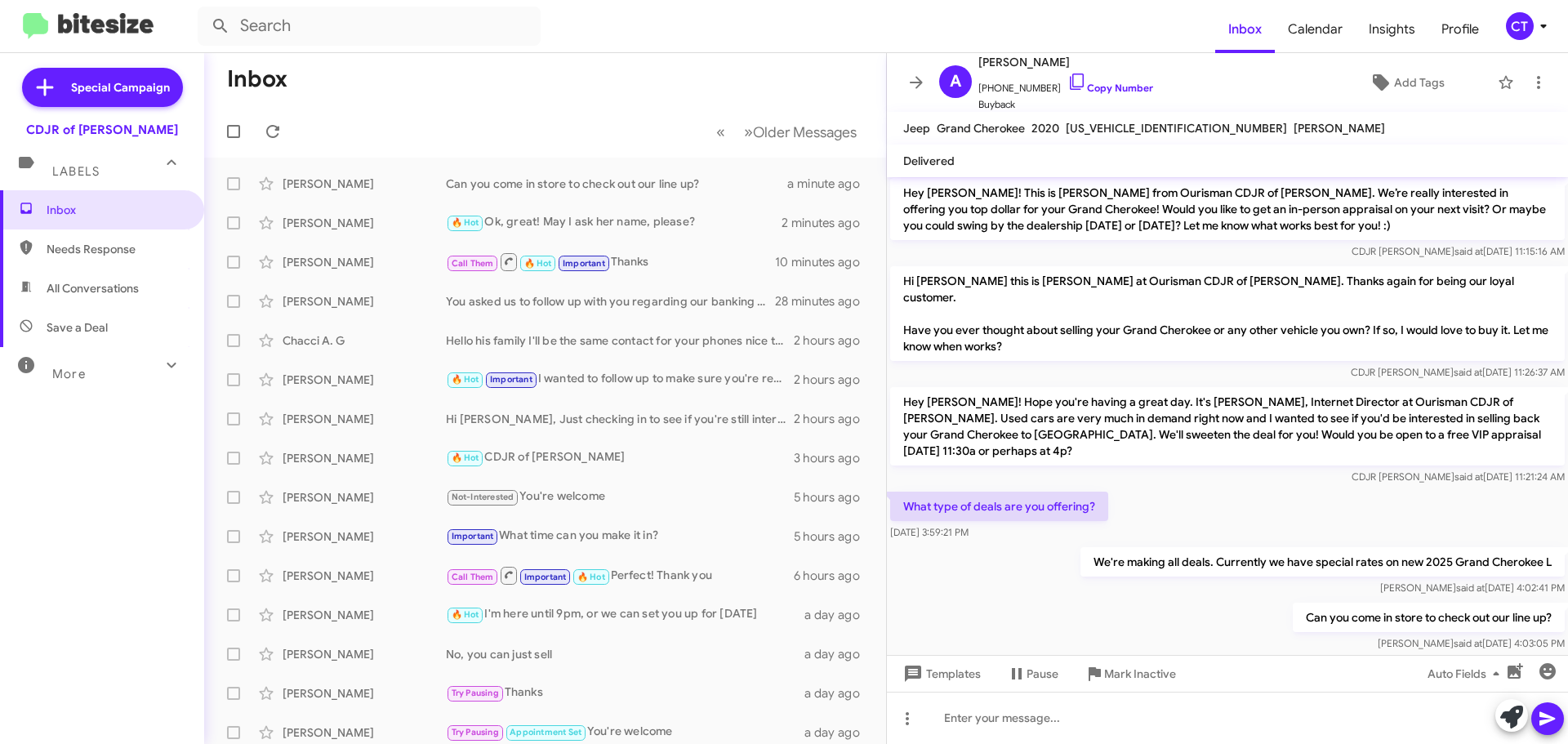
click at [1540, 30] on icon at bounding box center [1543, 25] width 20 height 20
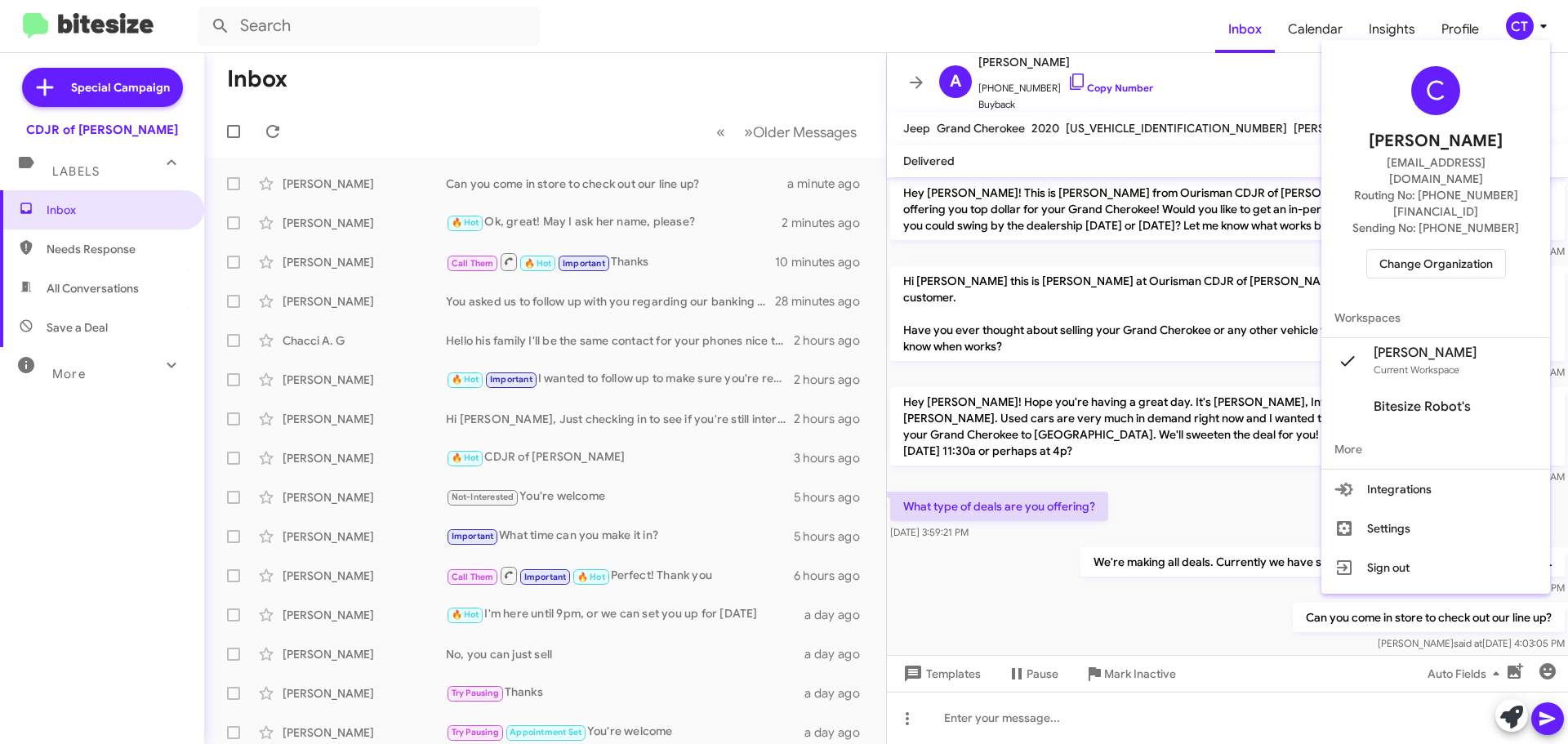
click at [1471, 250] on span "Change Organization" at bounding box center [1435, 263] width 114 height 27
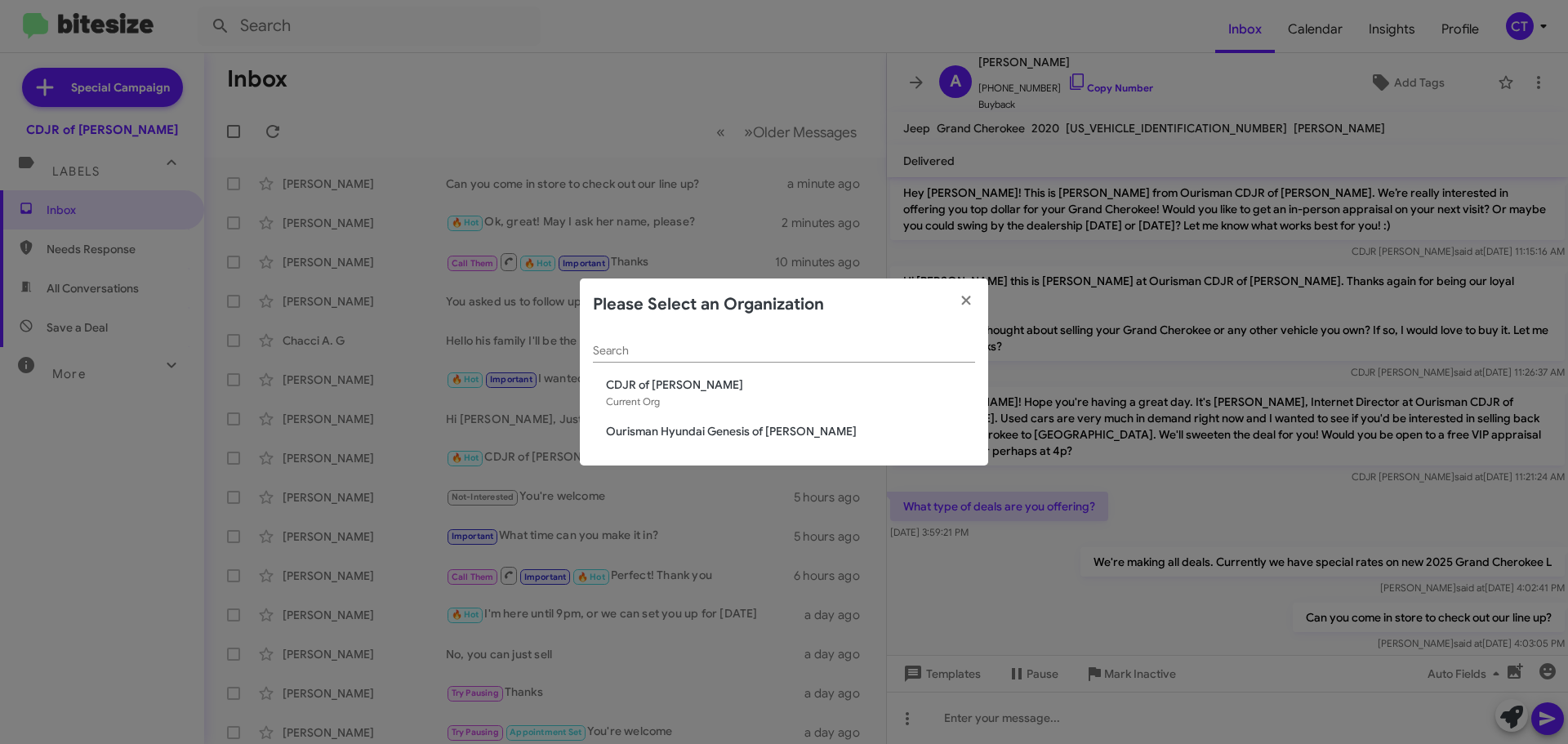
click at [727, 427] on span "Ourisman Hyundai Genesis of [PERSON_NAME]" at bounding box center [790, 430] width 369 height 16
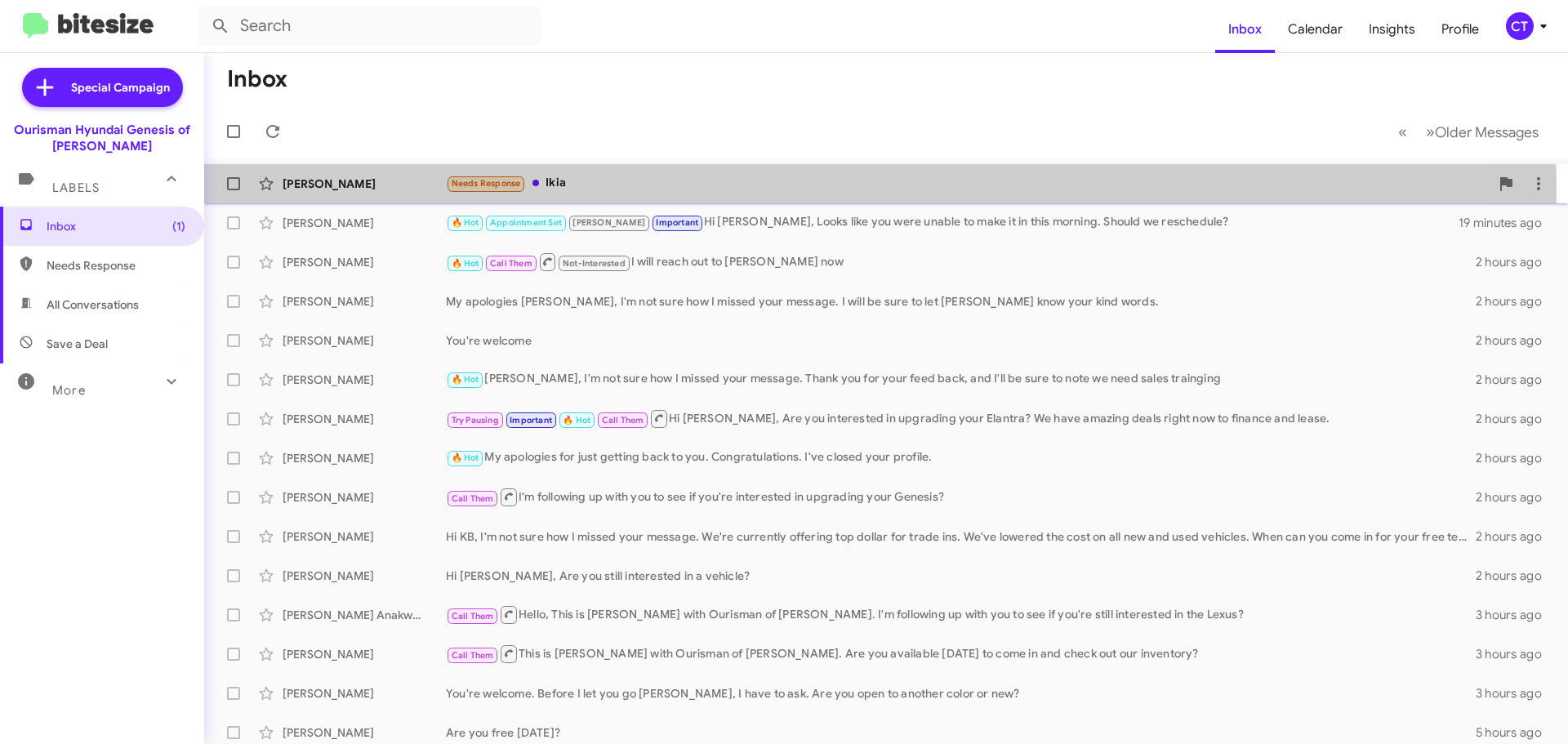
click at [693, 193] on div "Joann Robinson Needs Response Ikia a minute ago" at bounding box center [886, 184] width 1337 height 33
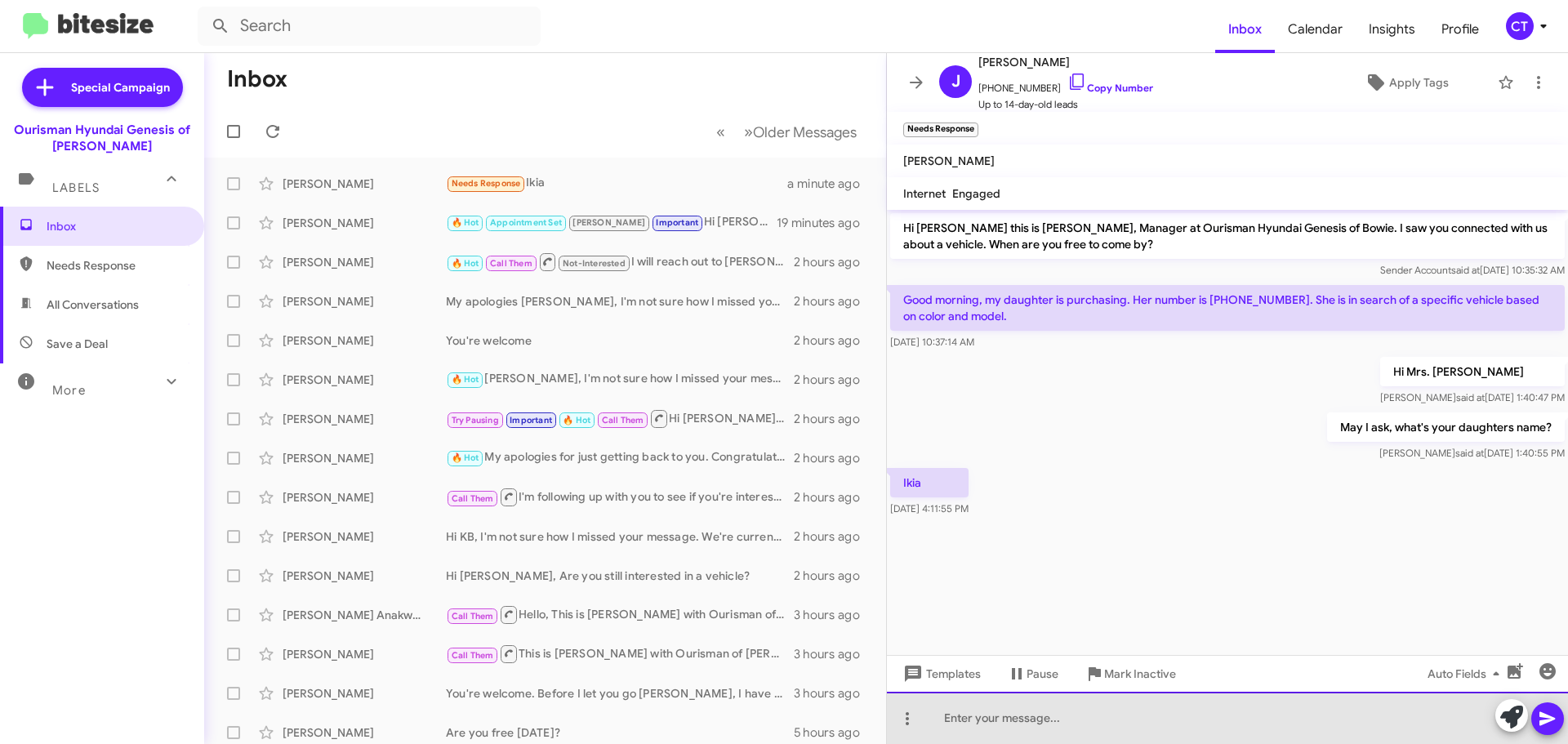
click at [987, 714] on div at bounding box center [1227, 717] width 681 height 52
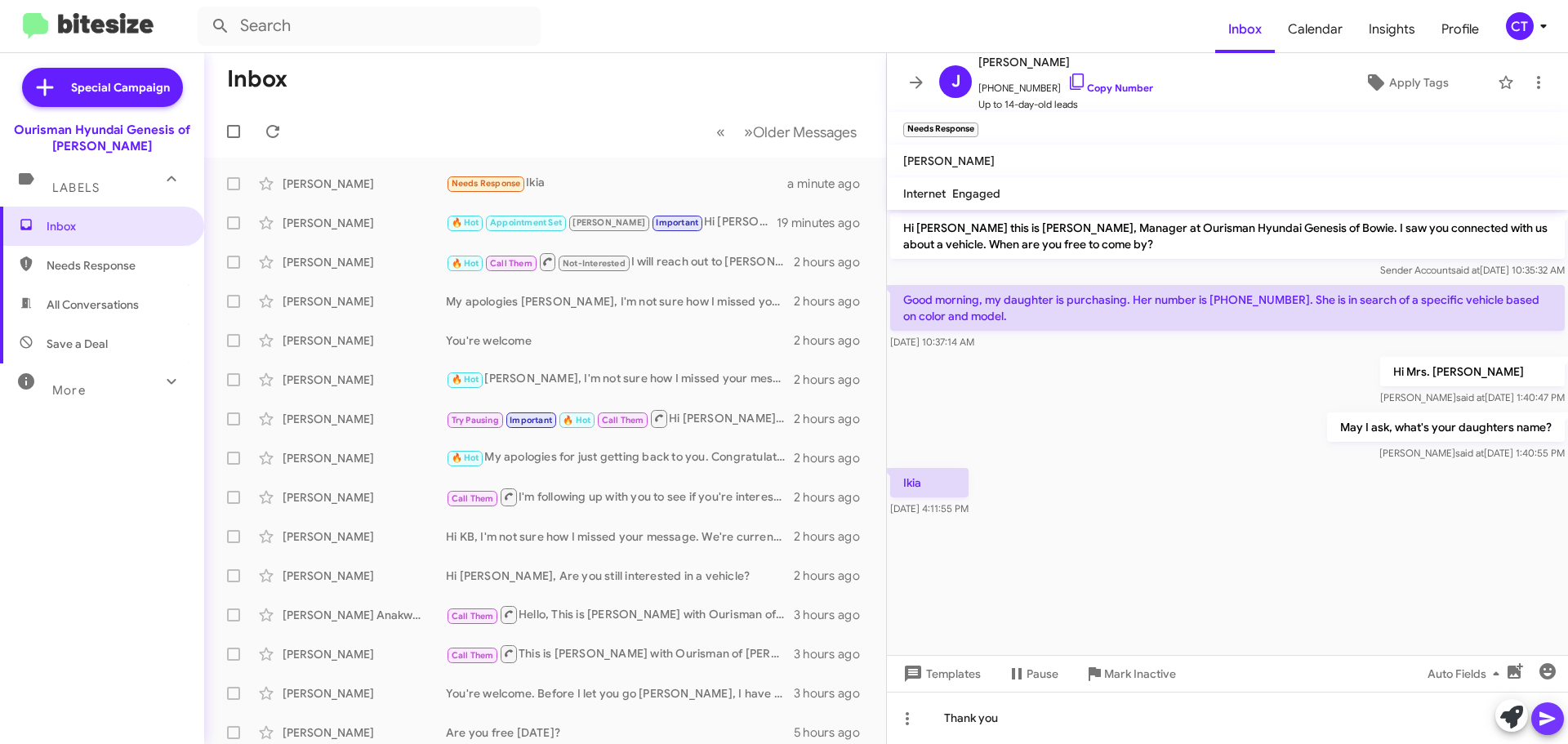
click at [1553, 720] on icon at bounding box center [1546, 719] width 15 height 14
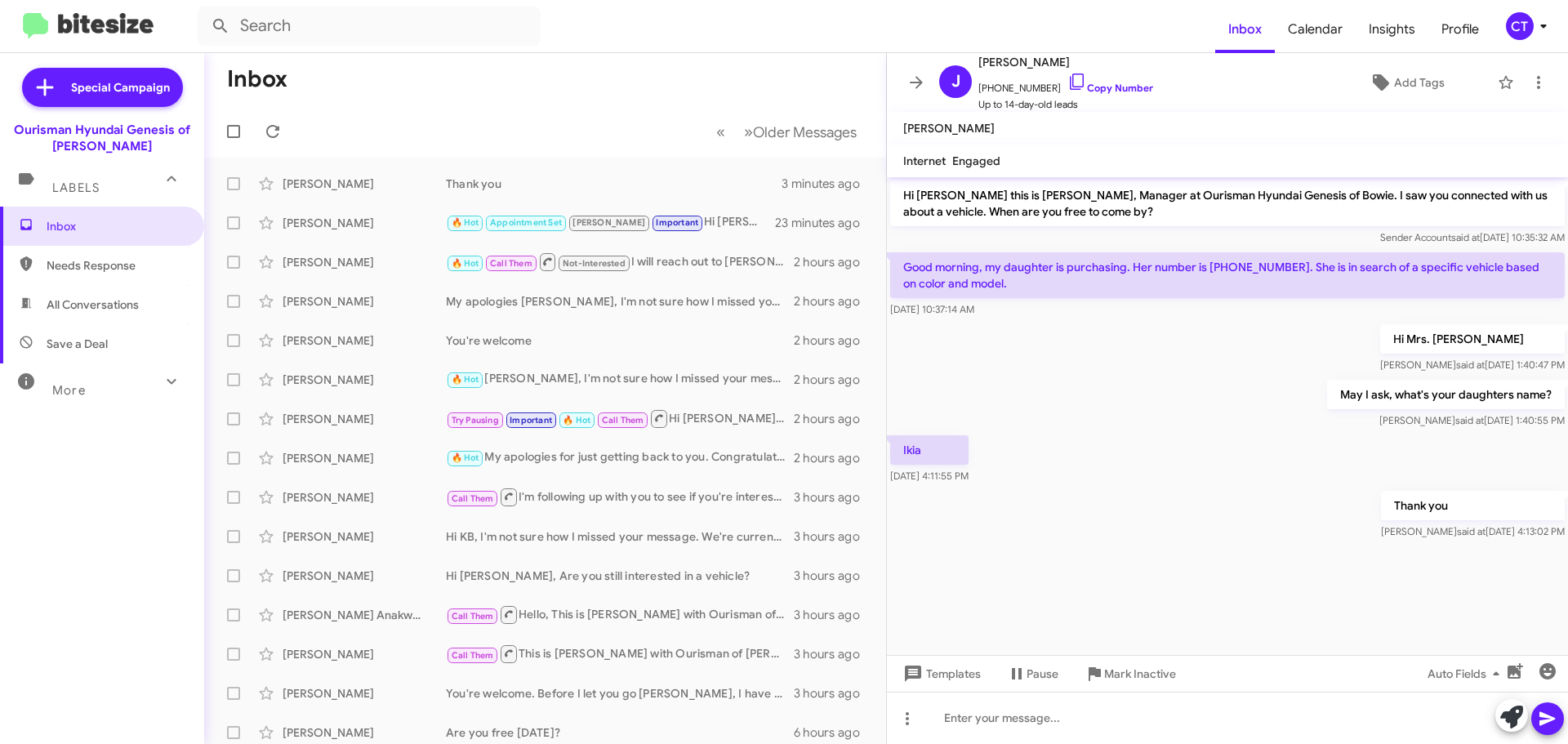
click at [1528, 31] on div "CT" at bounding box center [1519, 25] width 27 height 27
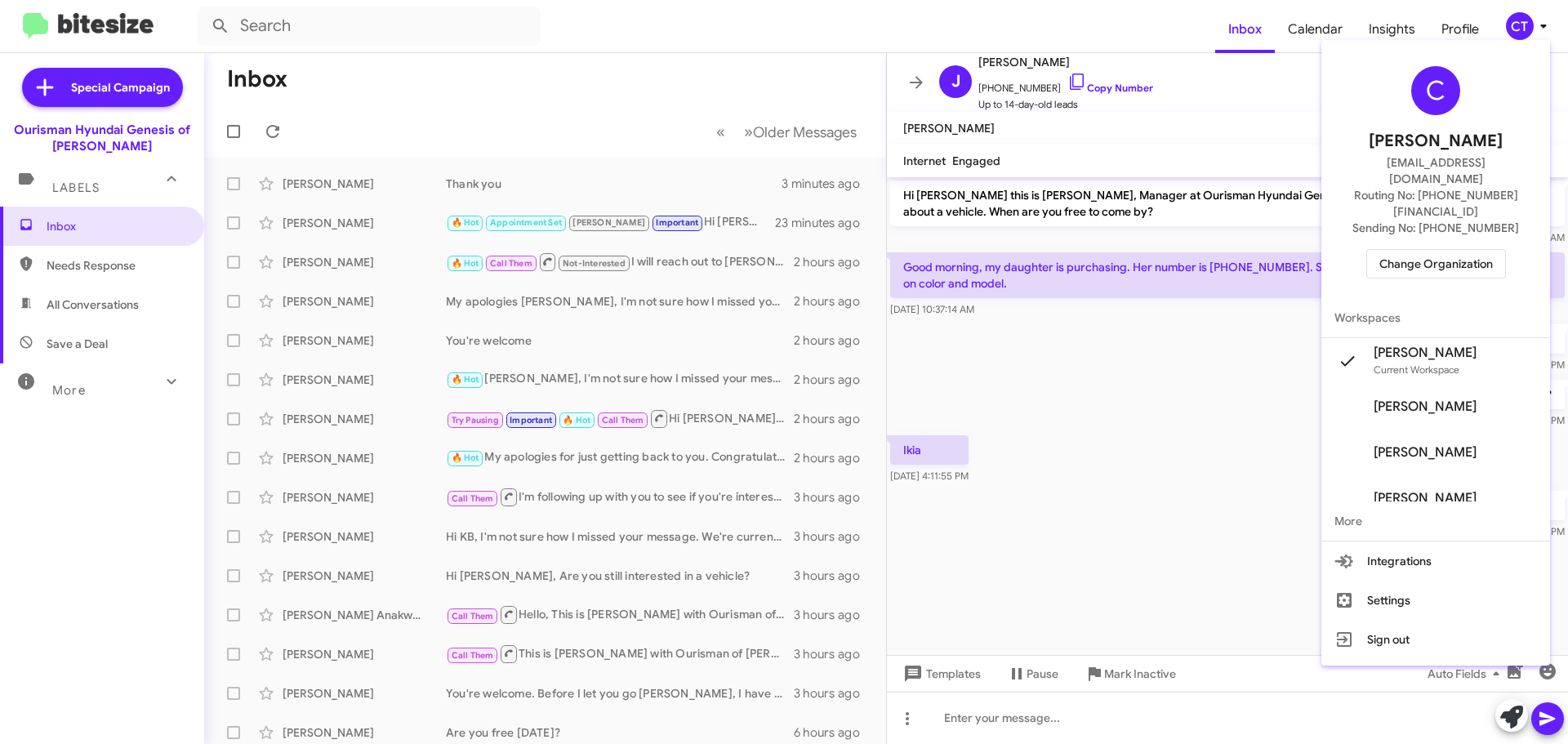
click at [1416, 250] on span "Change Organization" at bounding box center [1435, 263] width 114 height 27
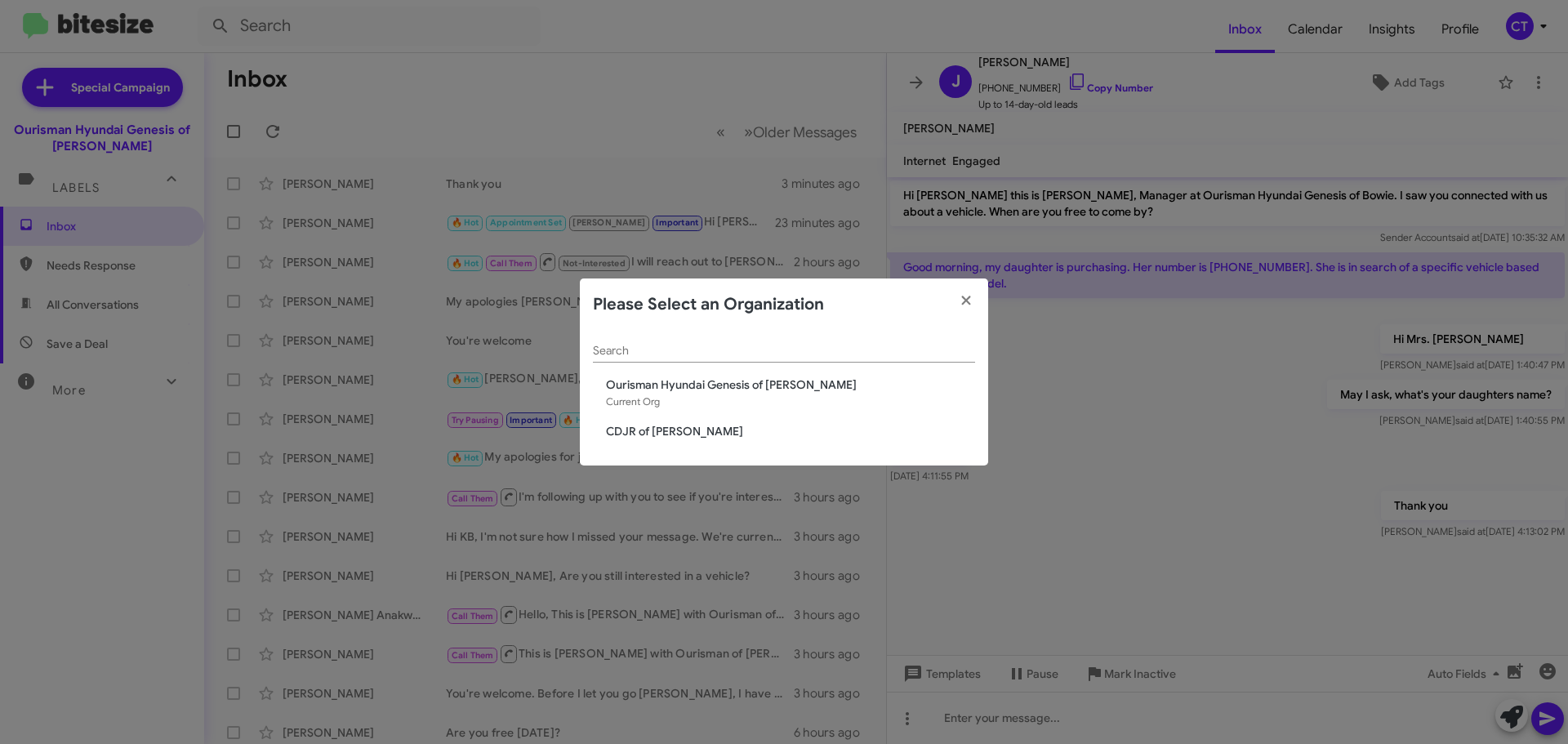
click at [669, 437] on span "CDJR of [PERSON_NAME]" at bounding box center [790, 430] width 369 height 16
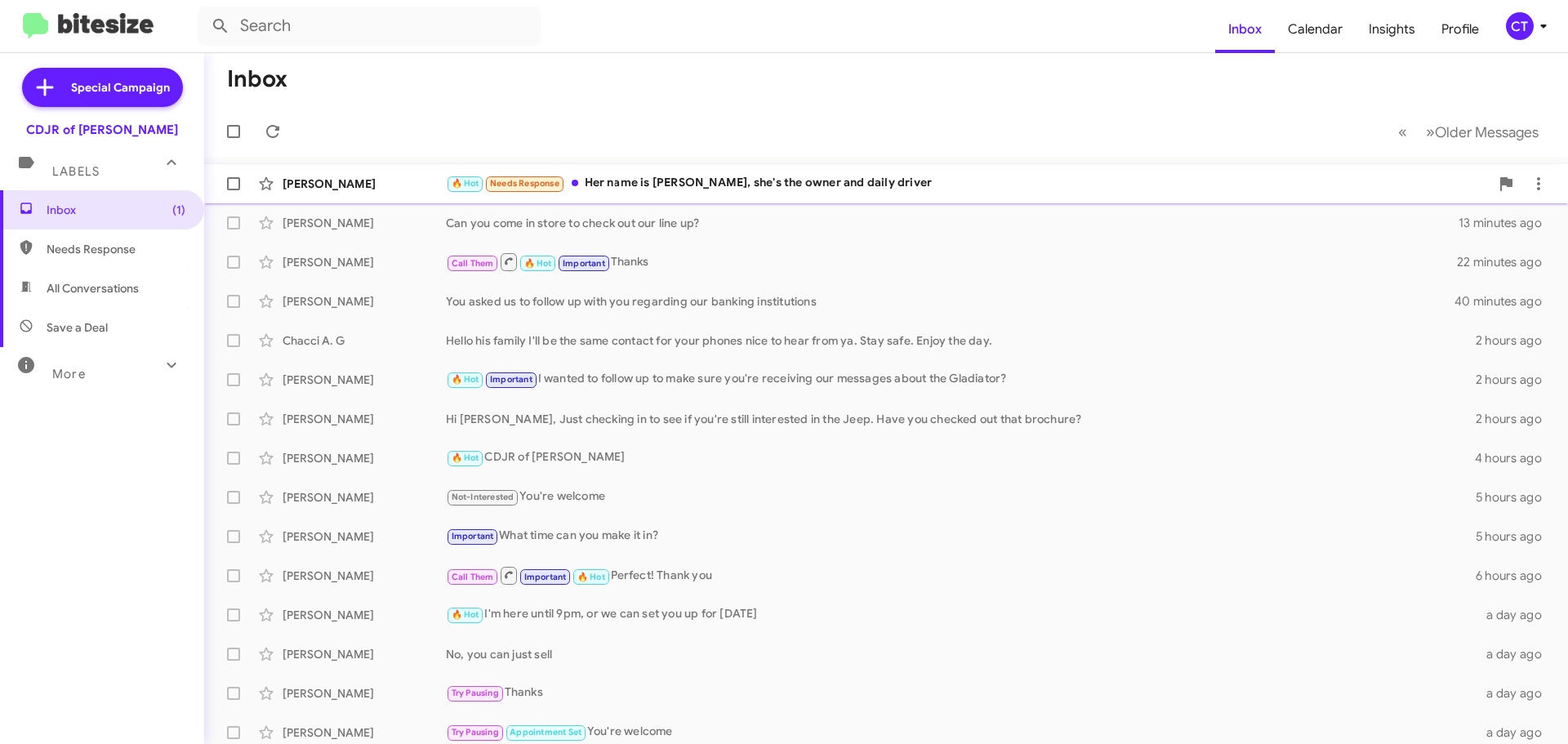
click at [705, 188] on div "🔥 Hot Needs Response Her name is [PERSON_NAME], she's the owner and daily driver" at bounding box center [967, 184] width 1043 height 19
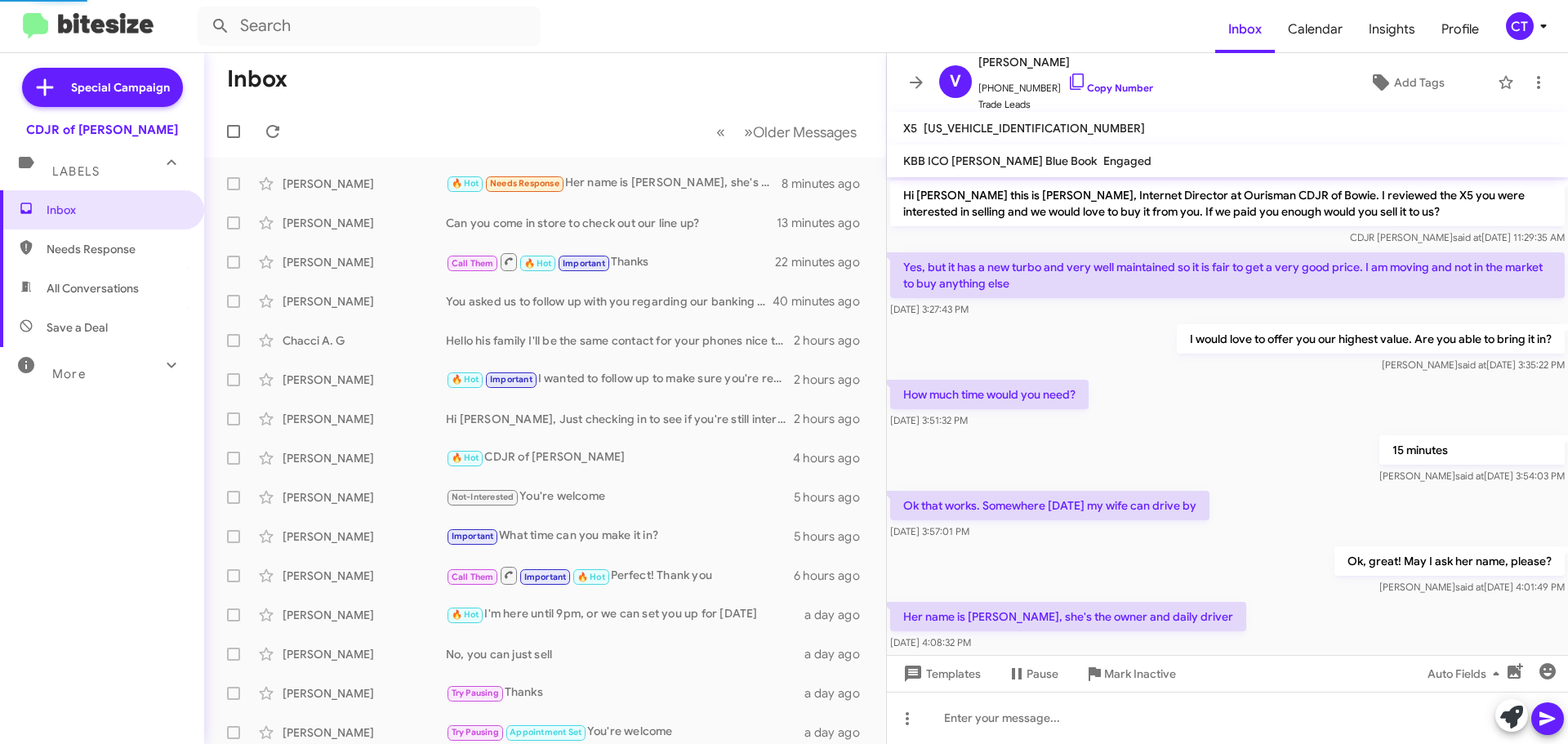
scroll to position [32, 0]
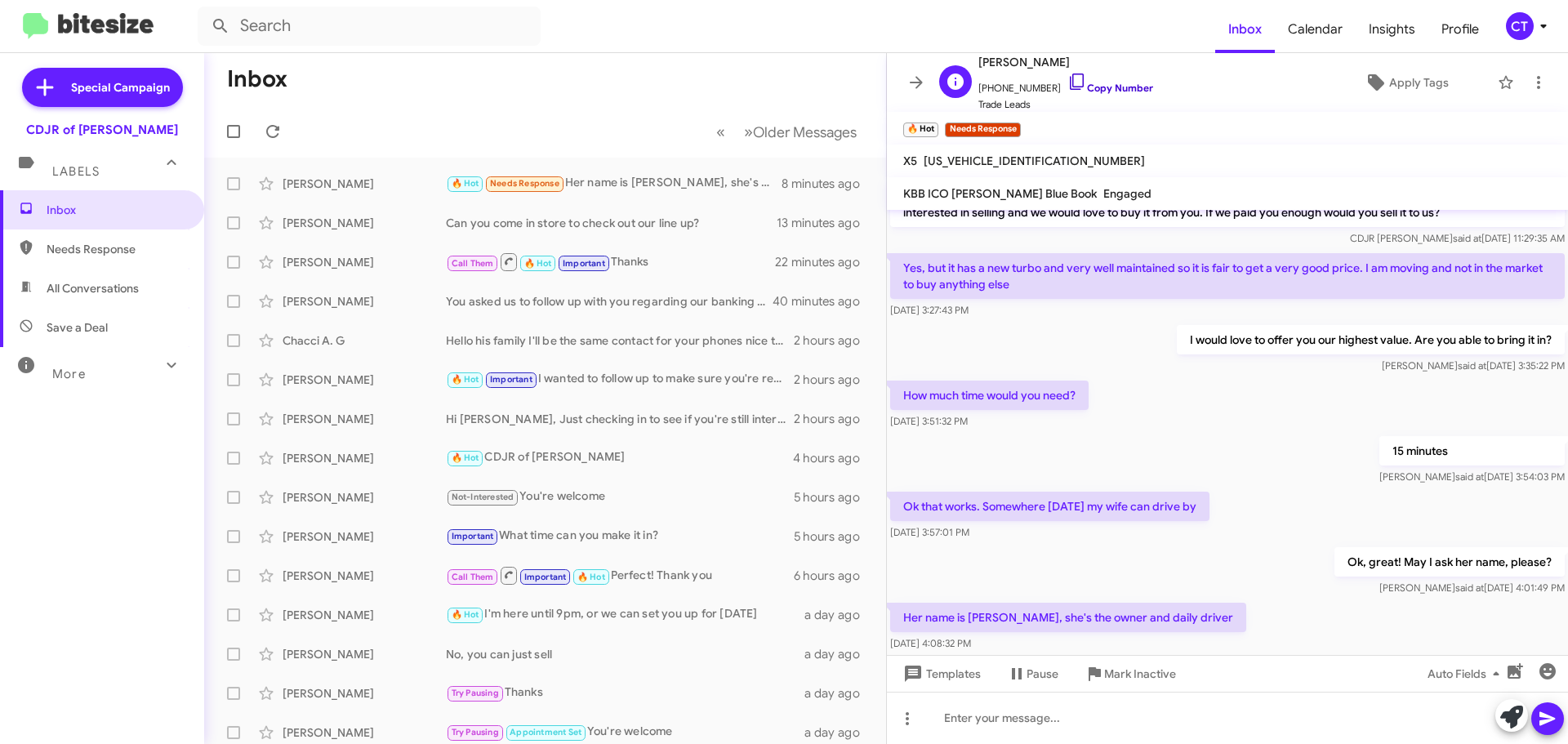
click at [1067, 79] on icon at bounding box center [1076, 81] width 20 height 20
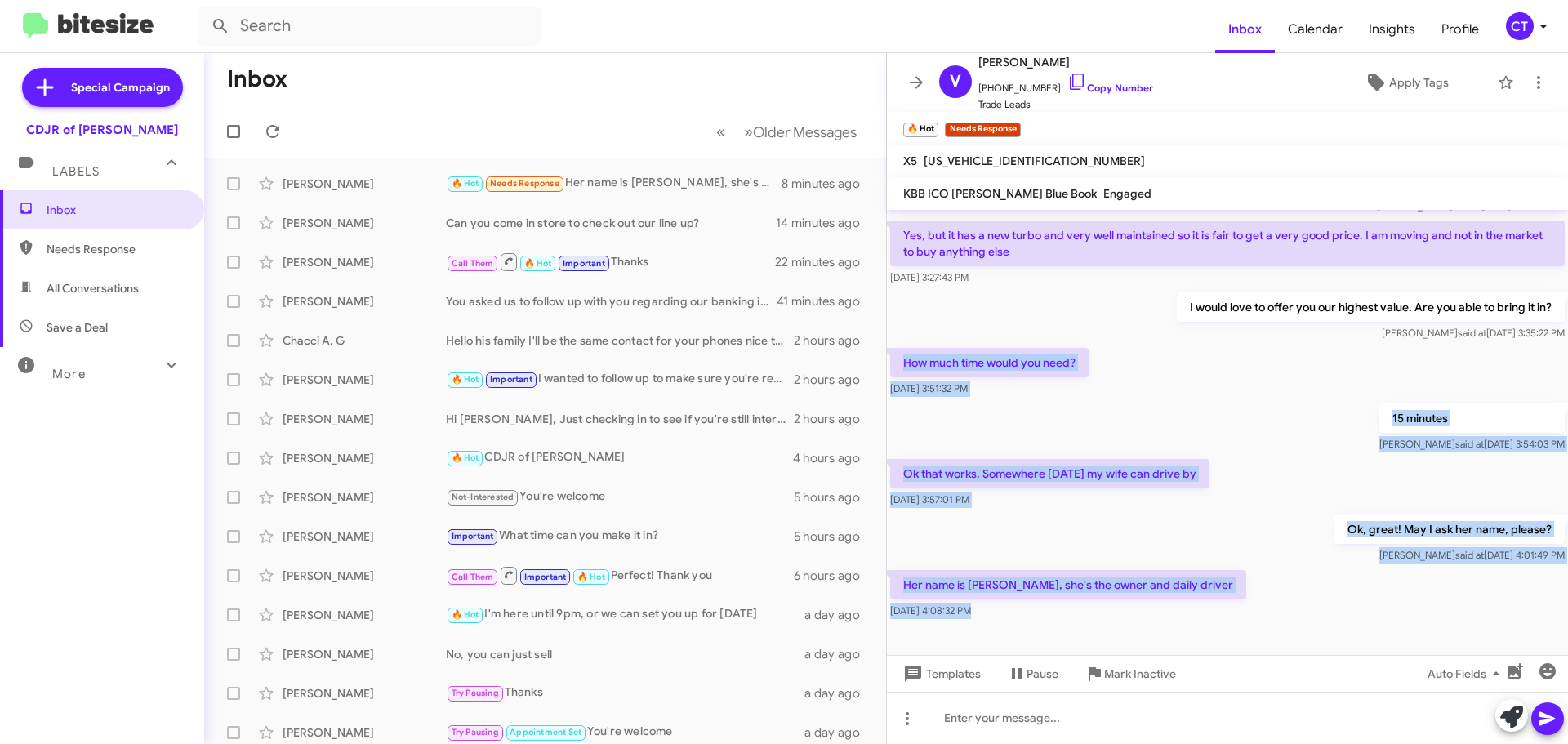
drag, startPoint x: 900, startPoint y: 394, endPoint x: 1317, endPoint y: 647, distance: 487.7
click at [1317, 647] on cdk-virtual-scroll-viewport "Hi [PERSON_NAME] this is [PERSON_NAME], Internet Director at Ourisman CDJR of B…" at bounding box center [1227, 432] width 681 height 445
copy div "How much time would you need? Sep 23, 2025, 3:51:32 PM 15 minutes Ciara said at…"
click at [1219, 521] on div "Ok, great! May I ask her name, please? Ciara said at Sep 23, 2025, 4:01:49 PM" at bounding box center [1227, 539] width 681 height 56
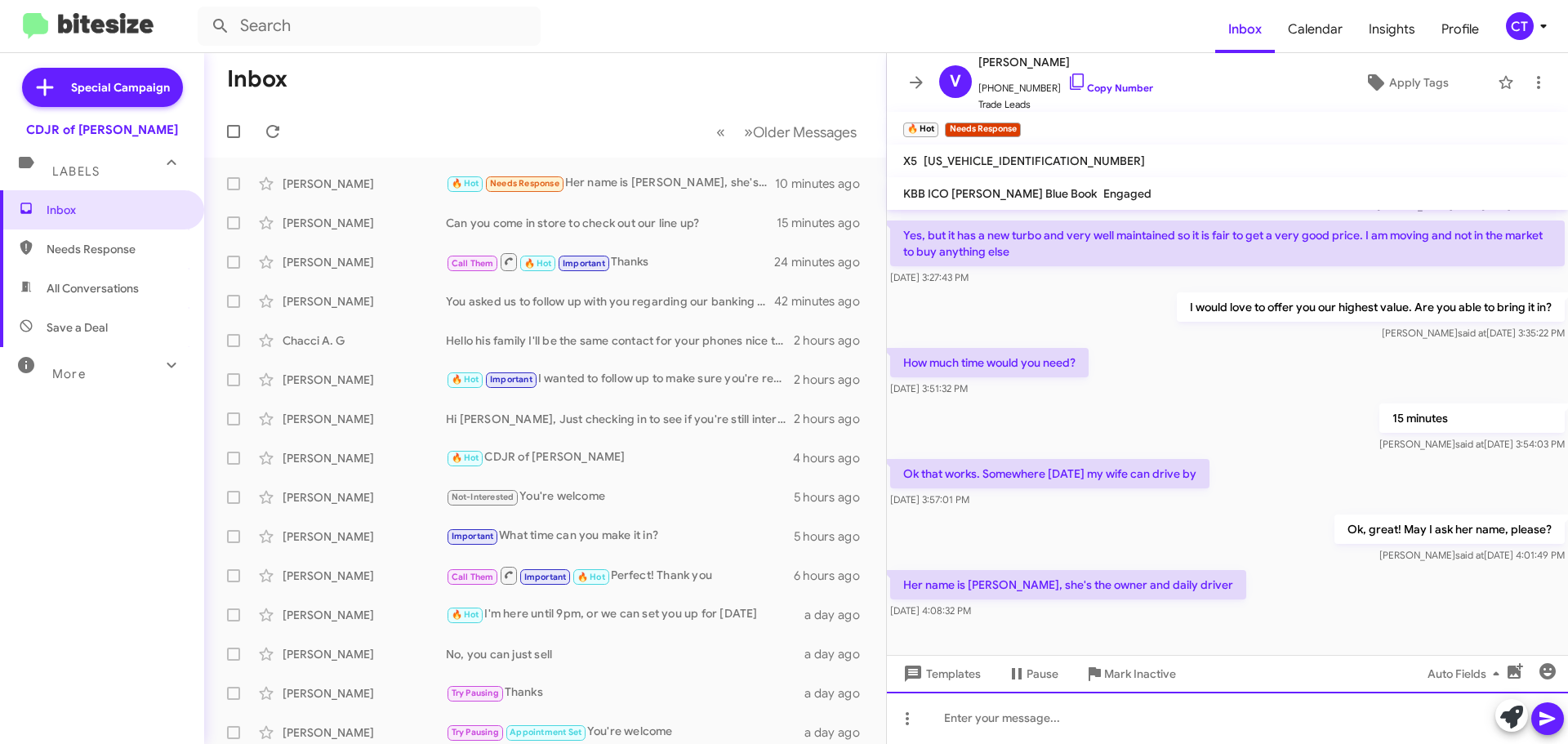
click at [1093, 709] on div at bounding box center [1227, 717] width 681 height 52
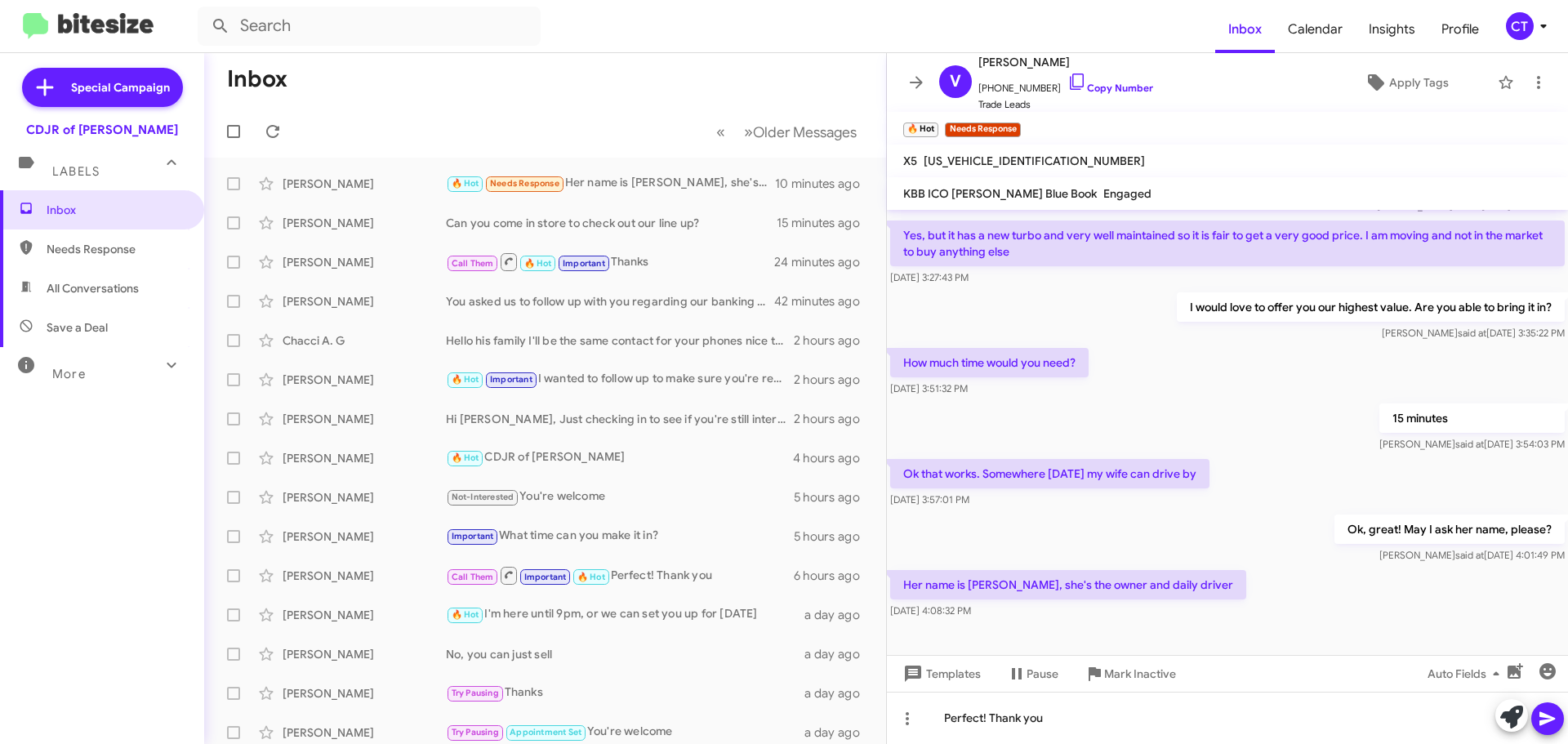
click at [1555, 716] on icon at bounding box center [1546, 719] width 20 height 20
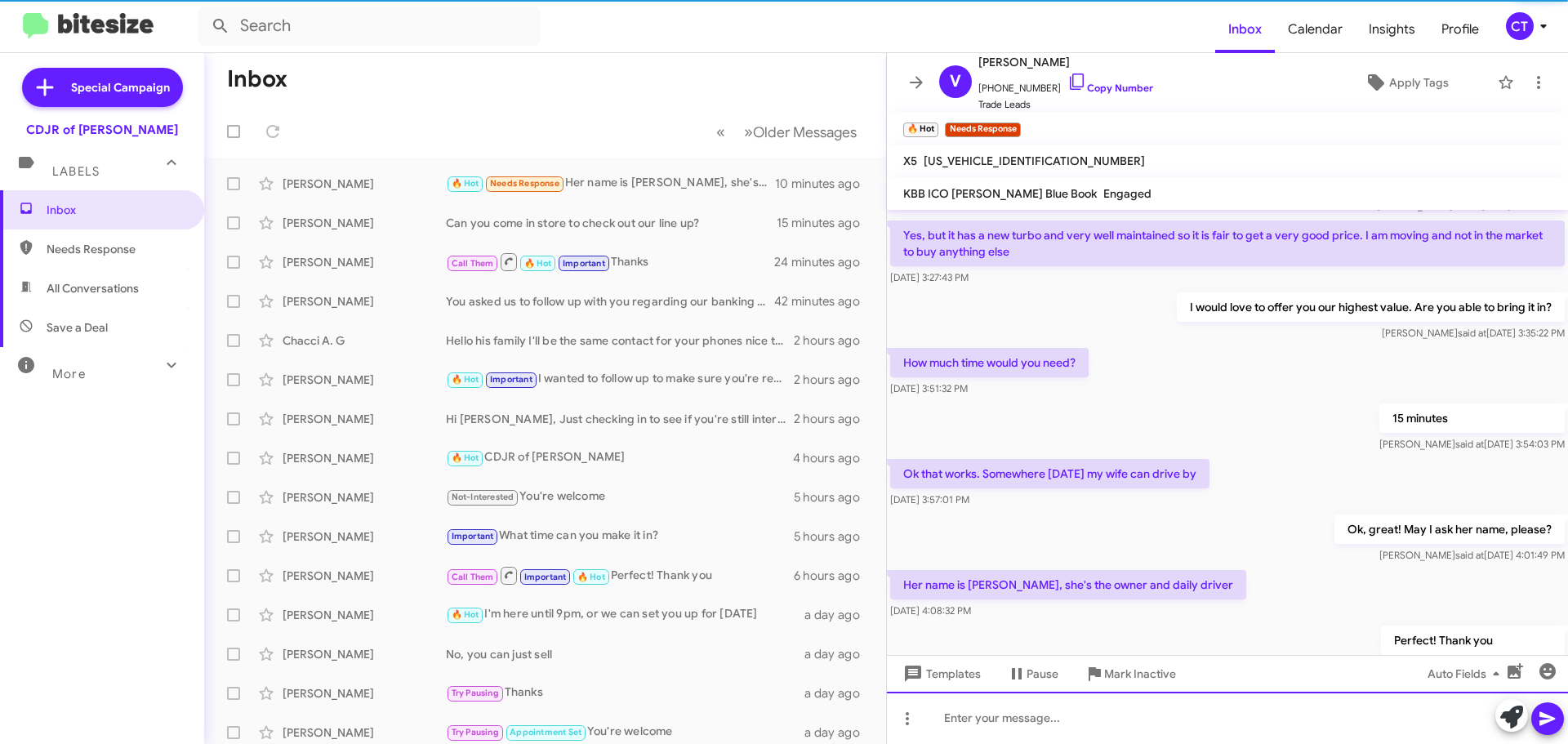
scroll to position [124, 0]
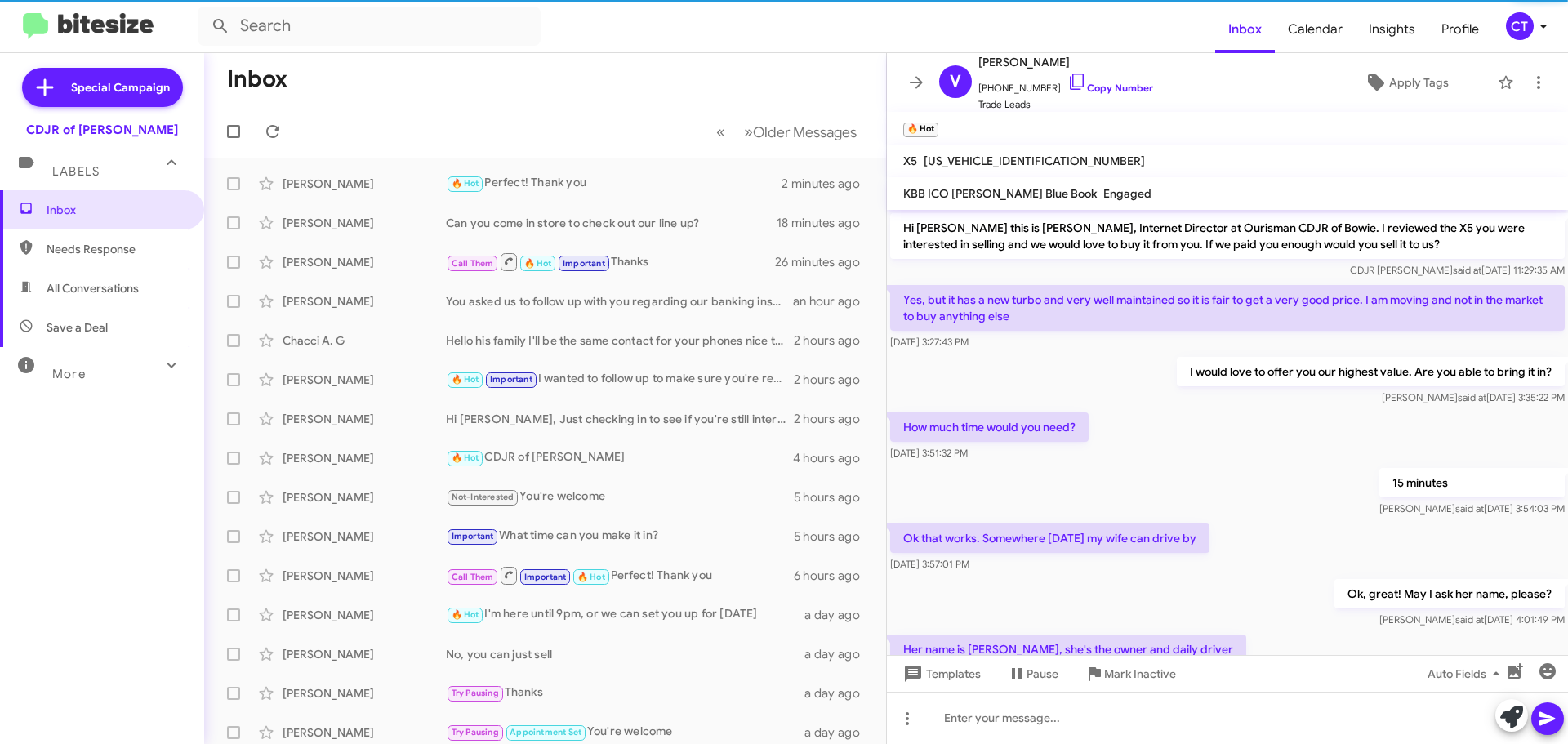
scroll to position [124, 0]
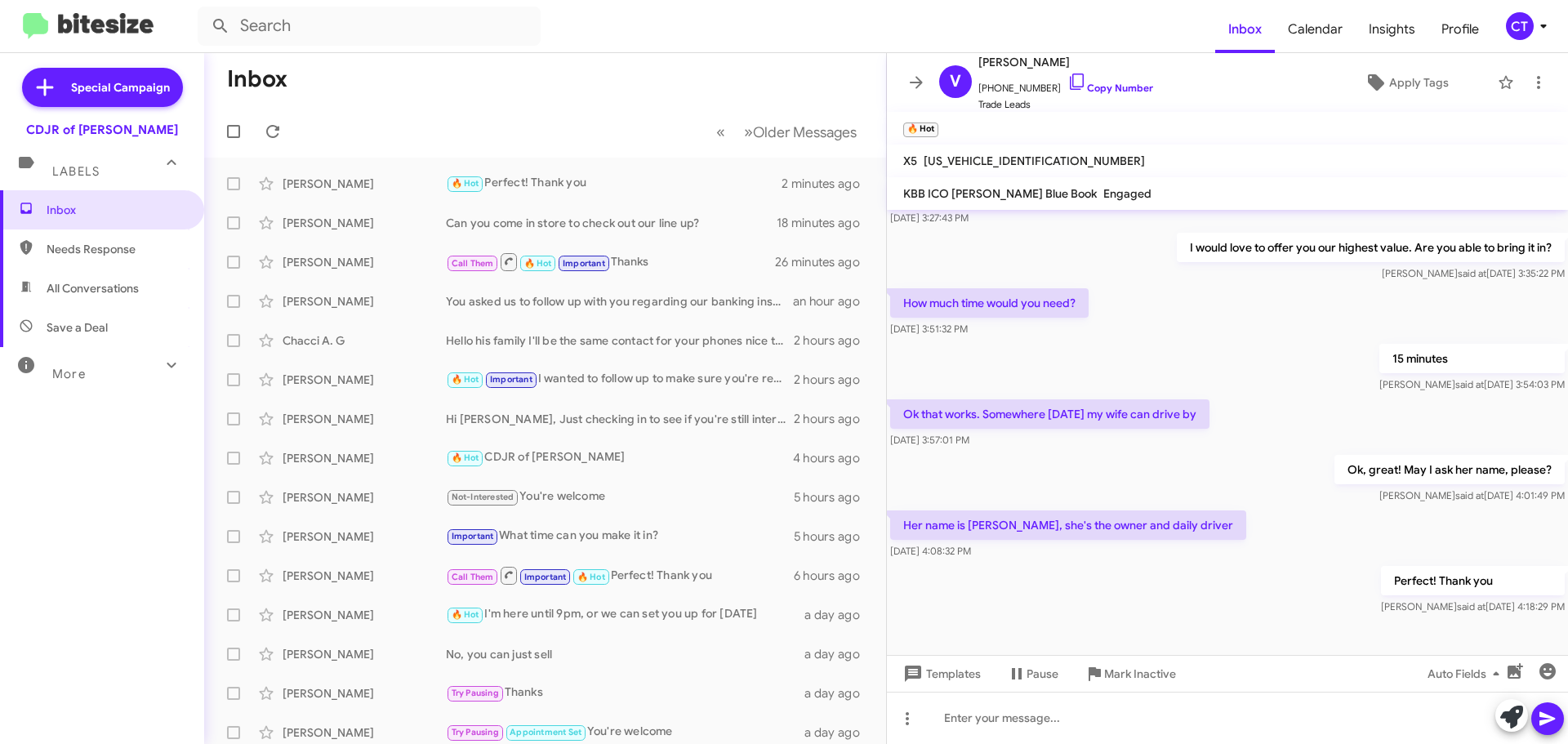
click at [1537, 17] on icon at bounding box center [1543, 25] width 20 height 20
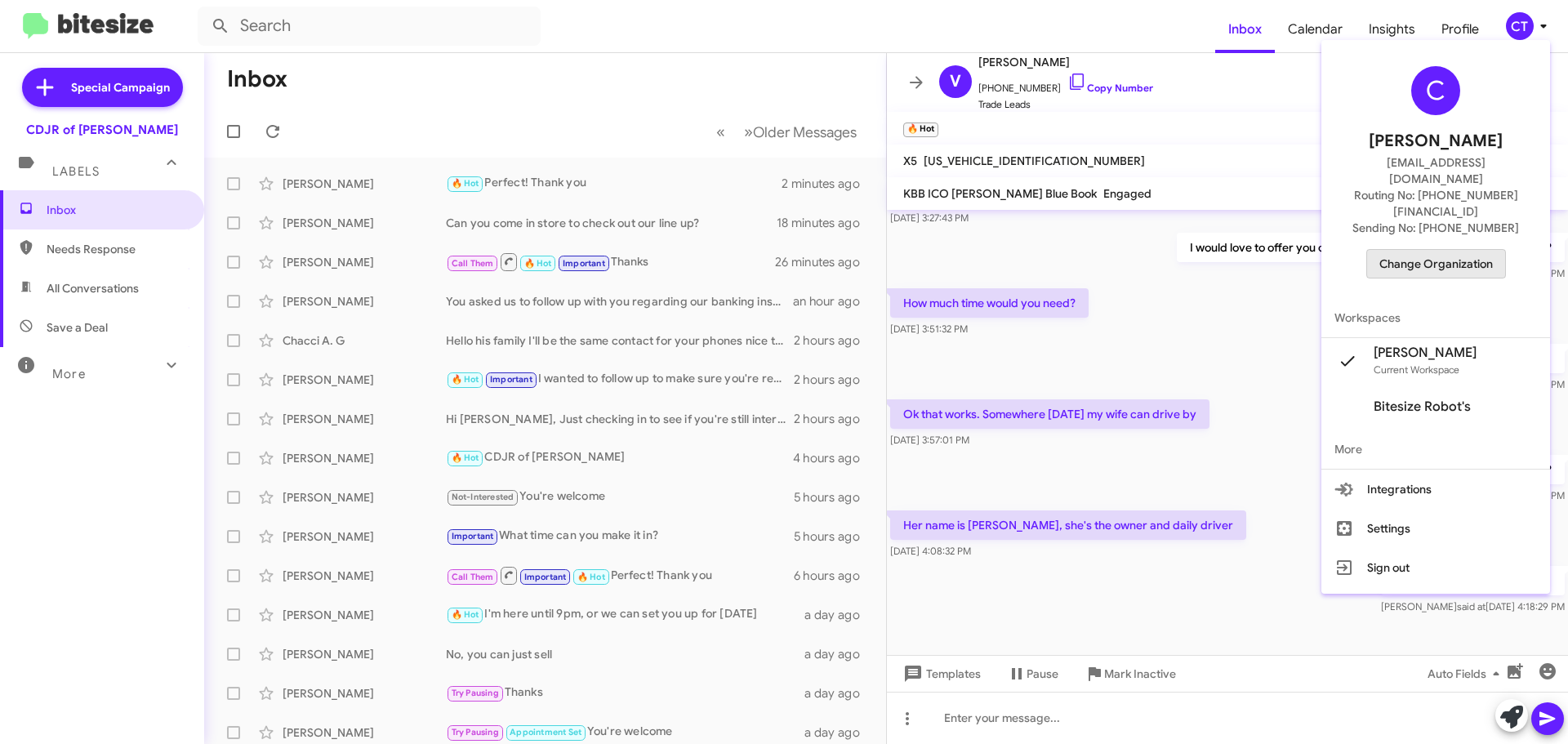
click at [1458, 250] on span "Change Organization" at bounding box center [1435, 263] width 114 height 27
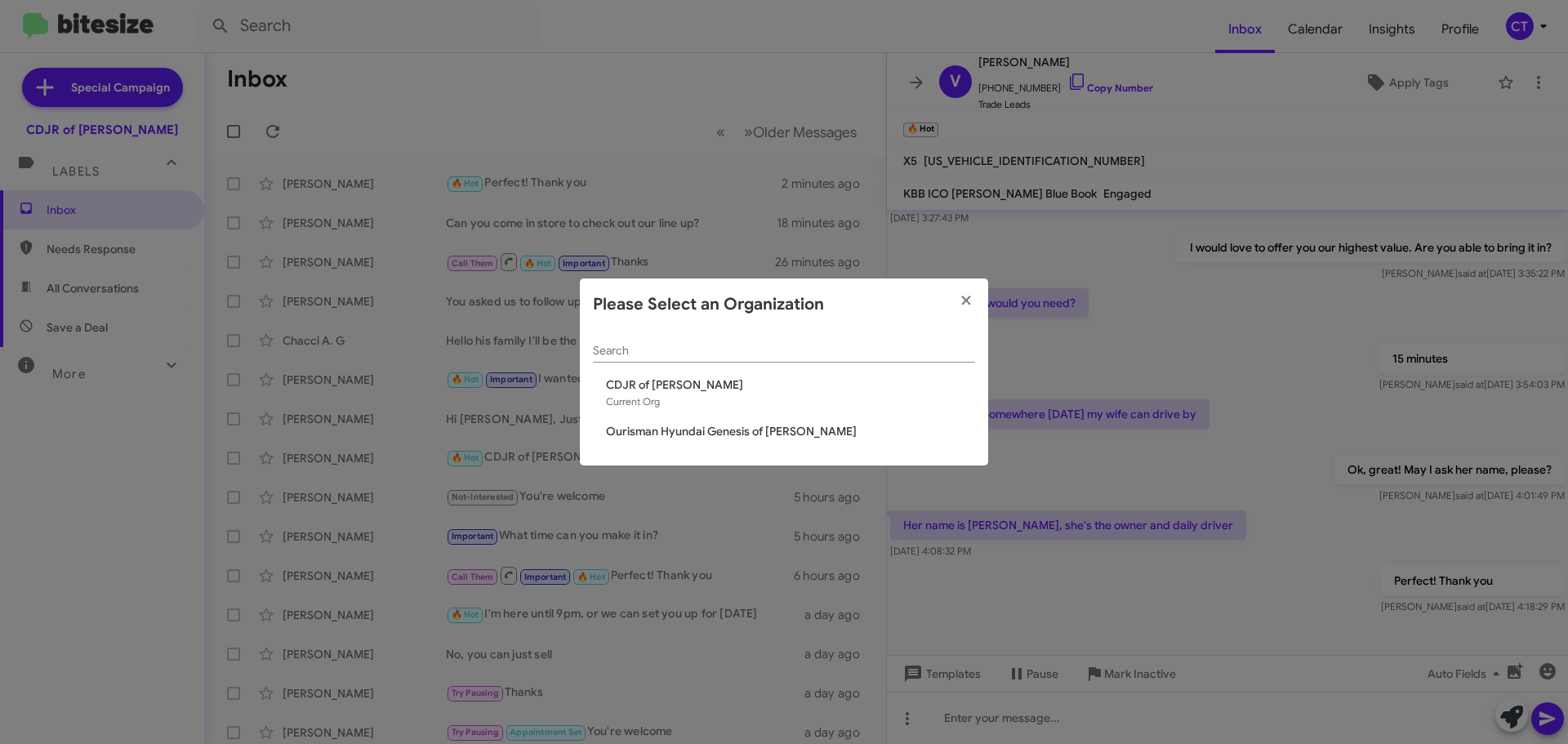
click at [731, 427] on span "Ourisman Hyundai Genesis of [PERSON_NAME]" at bounding box center [790, 430] width 369 height 16
